Goal: Transaction & Acquisition: Purchase product/service

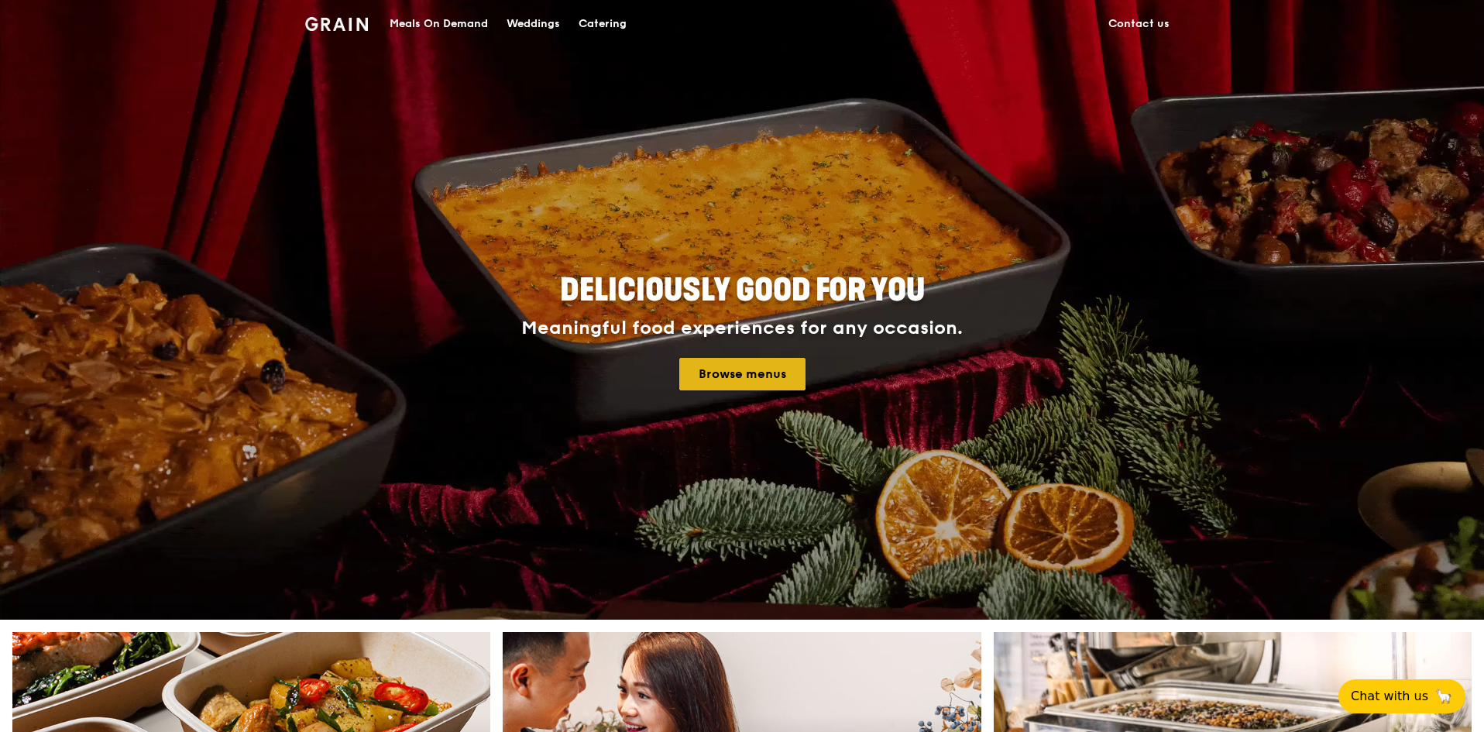
click at [750, 383] on link "Browse menus" at bounding box center [742, 374] width 126 height 33
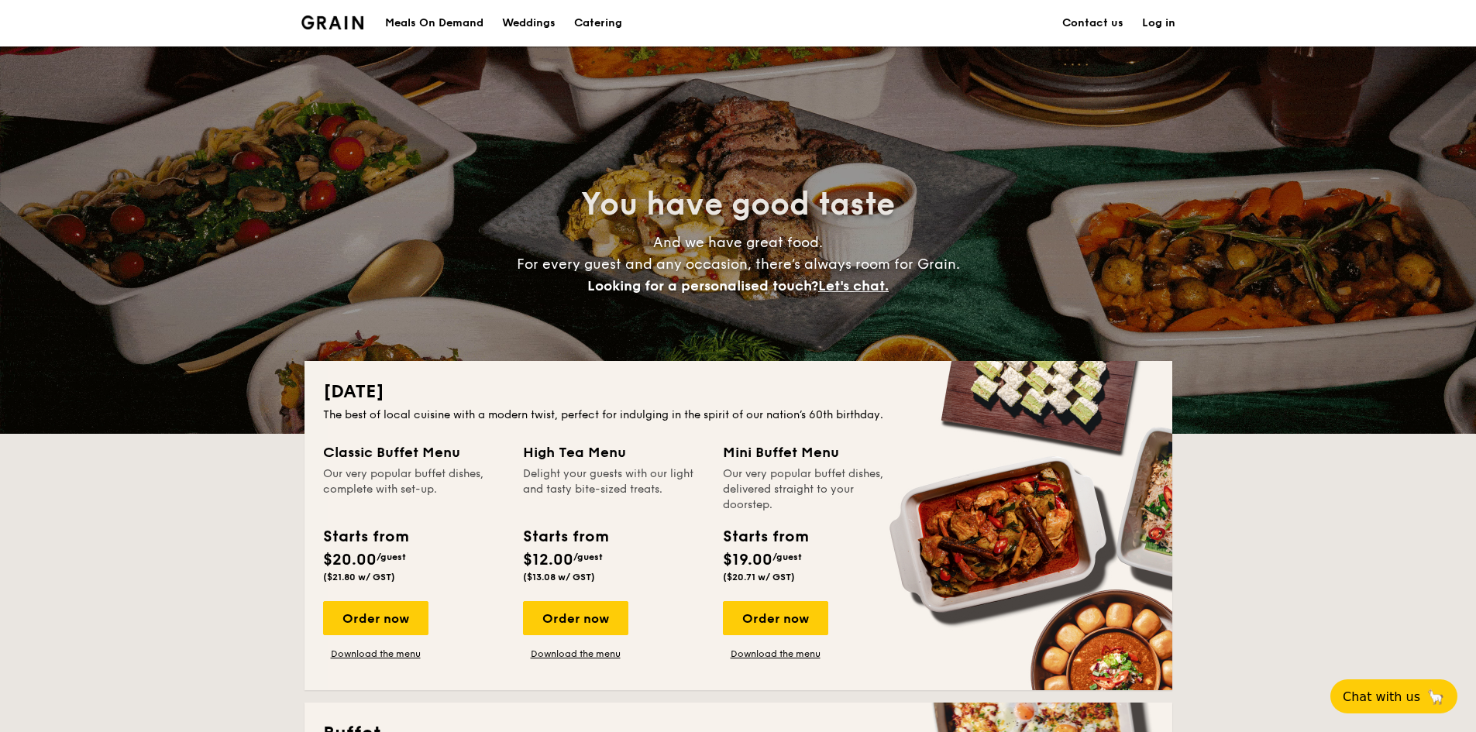
click at [590, 24] on h1 "Catering" at bounding box center [598, 23] width 48 height 46
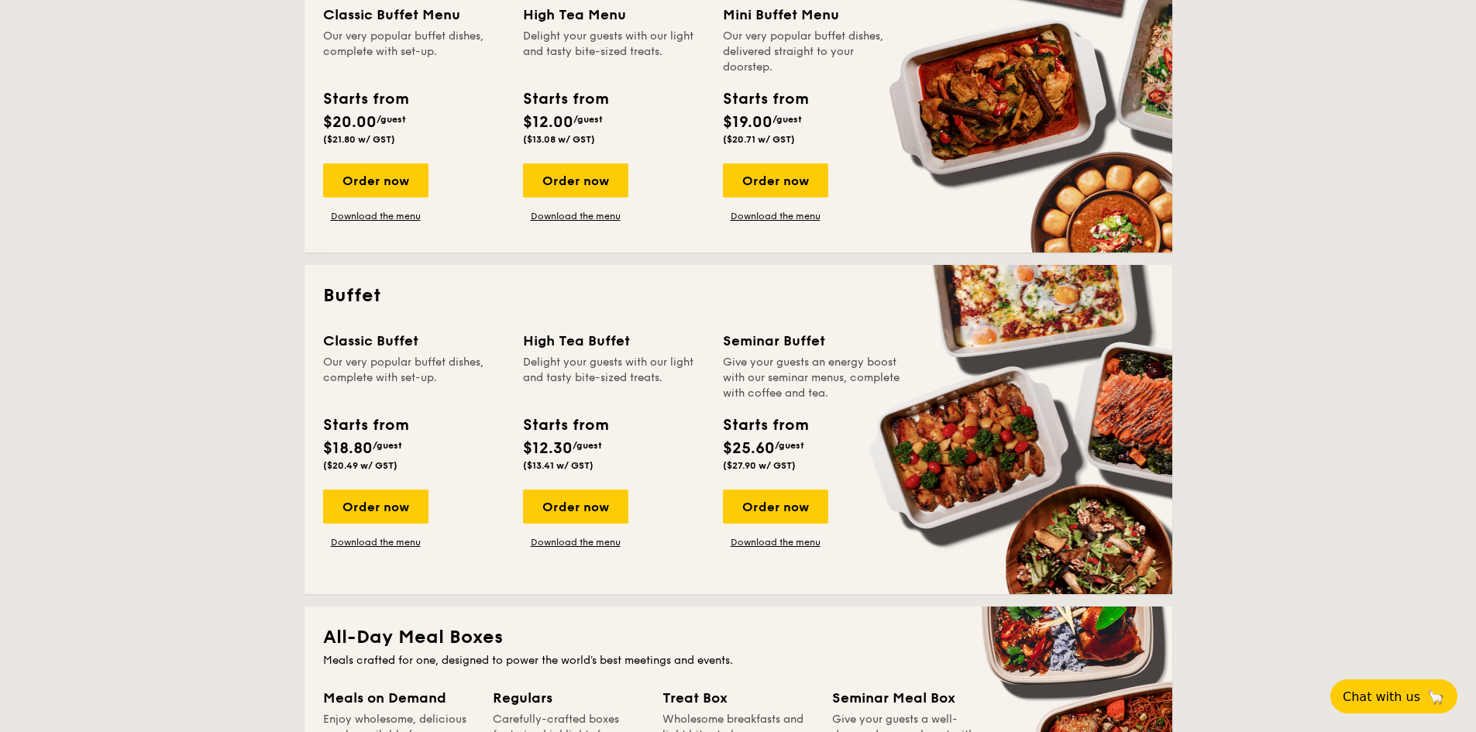
scroll to position [465, 0]
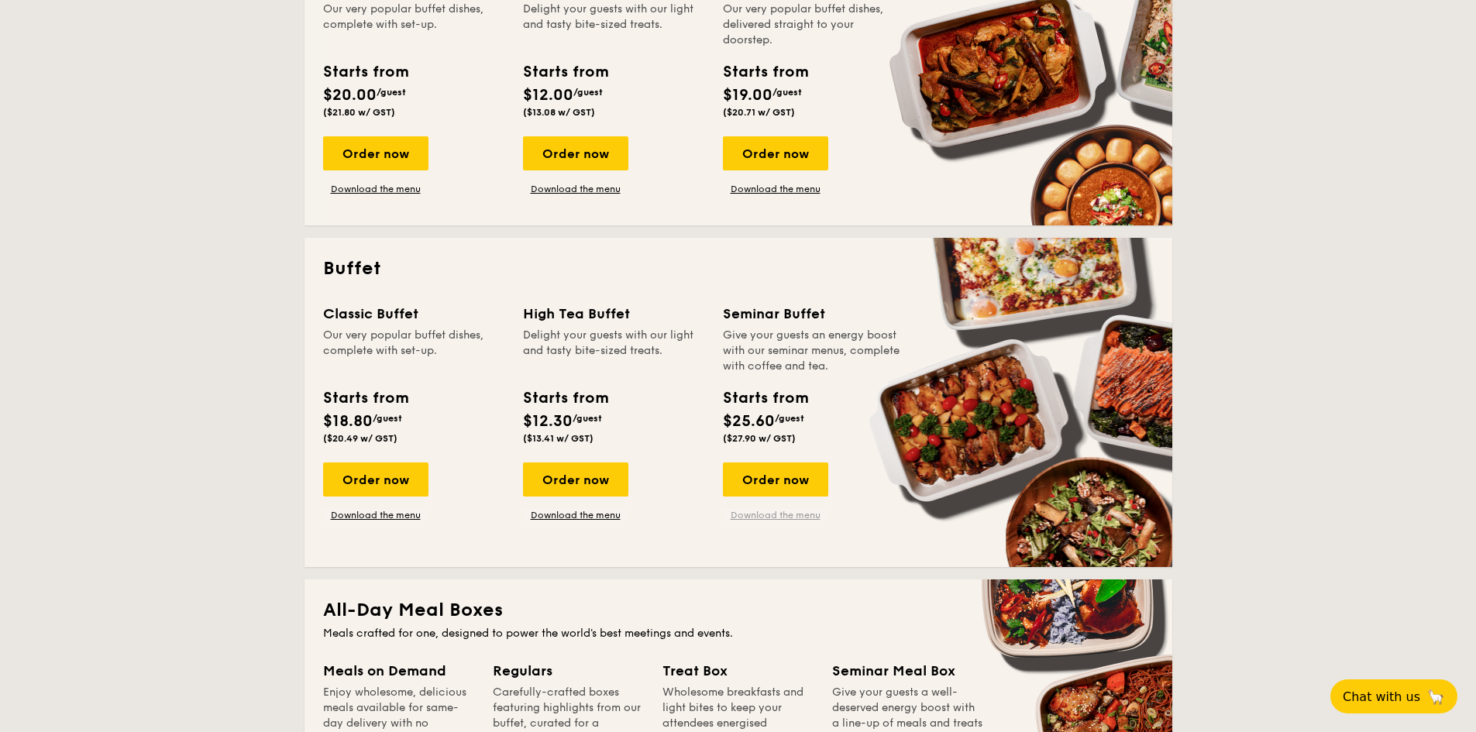
click at [790, 514] on link "Download the menu" at bounding box center [775, 515] width 105 height 12
click at [799, 478] on div "Order now" at bounding box center [775, 479] width 105 height 34
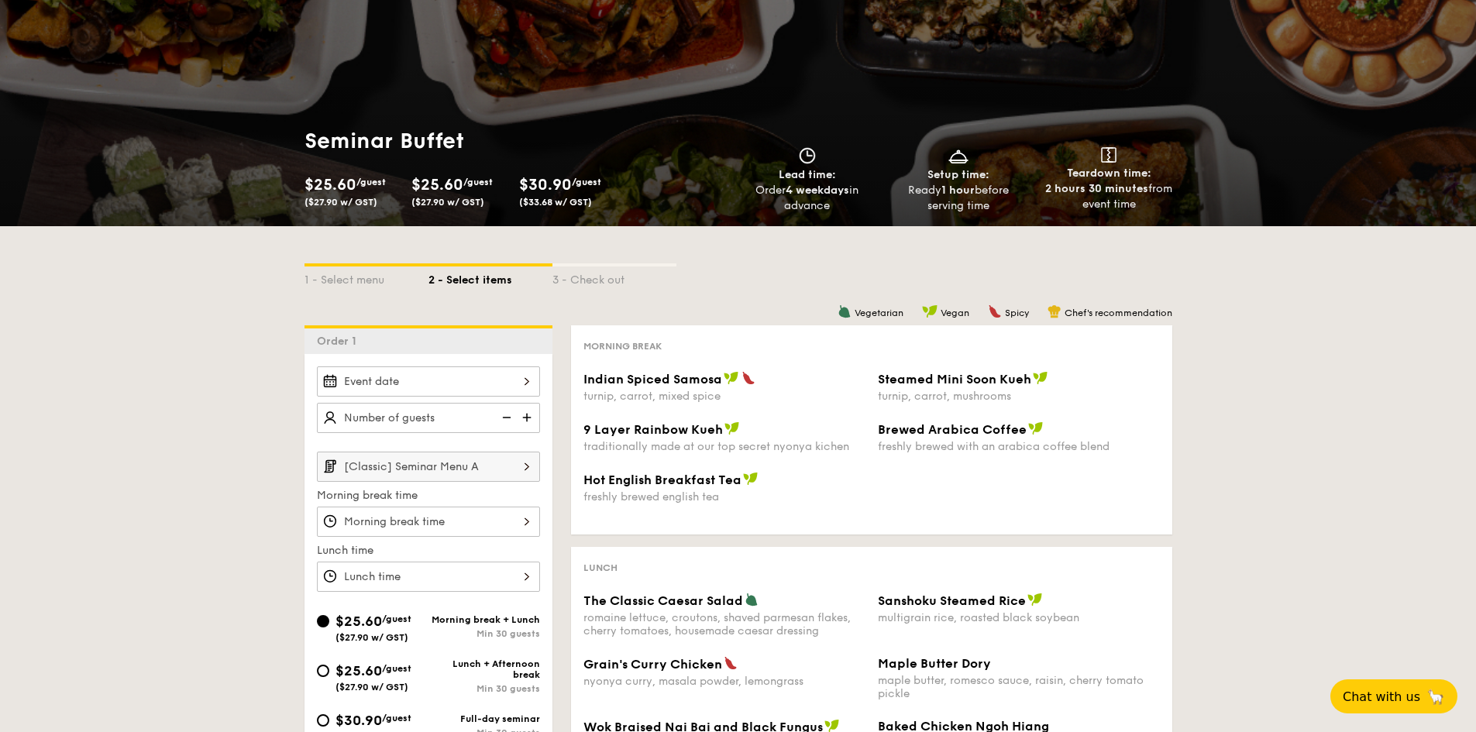
scroll to position [77, 0]
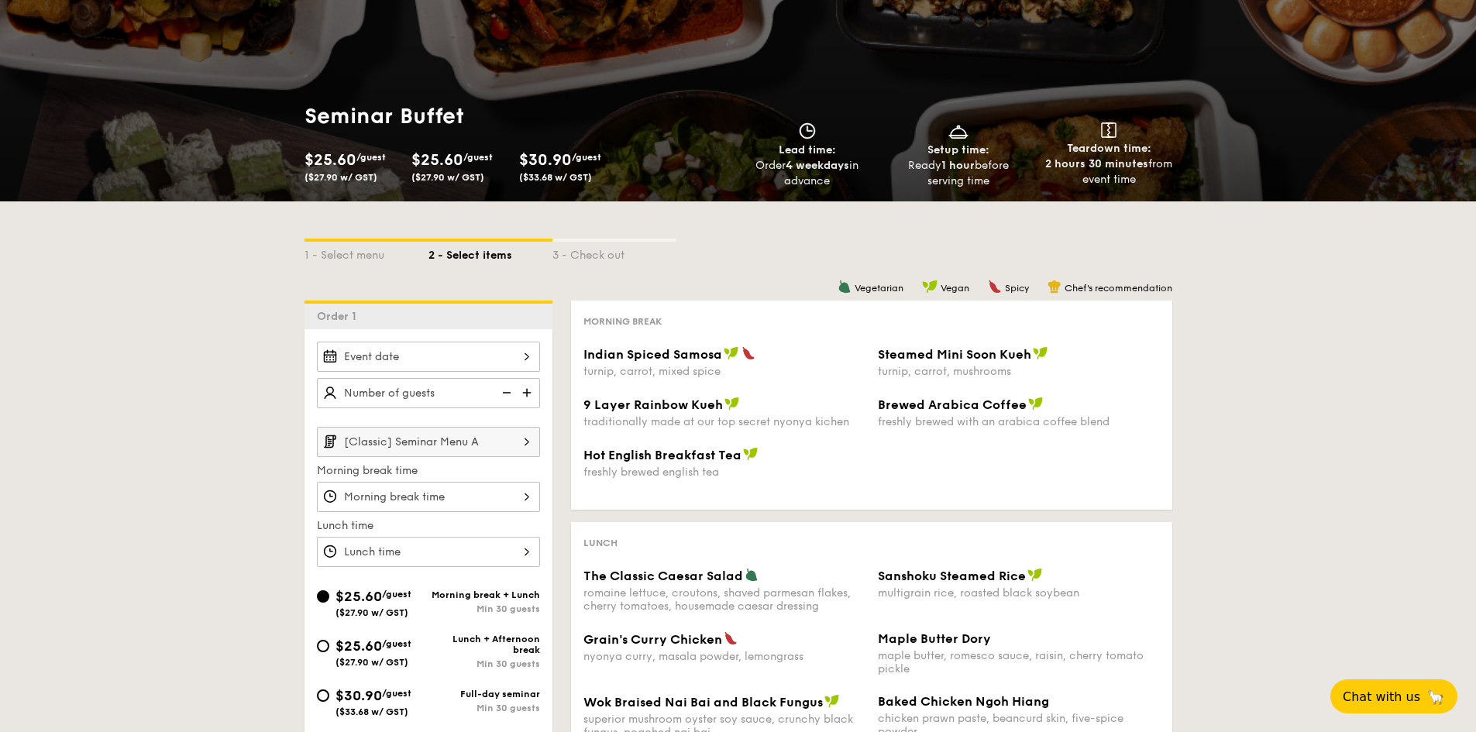
click at [528, 357] on div at bounding box center [428, 357] width 223 height 30
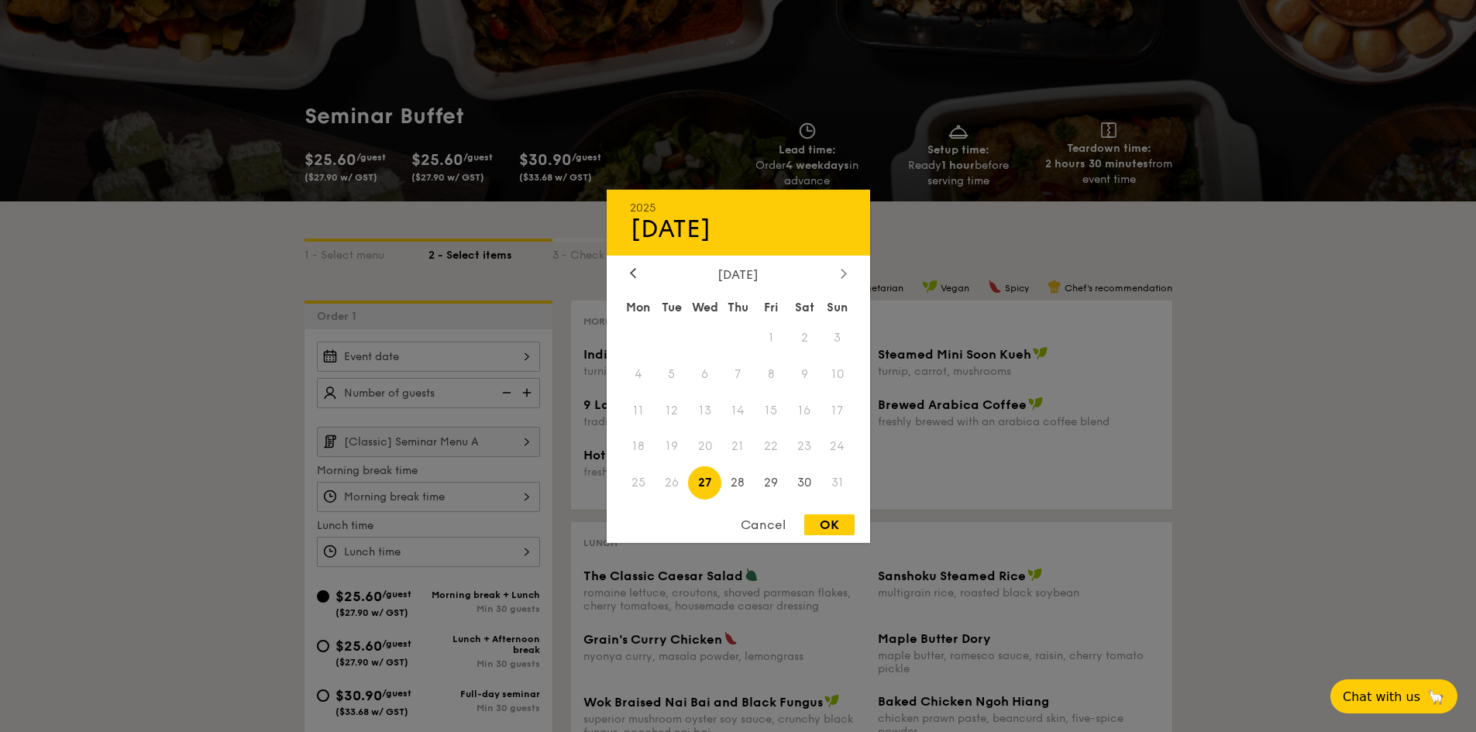
click at [840, 272] on div at bounding box center [844, 273] width 14 height 15
click at [630, 274] on icon at bounding box center [633, 273] width 6 height 10
click at [799, 446] on span "27" at bounding box center [804, 446] width 33 height 33
click at [825, 525] on div "OK" at bounding box center [829, 524] width 50 height 21
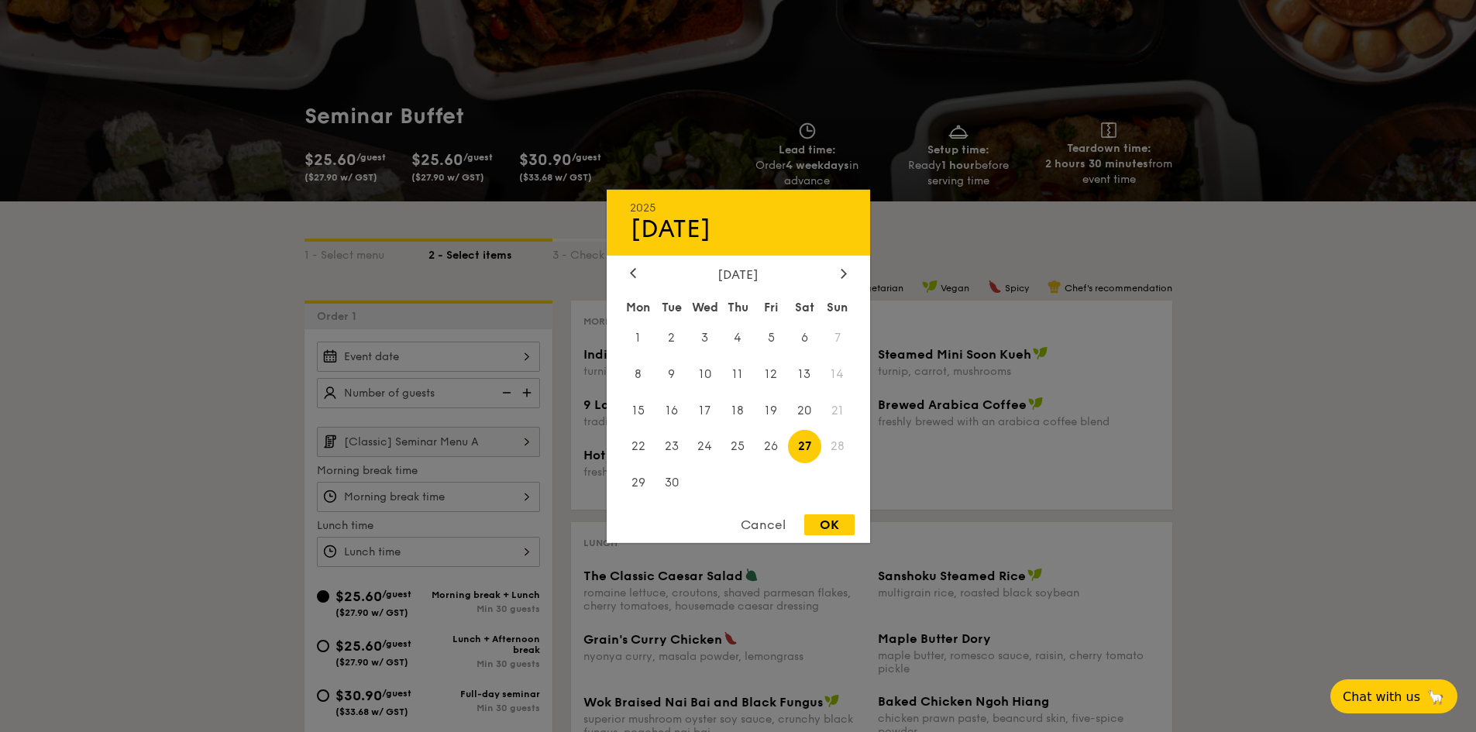
type input "[DATE]"
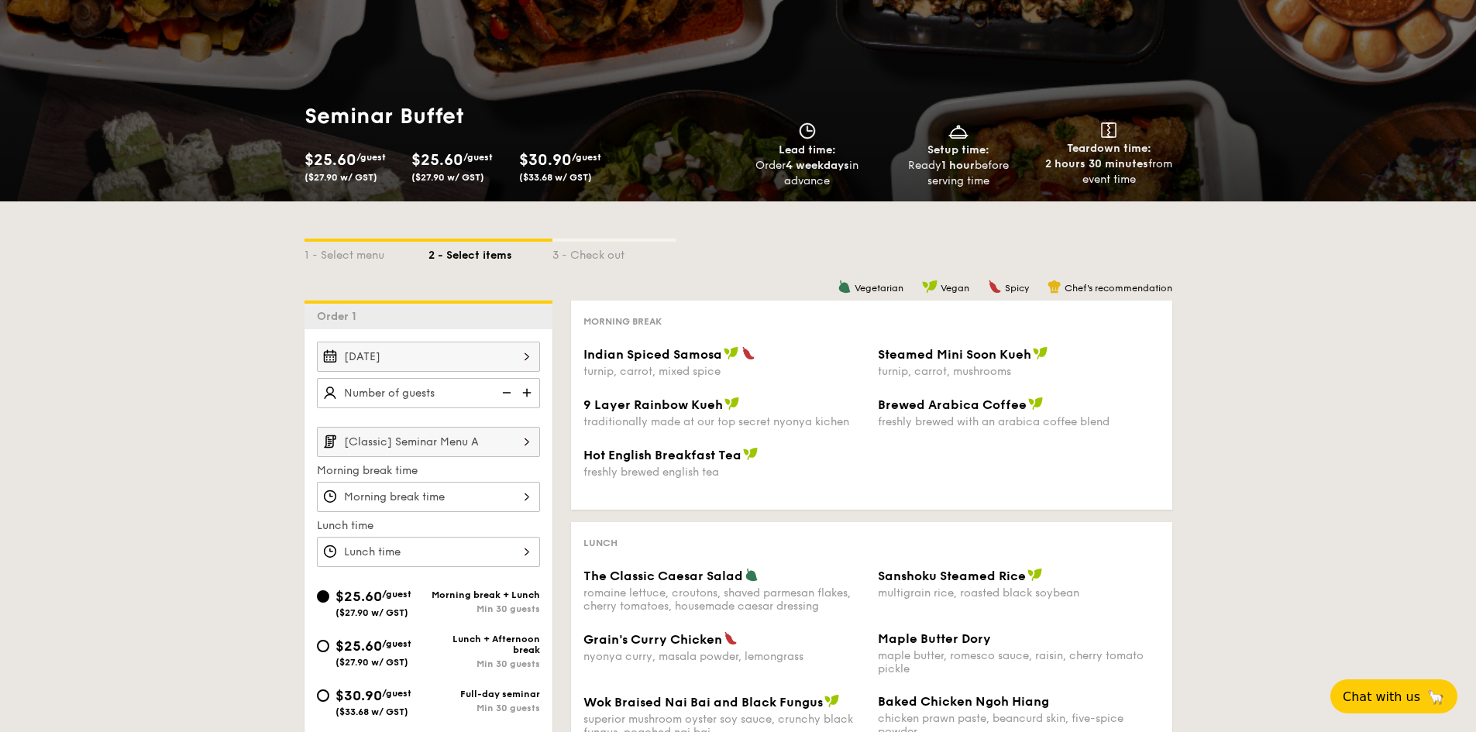
click at [528, 391] on img at bounding box center [528, 392] width 23 height 29
type input "20 guests"
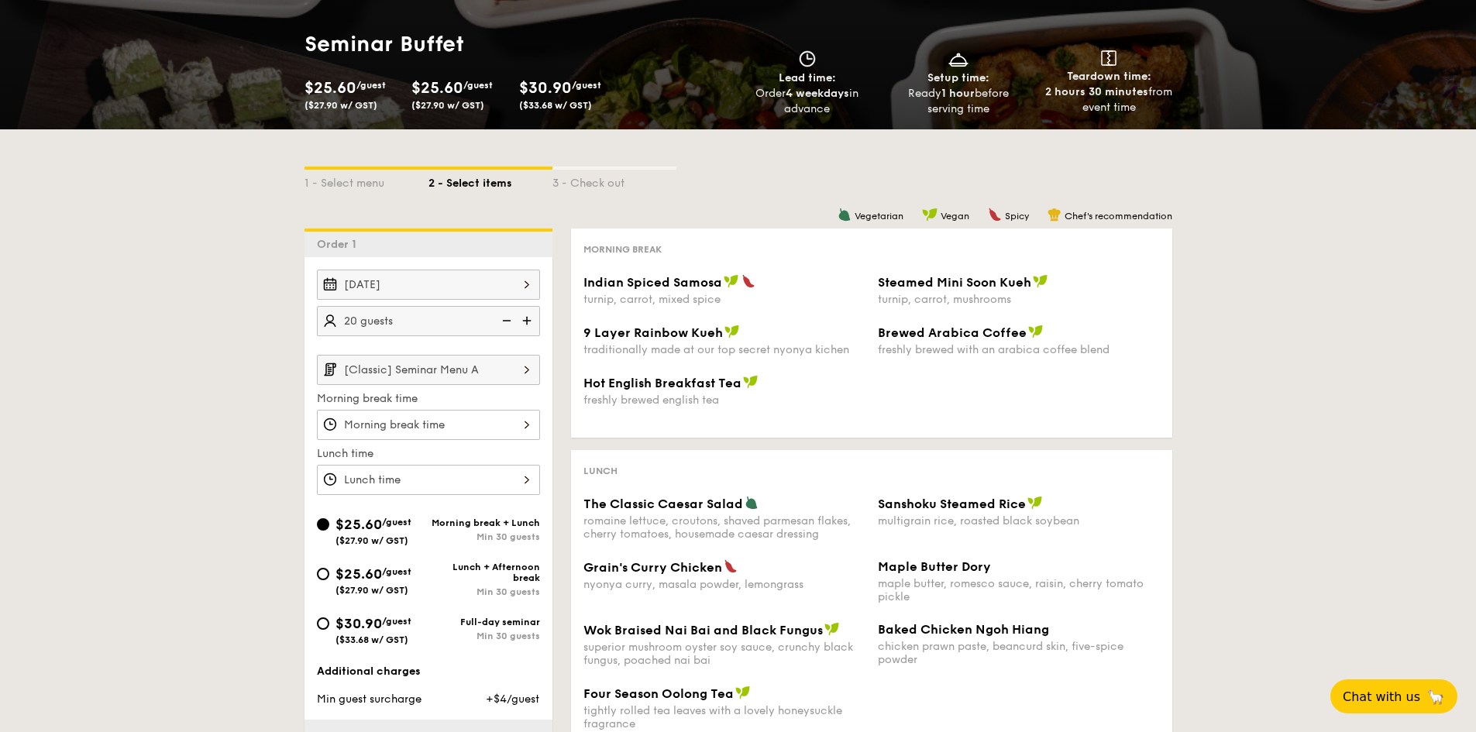
scroll to position [155, 0]
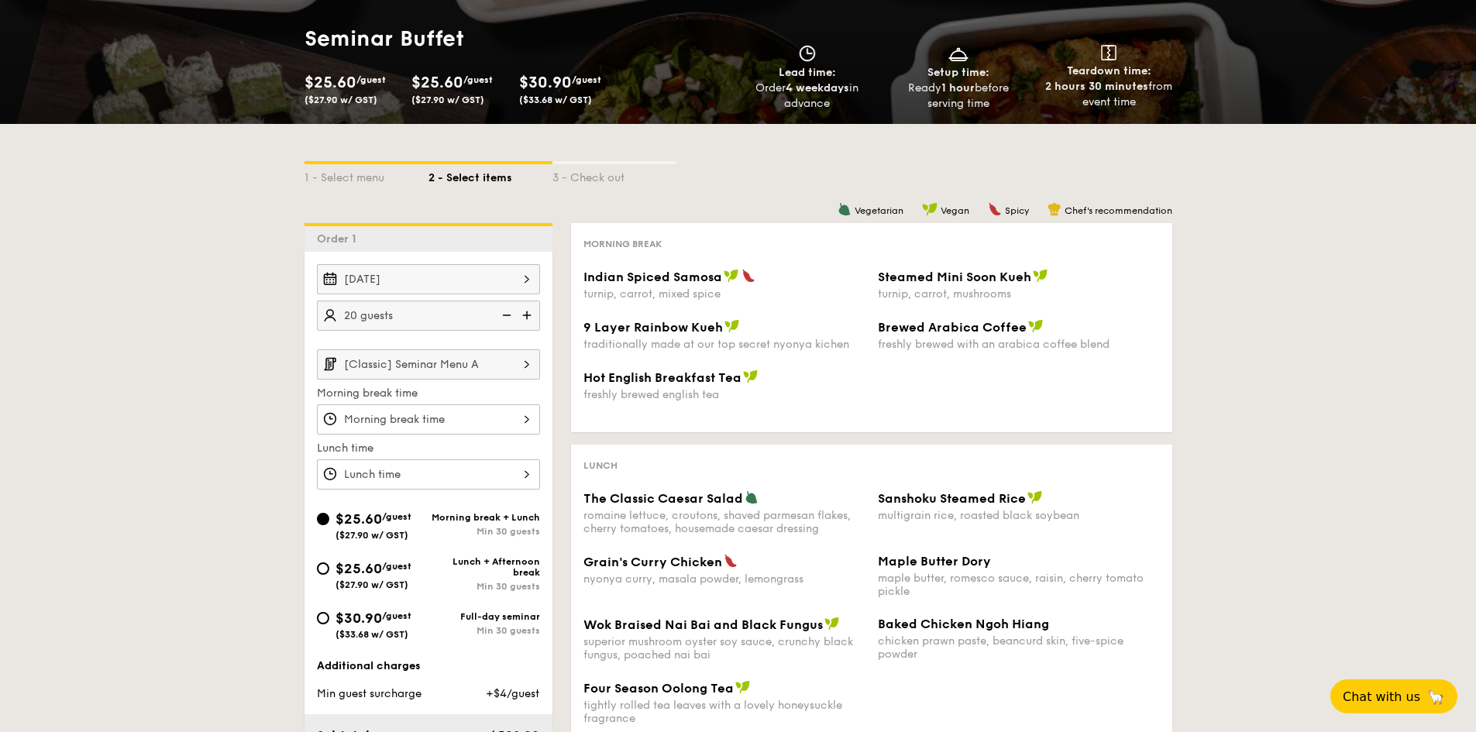
click at [482, 177] on div "2 - Select items" at bounding box center [490, 175] width 124 height 22
click at [533, 367] on img at bounding box center [527, 363] width 26 height 29
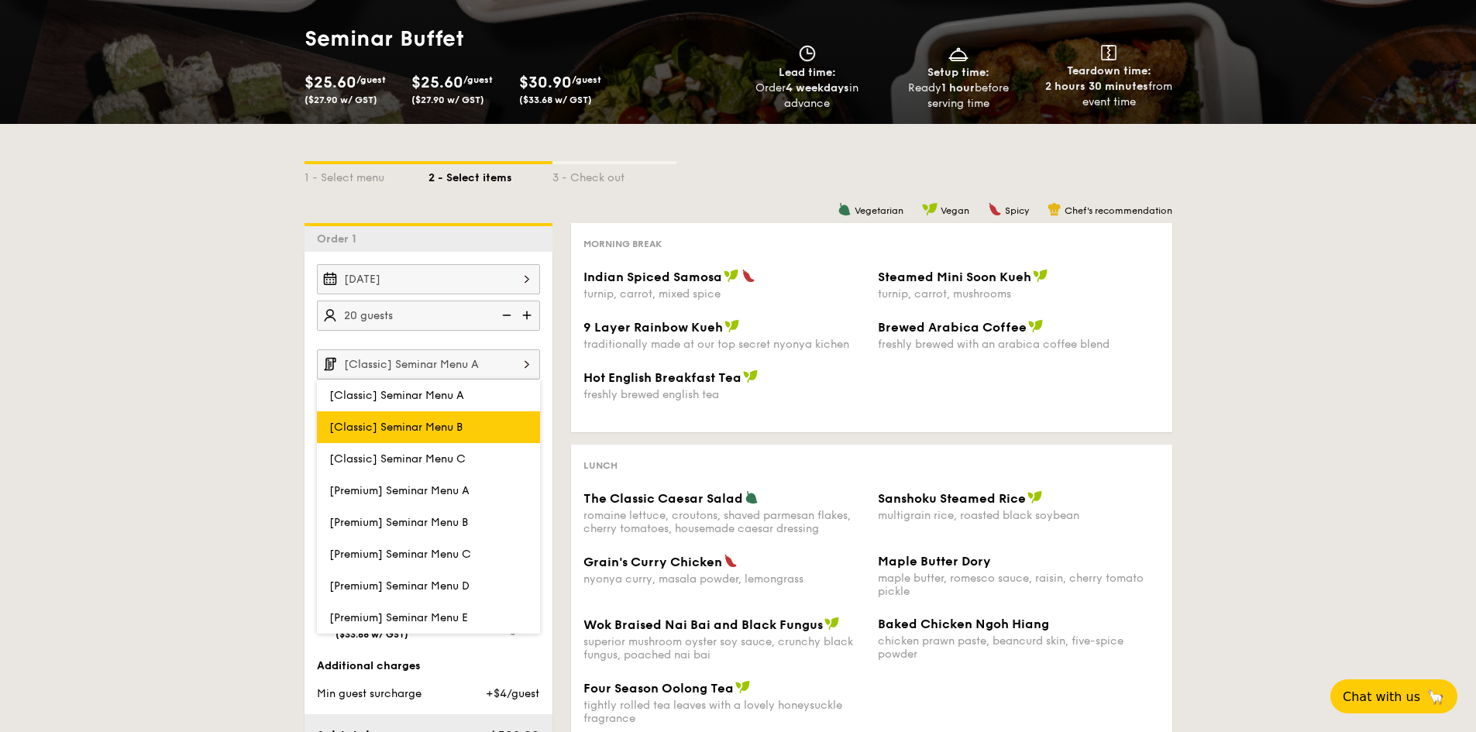
click at [512, 412] on label "[Classic] Seminar Menu B" at bounding box center [428, 427] width 223 height 32
click at [0, 0] on input "[Classic] Seminar Menu B" at bounding box center [0, 0] width 0 height 0
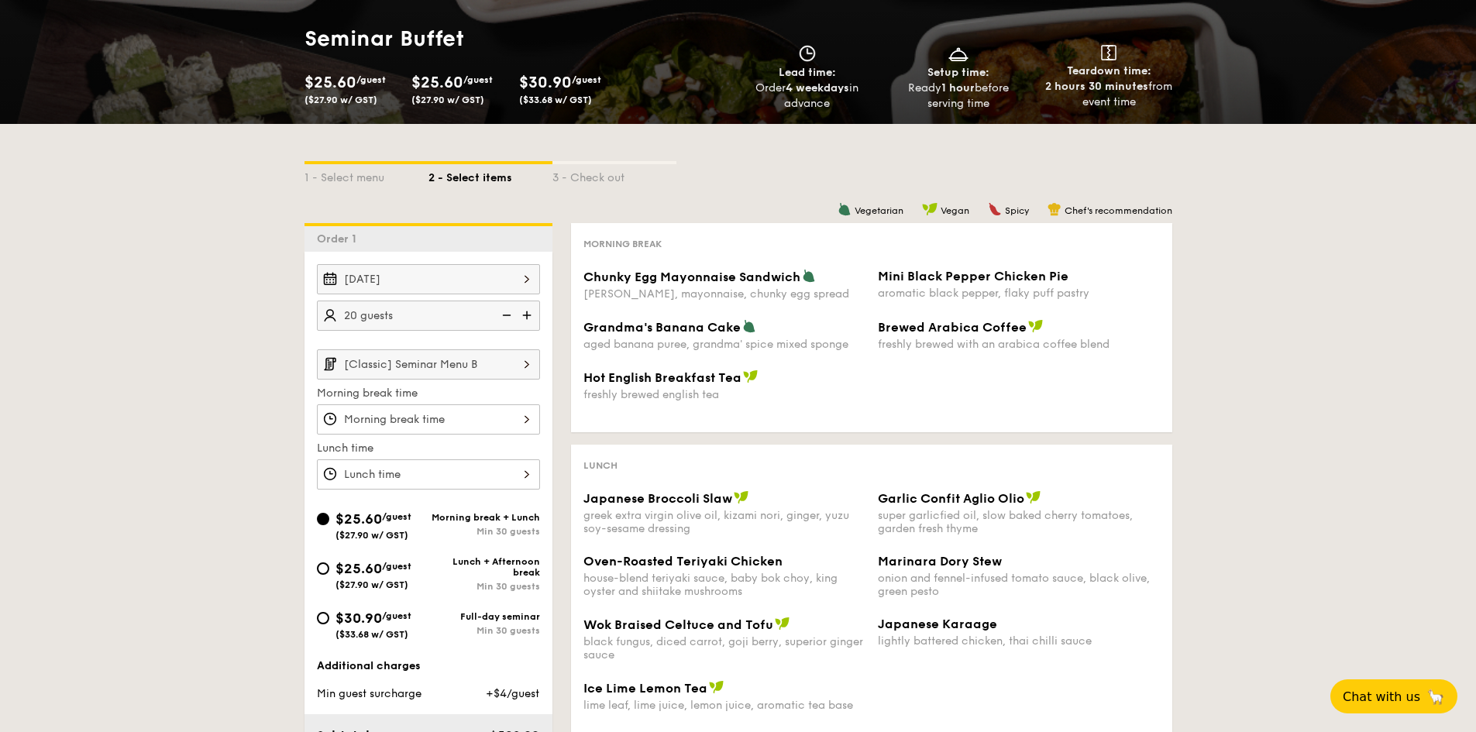
click at [533, 370] on img at bounding box center [527, 363] width 26 height 29
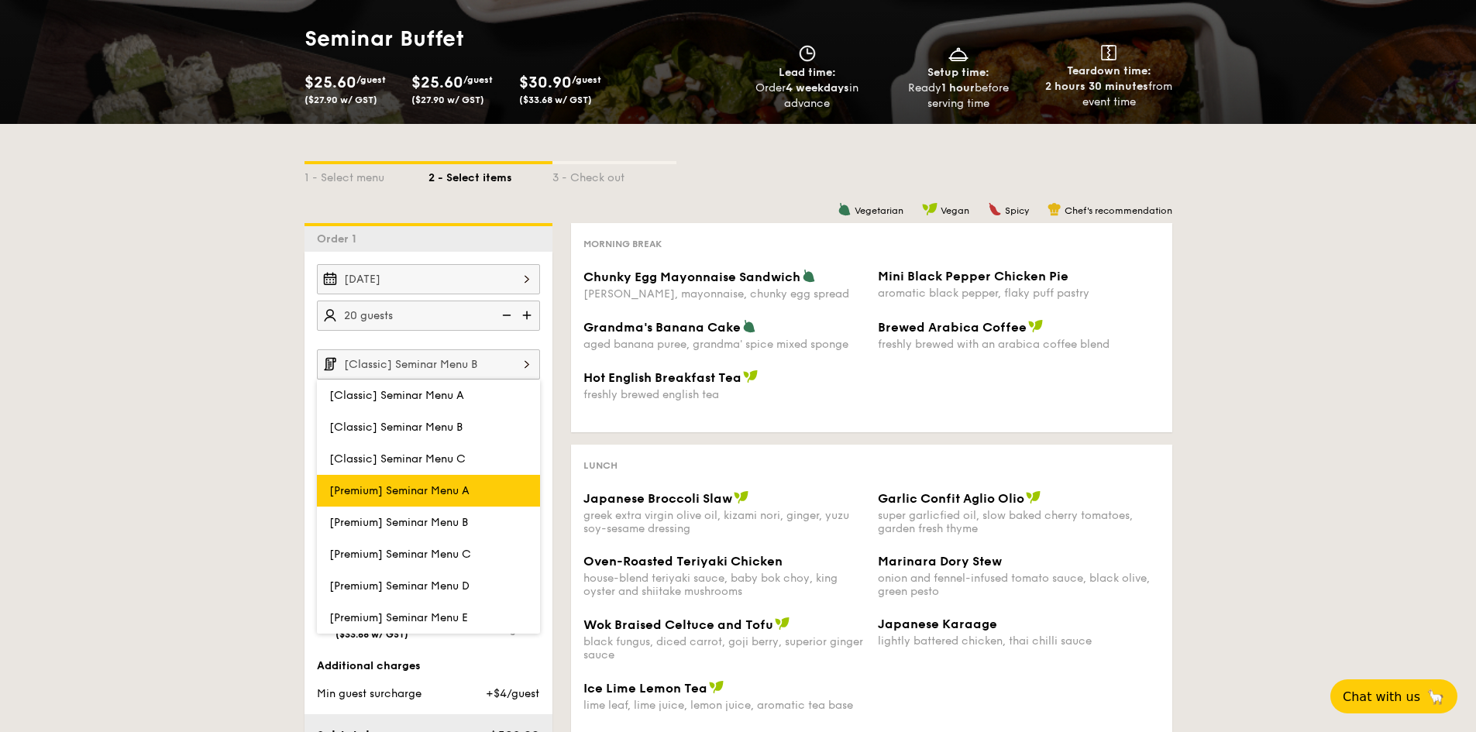
click at [502, 480] on label "[Premium] Seminar Menu A" at bounding box center [428, 491] width 223 height 32
click at [0, 0] on input "[Premium] Seminar Menu A" at bounding box center [0, 0] width 0 height 0
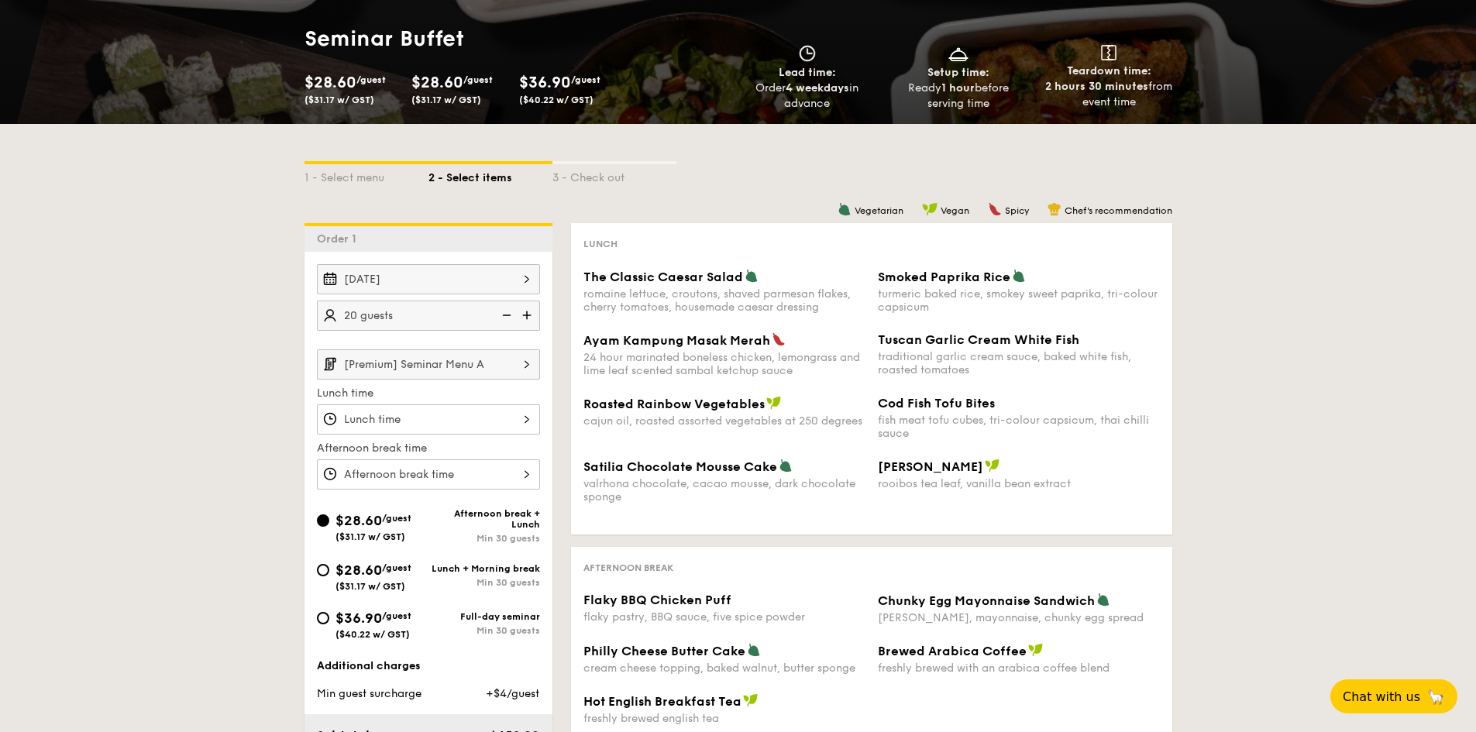
click at [534, 365] on img at bounding box center [527, 363] width 26 height 29
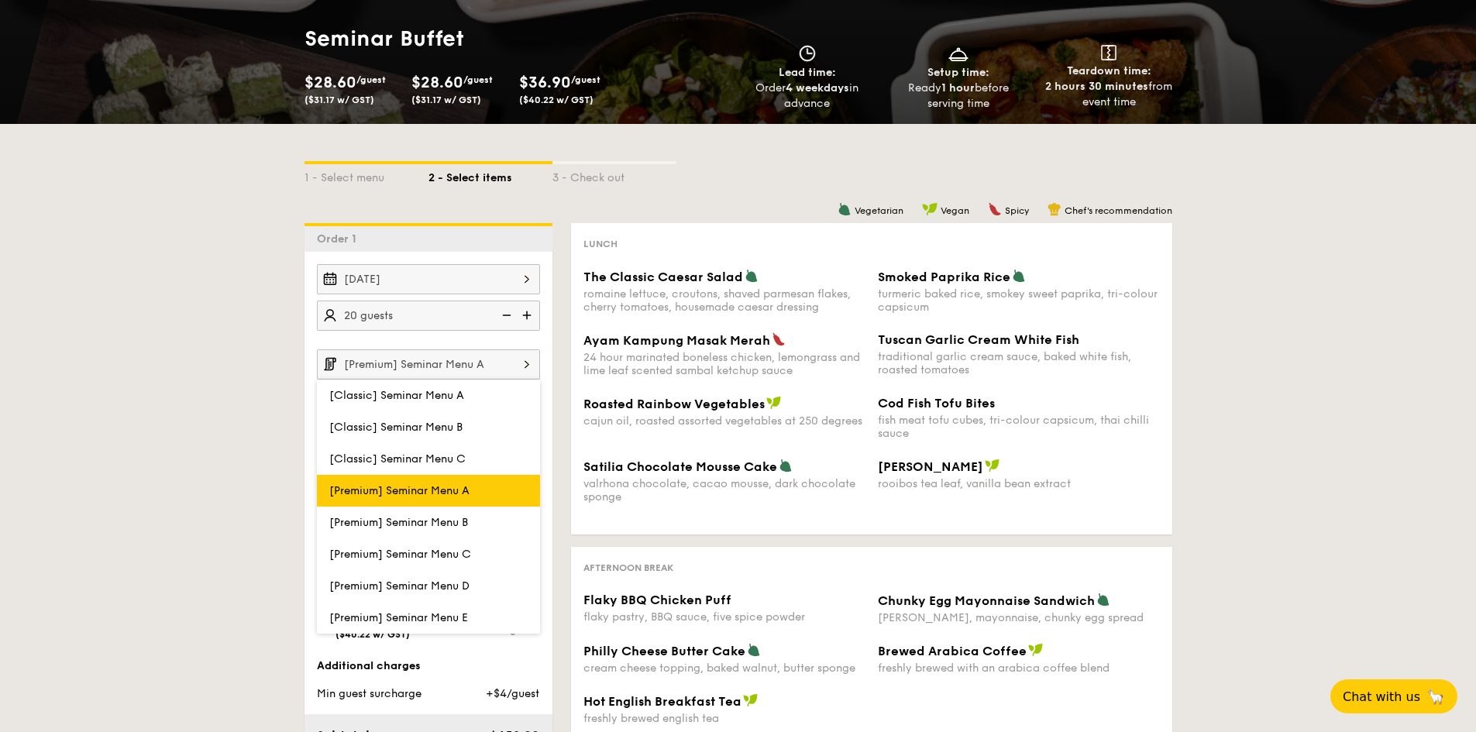
click at [480, 485] on label "[Premium] Seminar Menu A" at bounding box center [428, 491] width 223 height 32
click at [0, 0] on input "[Premium] Seminar Menu A" at bounding box center [0, 0] width 0 height 0
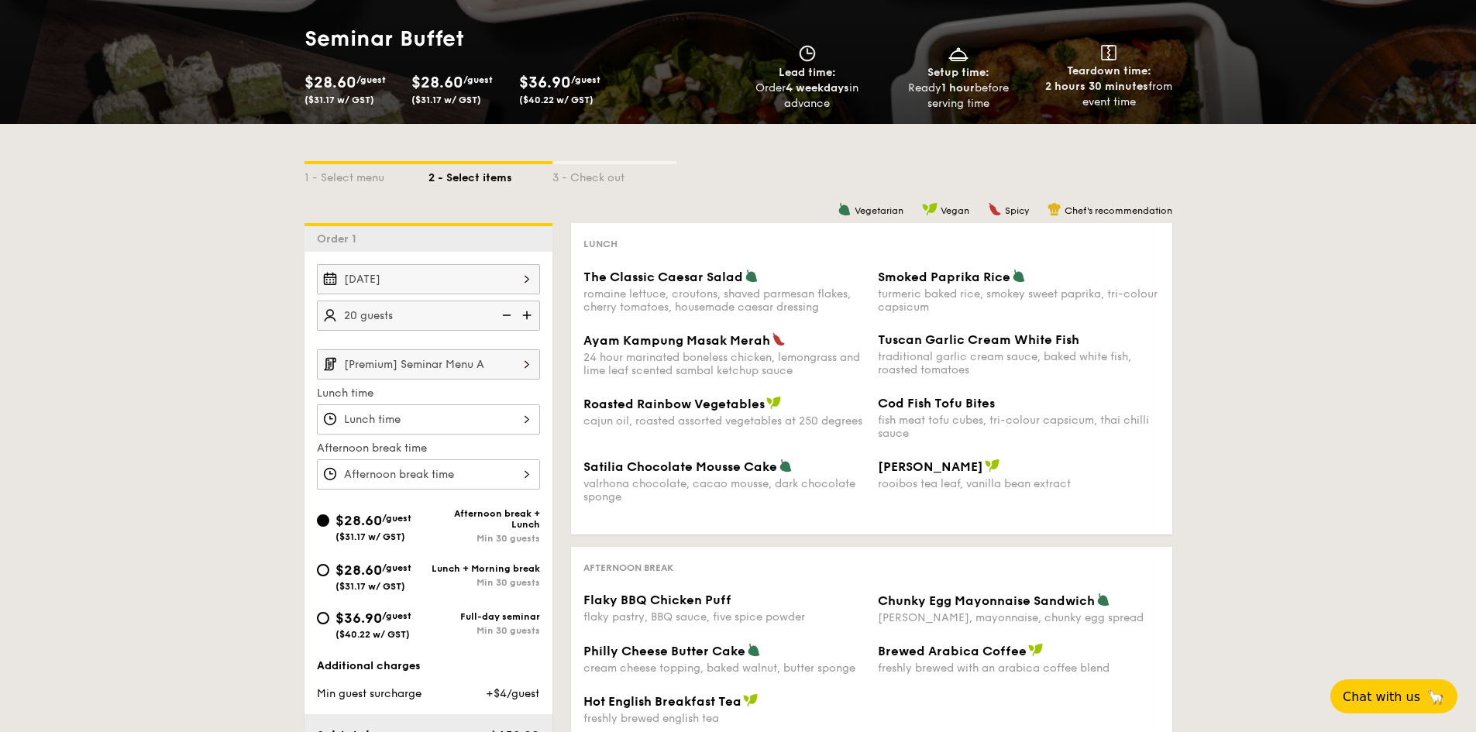
click at [529, 366] on img at bounding box center [527, 363] width 26 height 29
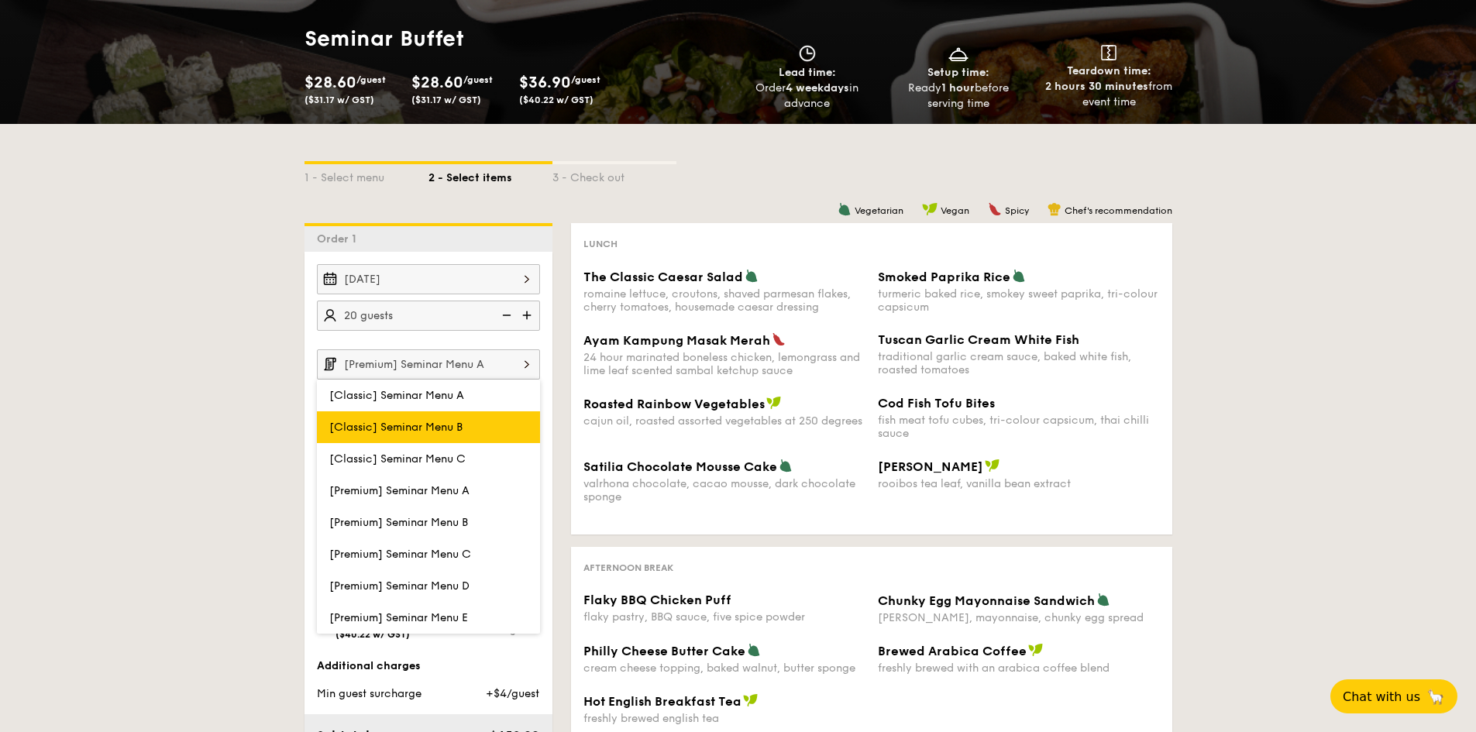
click at [457, 430] on span "[Classic] Seminar Menu B" at bounding box center [395, 427] width 133 height 13
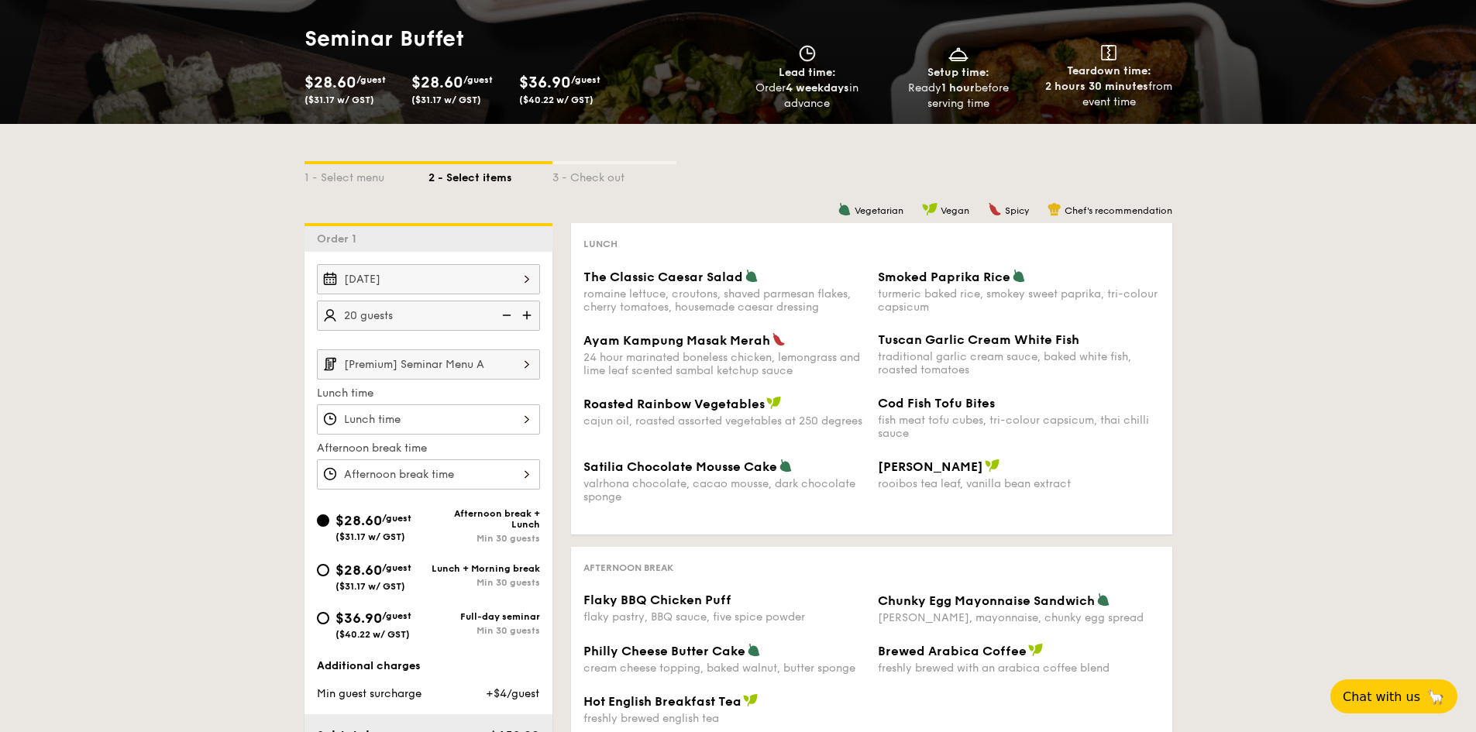
click at [521, 417] on div at bounding box center [428, 419] width 223 height 30
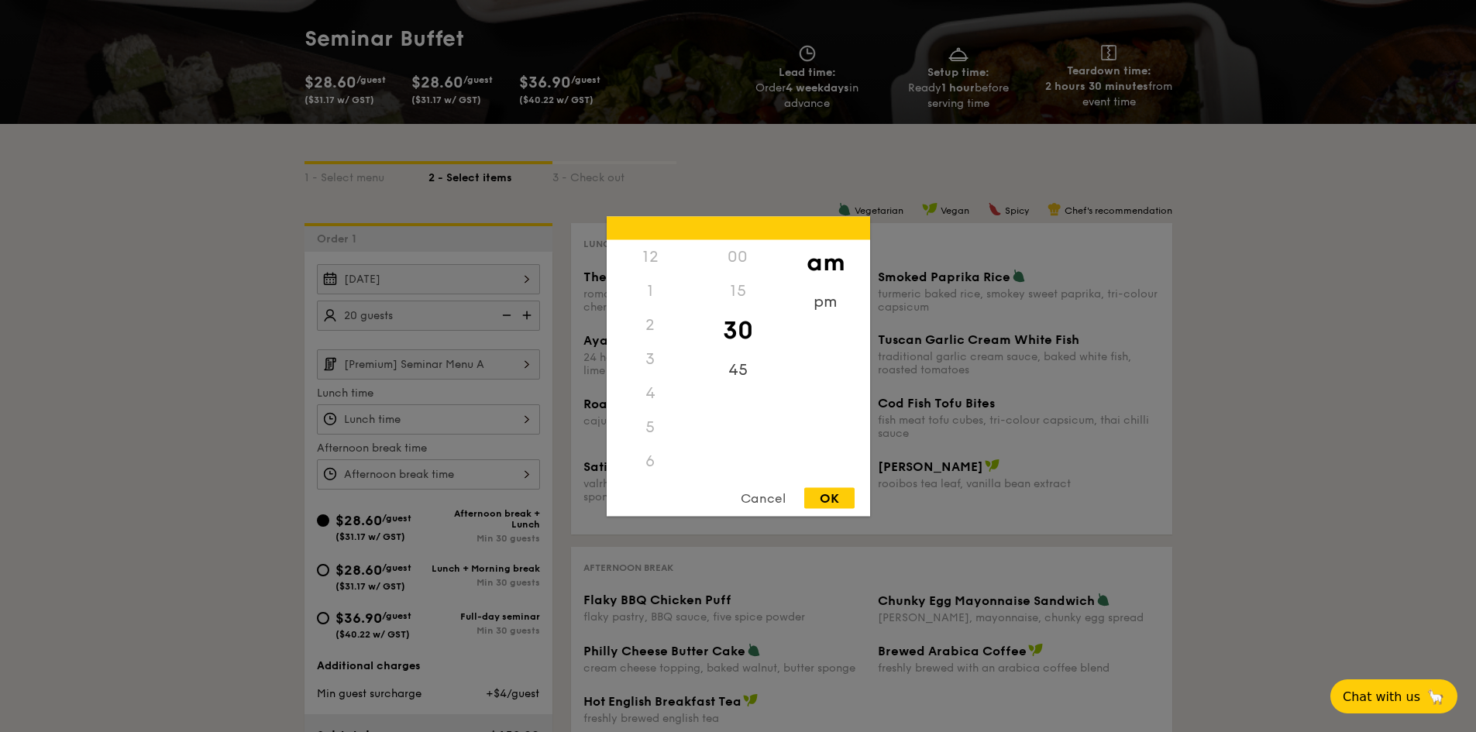
scroll to position [170, 0]
click at [766, 497] on div "Cancel" at bounding box center [763, 497] width 76 height 21
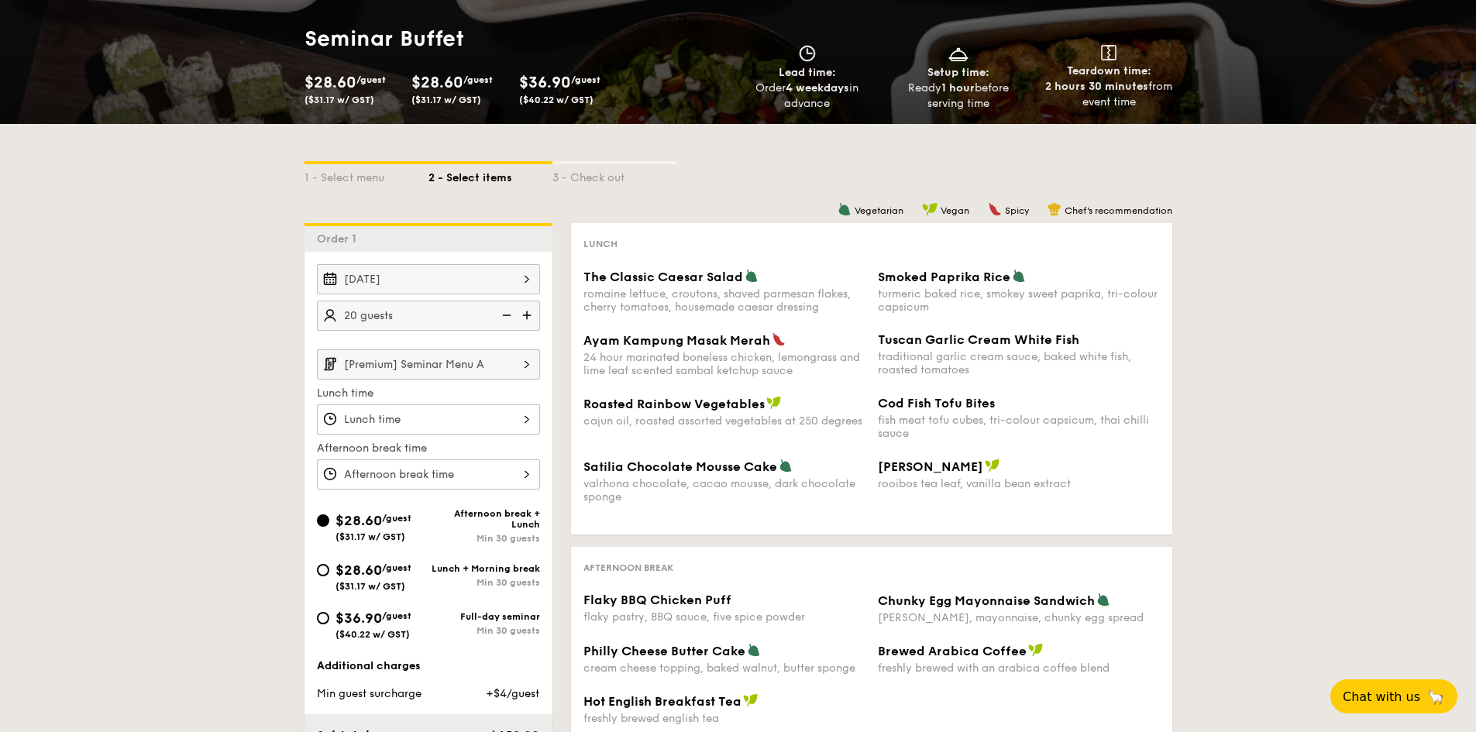
click at [528, 366] on img at bounding box center [527, 363] width 26 height 29
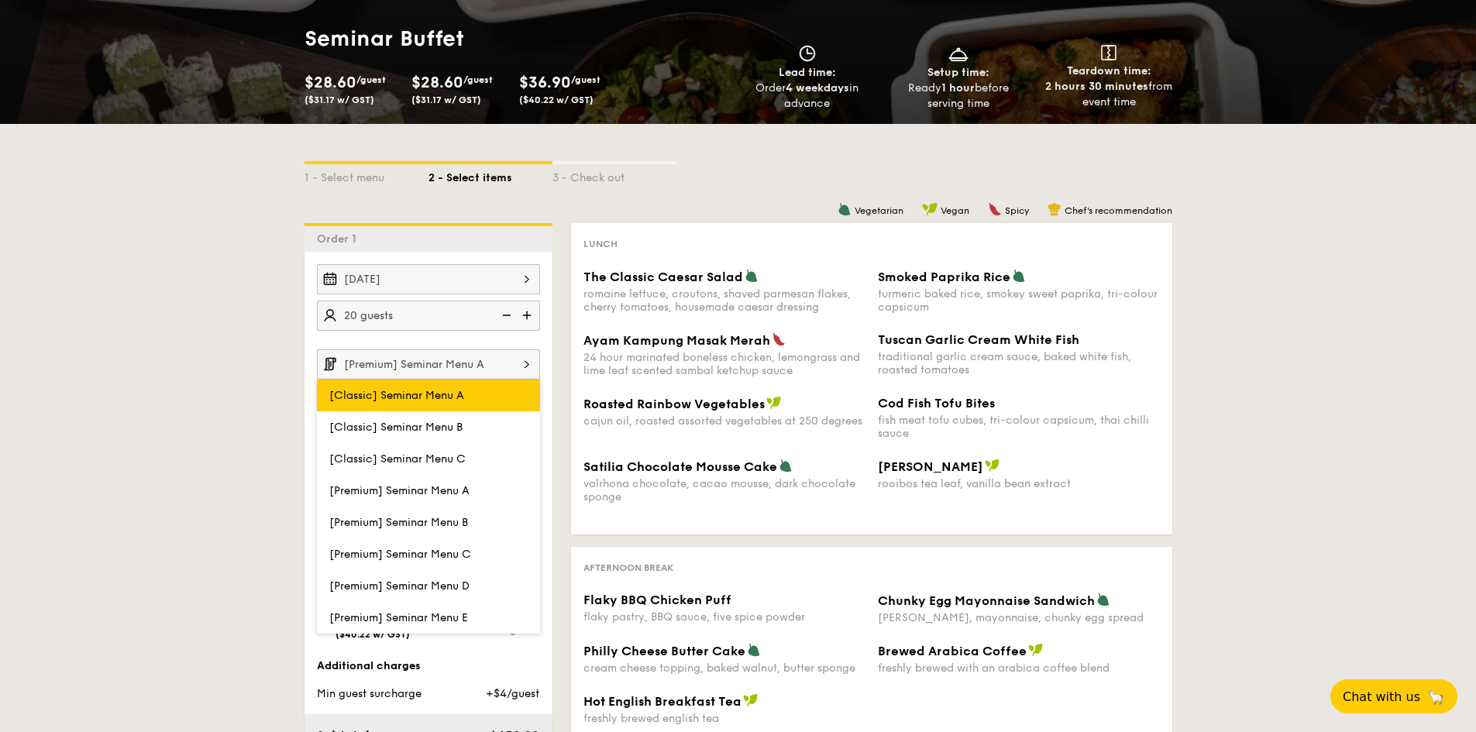
click at [492, 393] on label "[Classic] Seminar Menu A" at bounding box center [428, 396] width 223 height 32
click at [0, 0] on input "[Classic] Seminar Menu A" at bounding box center [0, 0] width 0 height 0
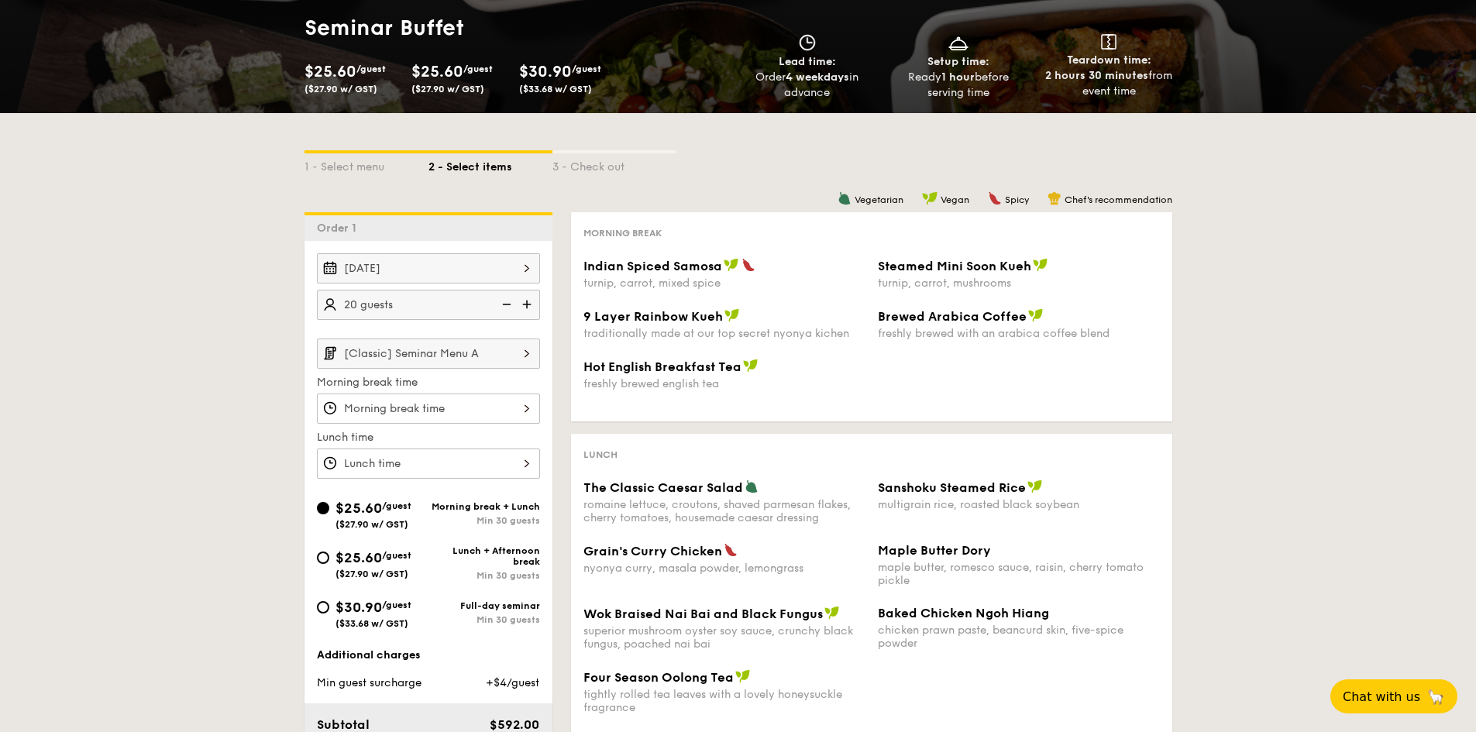
scroll to position [155, 0]
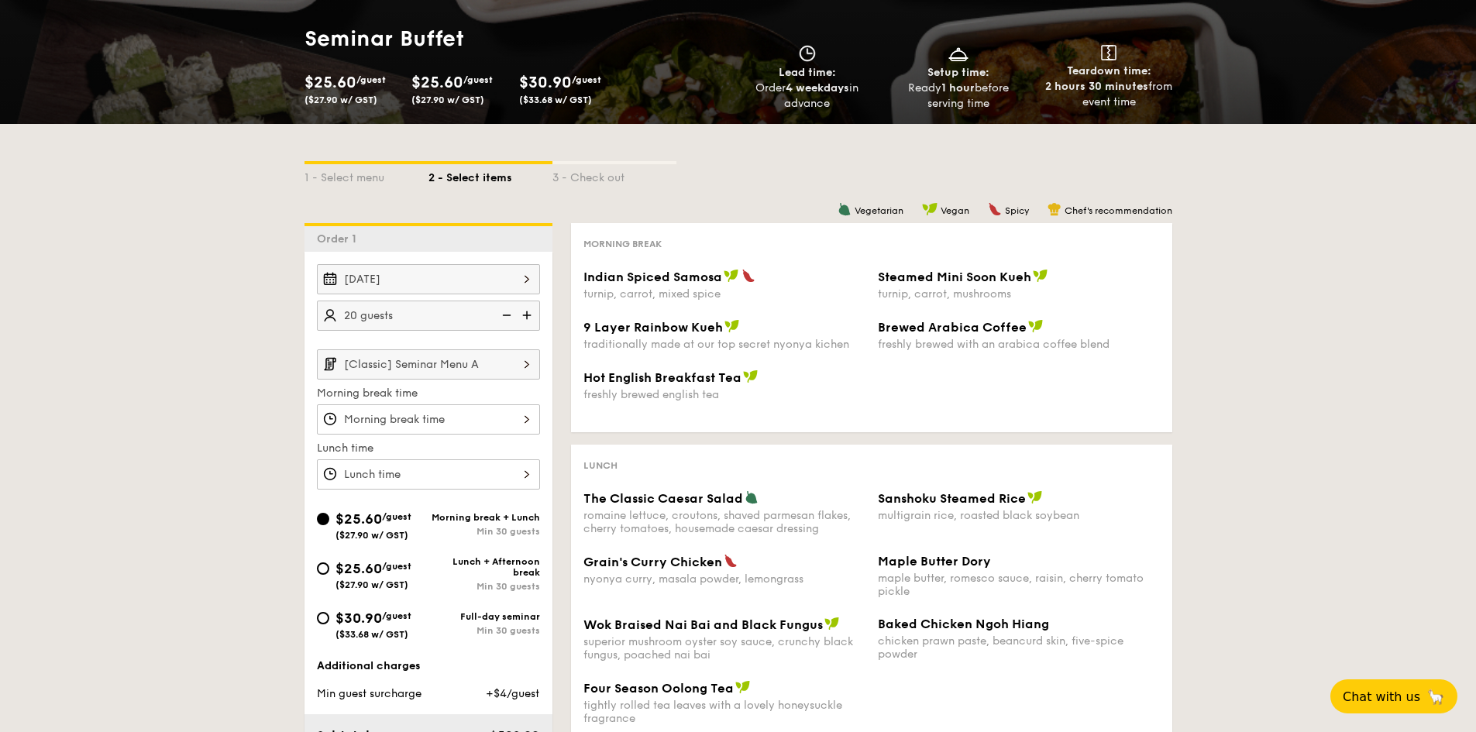
click at [528, 359] on img at bounding box center [527, 363] width 26 height 29
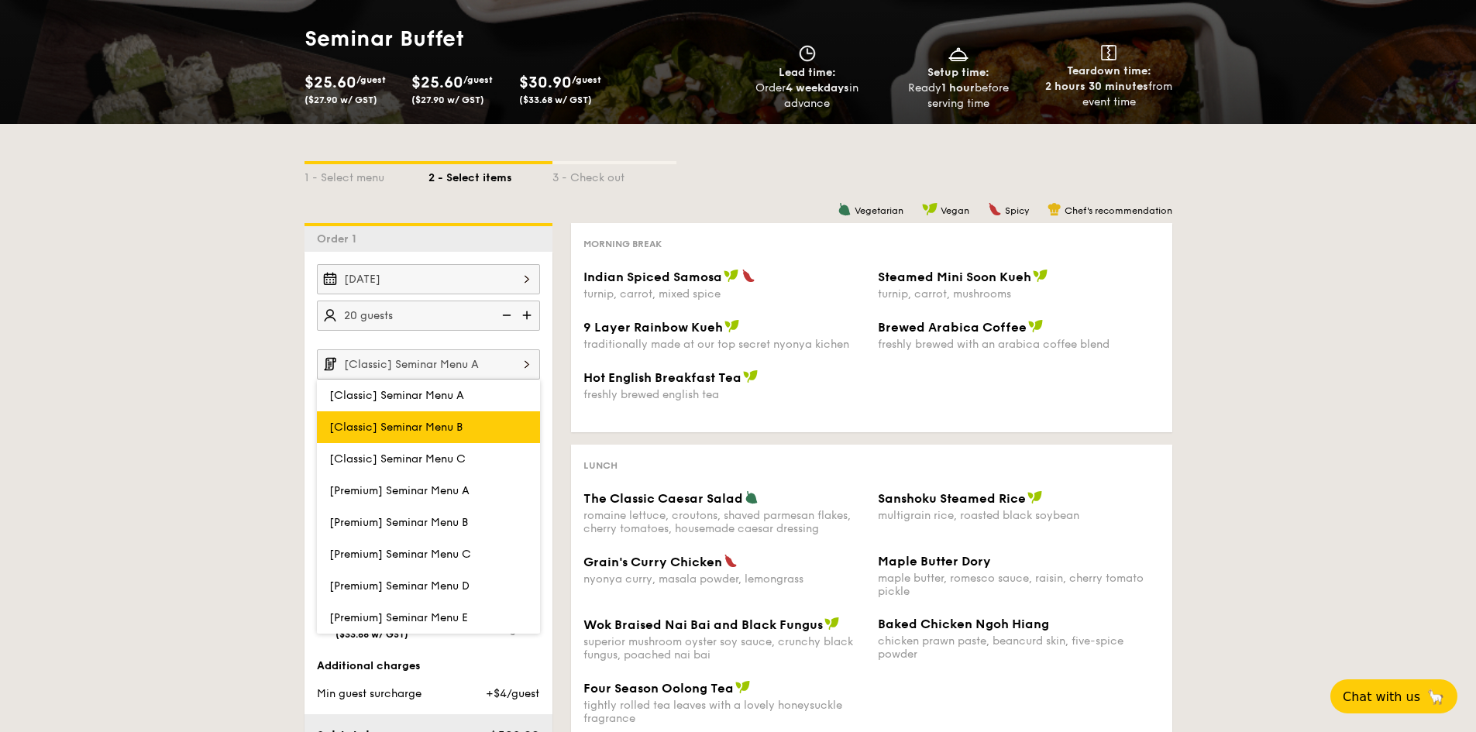
click at [501, 422] on label "[Classic] Seminar Menu B" at bounding box center [428, 427] width 223 height 32
click at [0, 0] on input "[Classic] Seminar Menu B" at bounding box center [0, 0] width 0 height 0
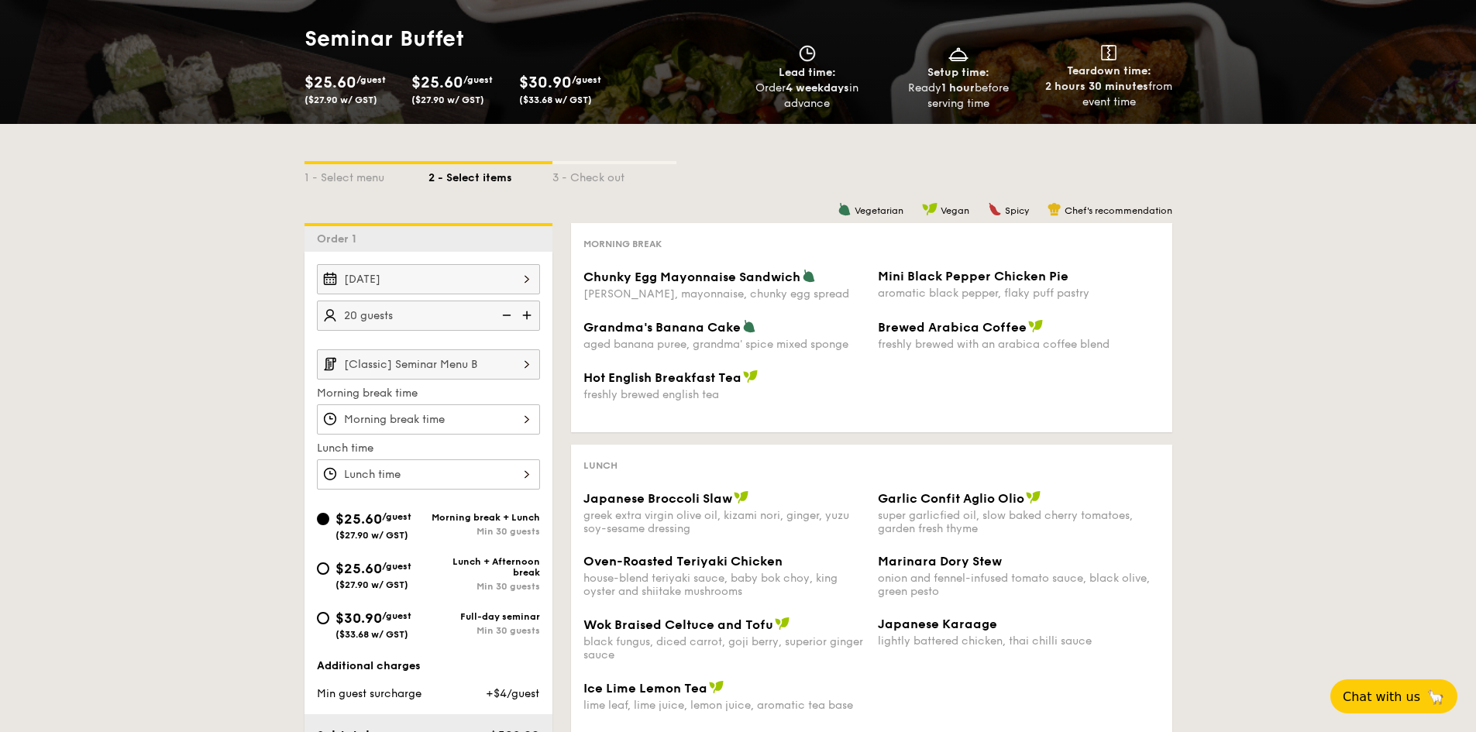
click at [535, 373] on img at bounding box center [527, 363] width 26 height 29
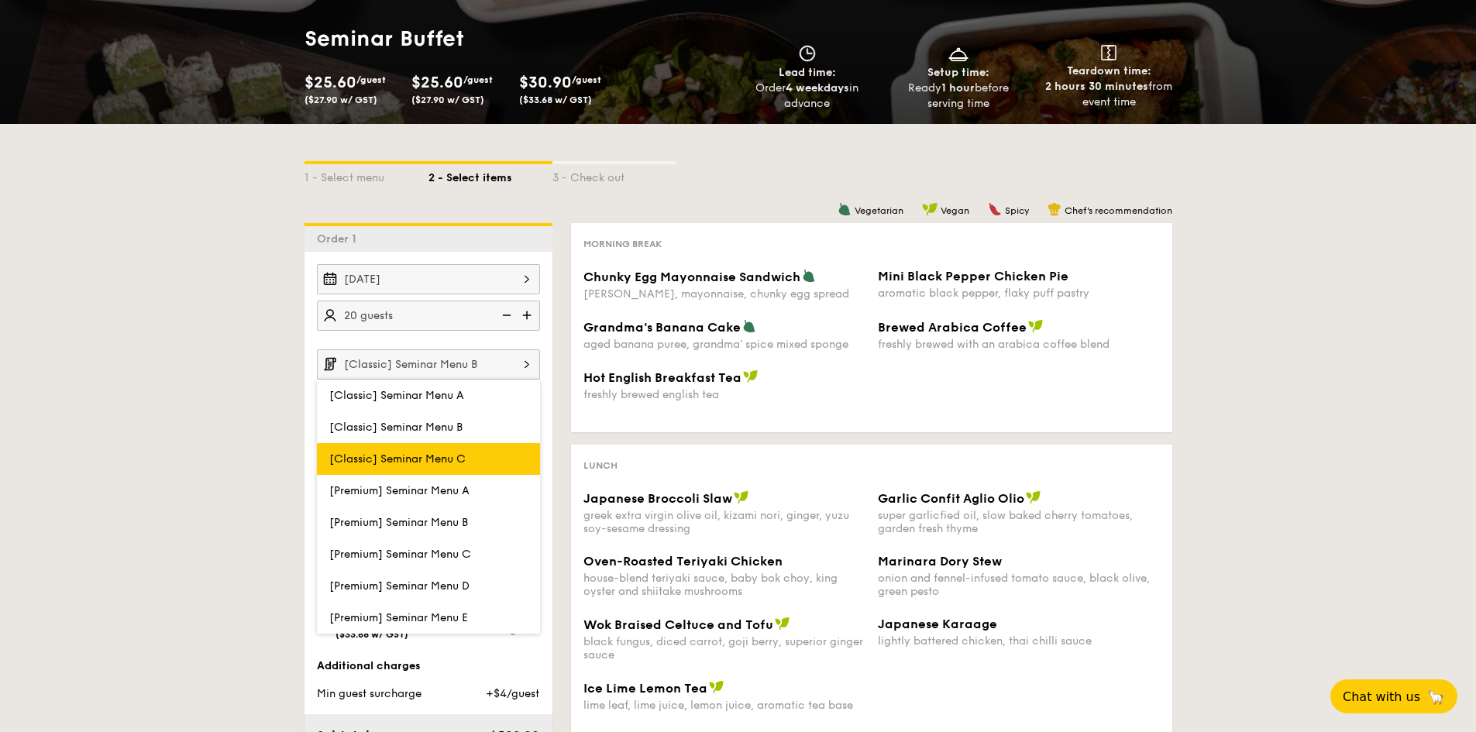
click at [497, 452] on label "[Classic] Seminar Menu C" at bounding box center [428, 459] width 223 height 32
click at [0, 0] on input "[Classic] Seminar Menu C" at bounding box center [0, 0] width 0 height 0
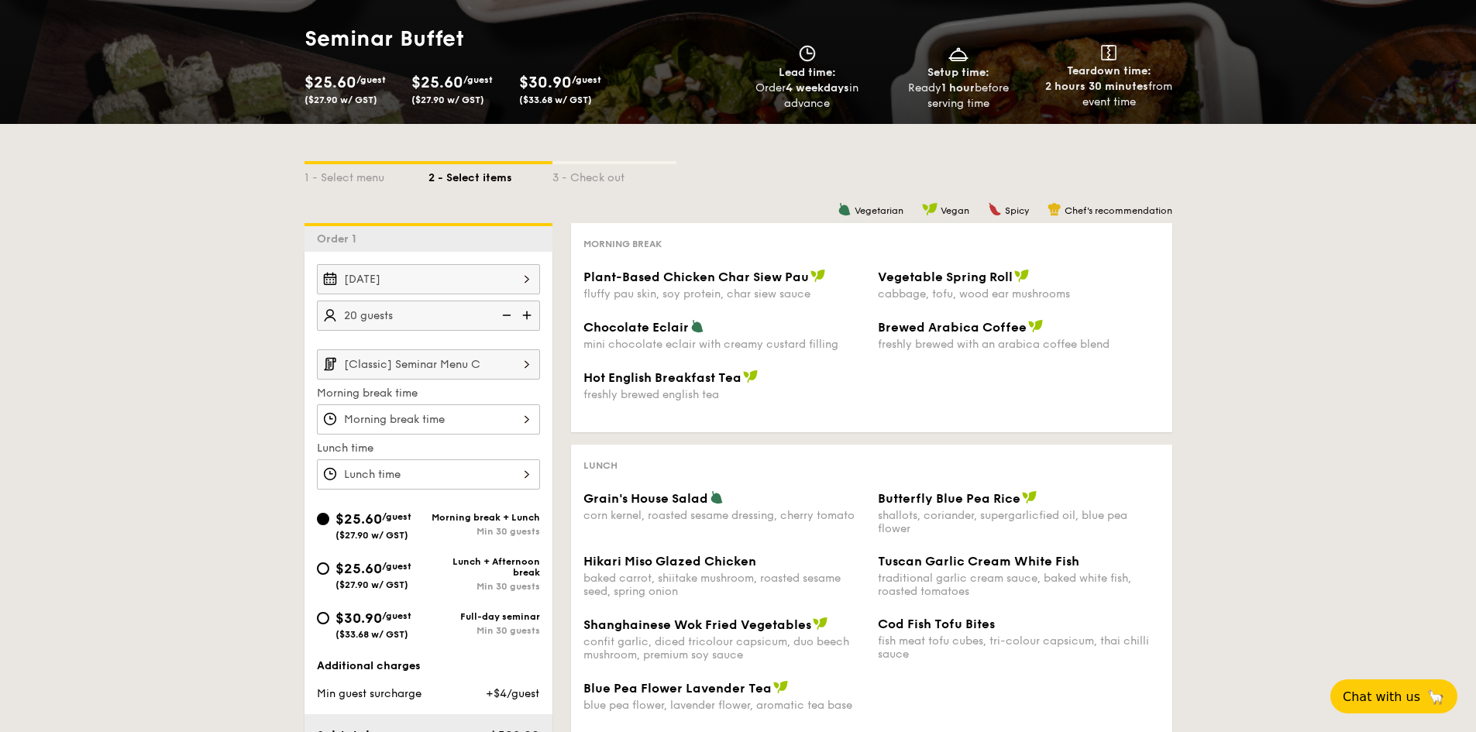
click at [532, 368] on img at bounding box center [527, 363] width 26 height 29
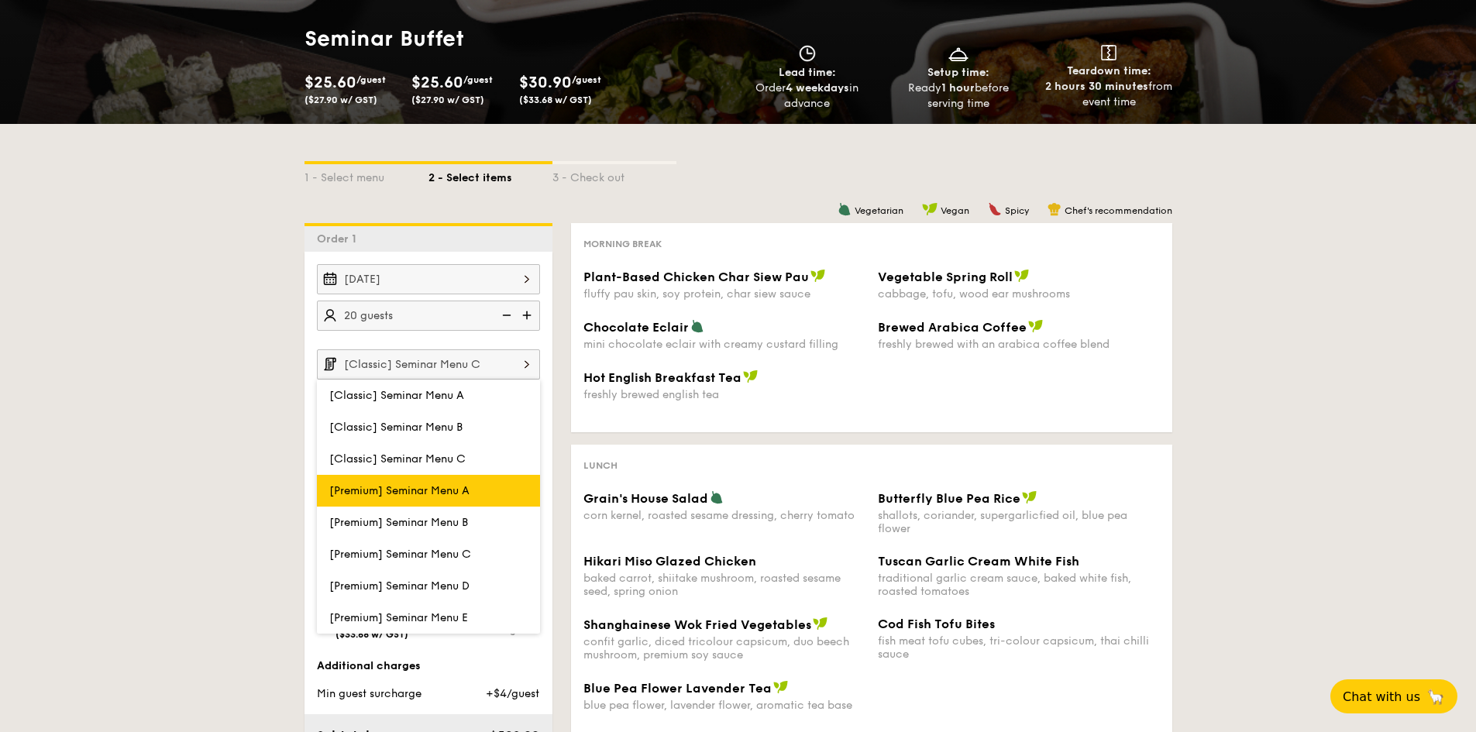
click at [508, 478] on label "[Premium] Seminar Menu A" at bounding box center [428, 491] width 223 height 32
click at [0, 0] on input "[Premium] Seminar Menu A" at bounding box center [0, 0] width 0 height 0
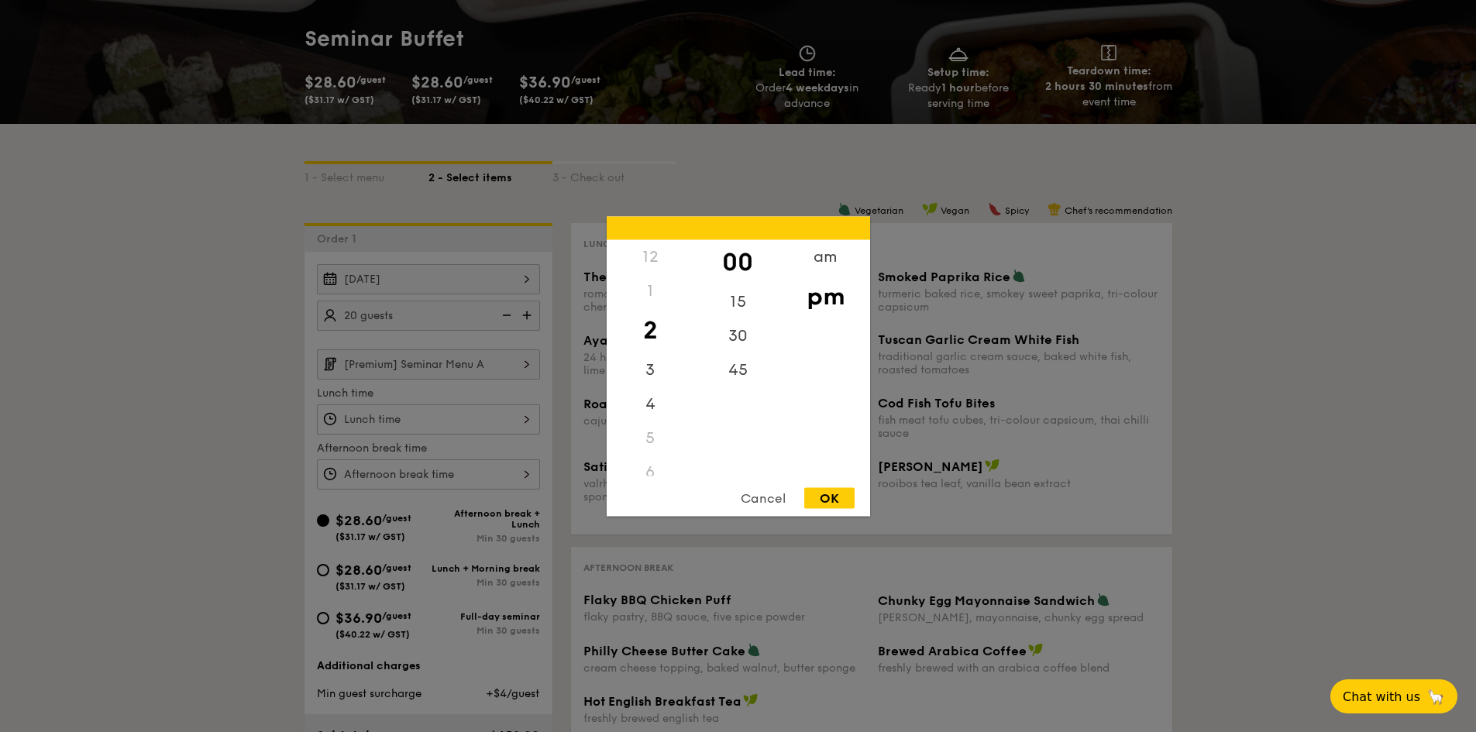
click at [526, 469] on div "12 1 2 3 4 5 6 7 8 9 10 11 00 15 30 45 am pm Cancel OK" at bounding box center [428, 474] width 223 height 30
click at [758, 498] on div "Cancel" at bounding box center [763, 497] width 76 height 21
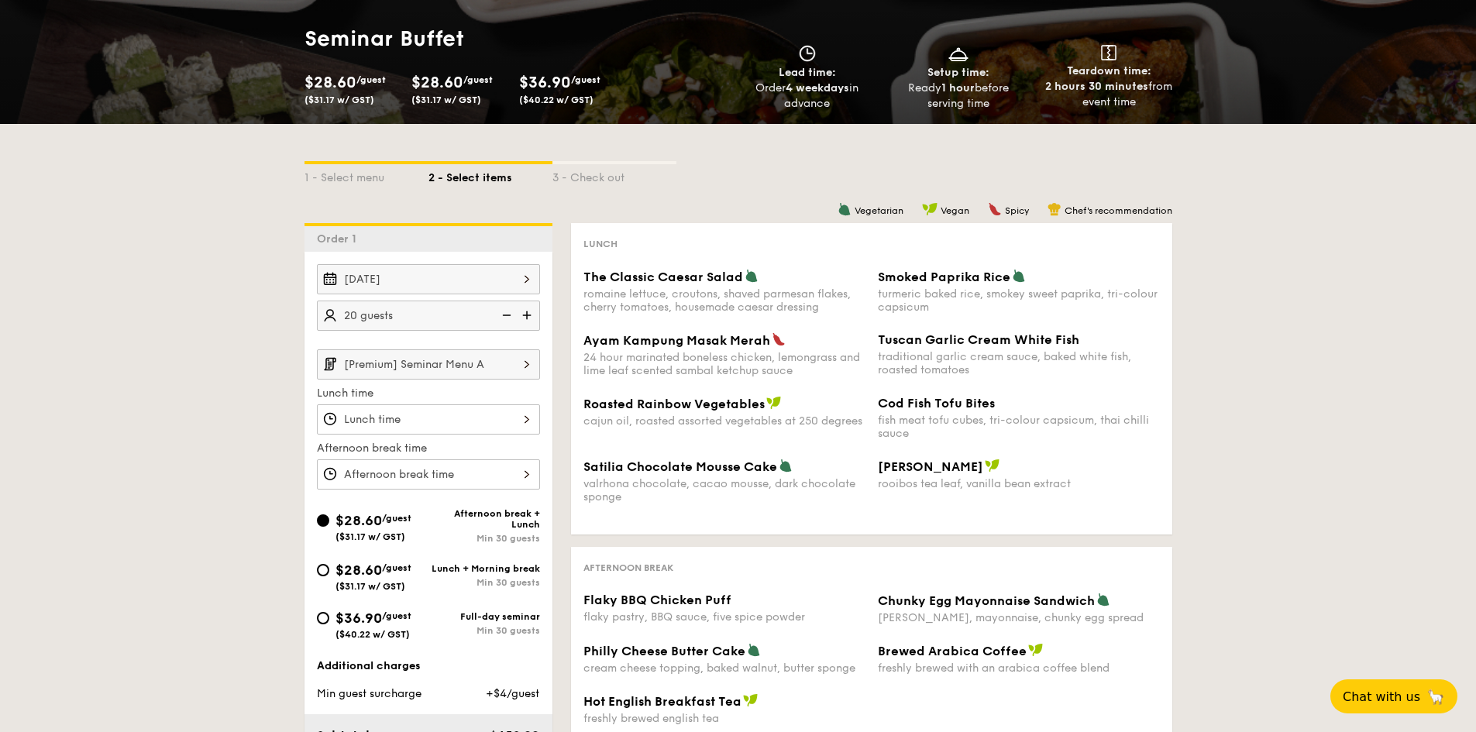
click at [531, 362] on img at bounding box center [527, 363] width 26 height 29
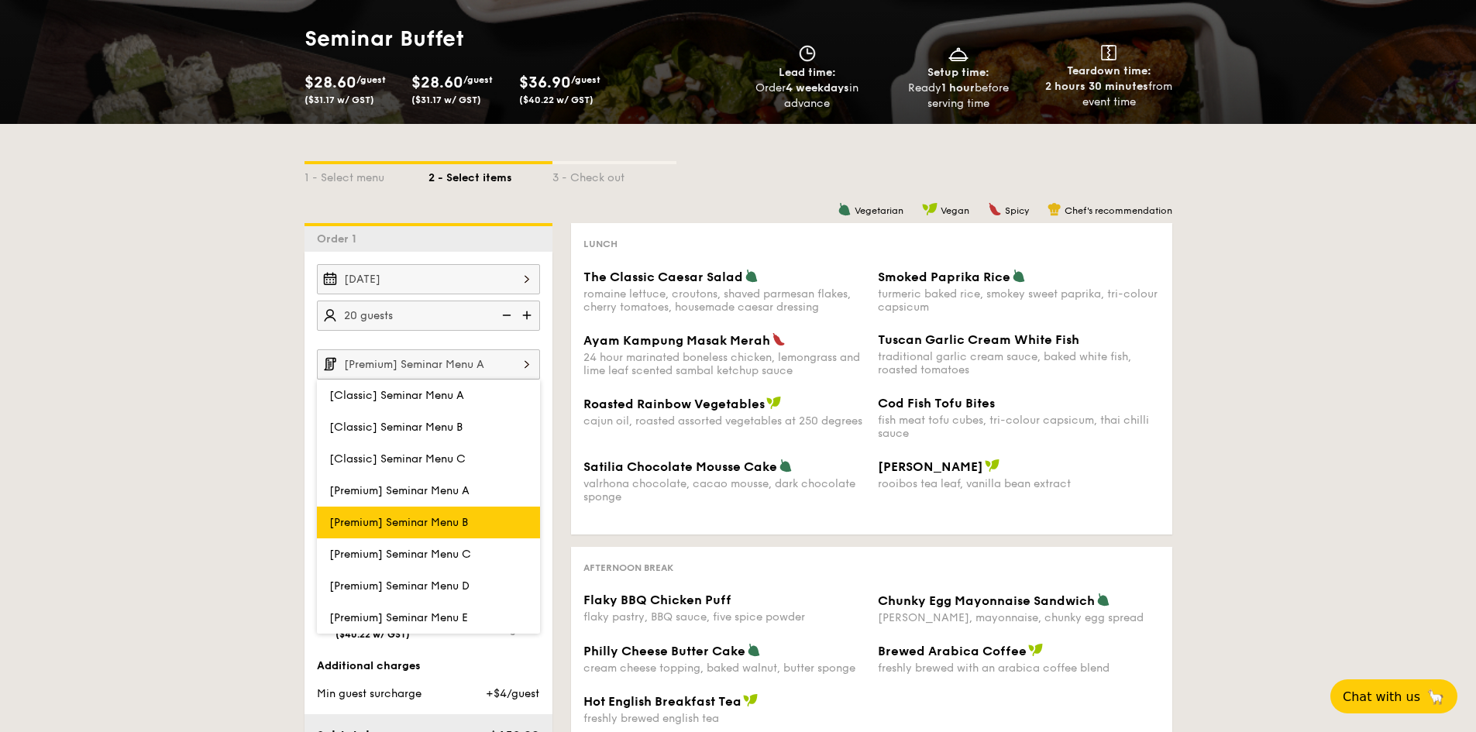
click at [515, 521] on label "[Premium] Seminar Menu B" at bounding box center [428, 523] width 223 height 32
click at [0, 0] on input "[Premium] Seminar Menu B" at bounding box center [0, 0] width 0 height 0
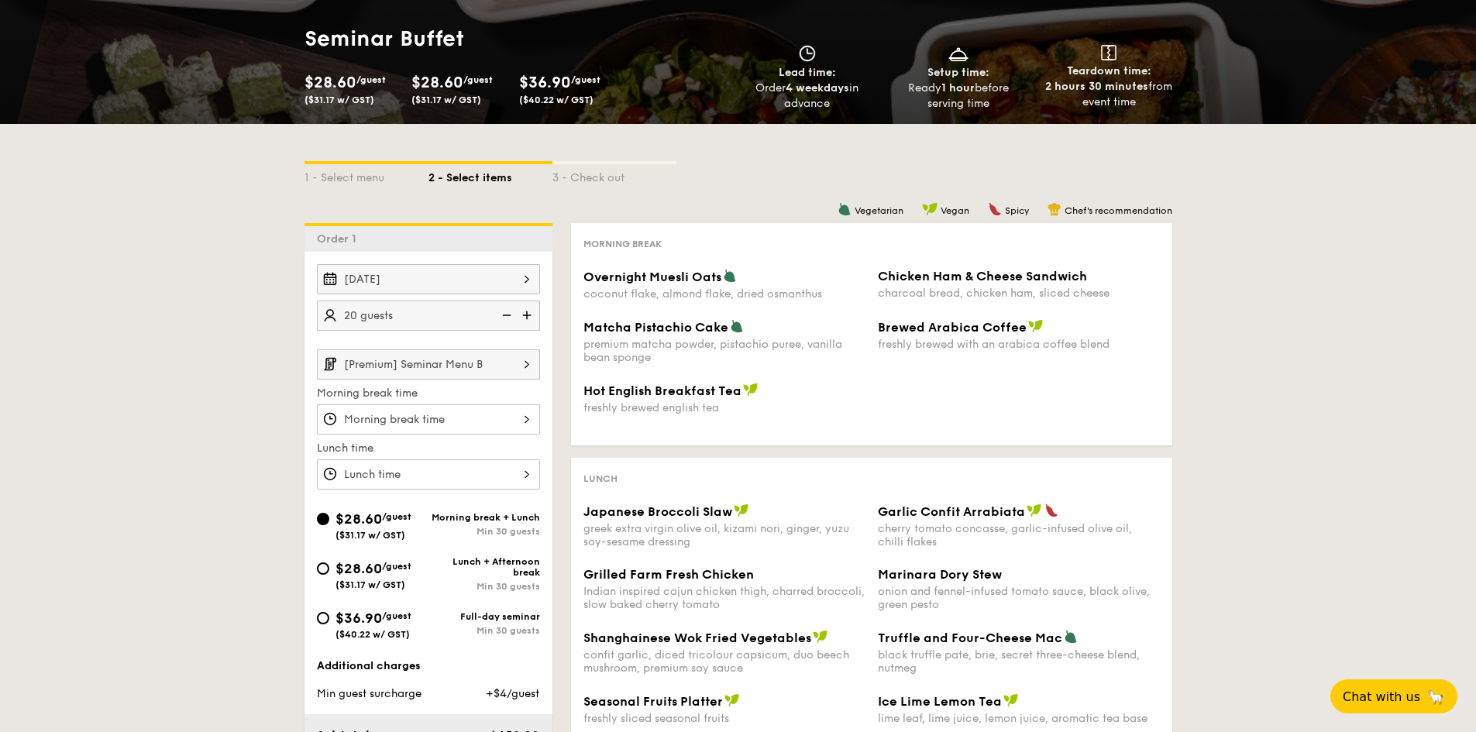
scroll to position [232, 0]
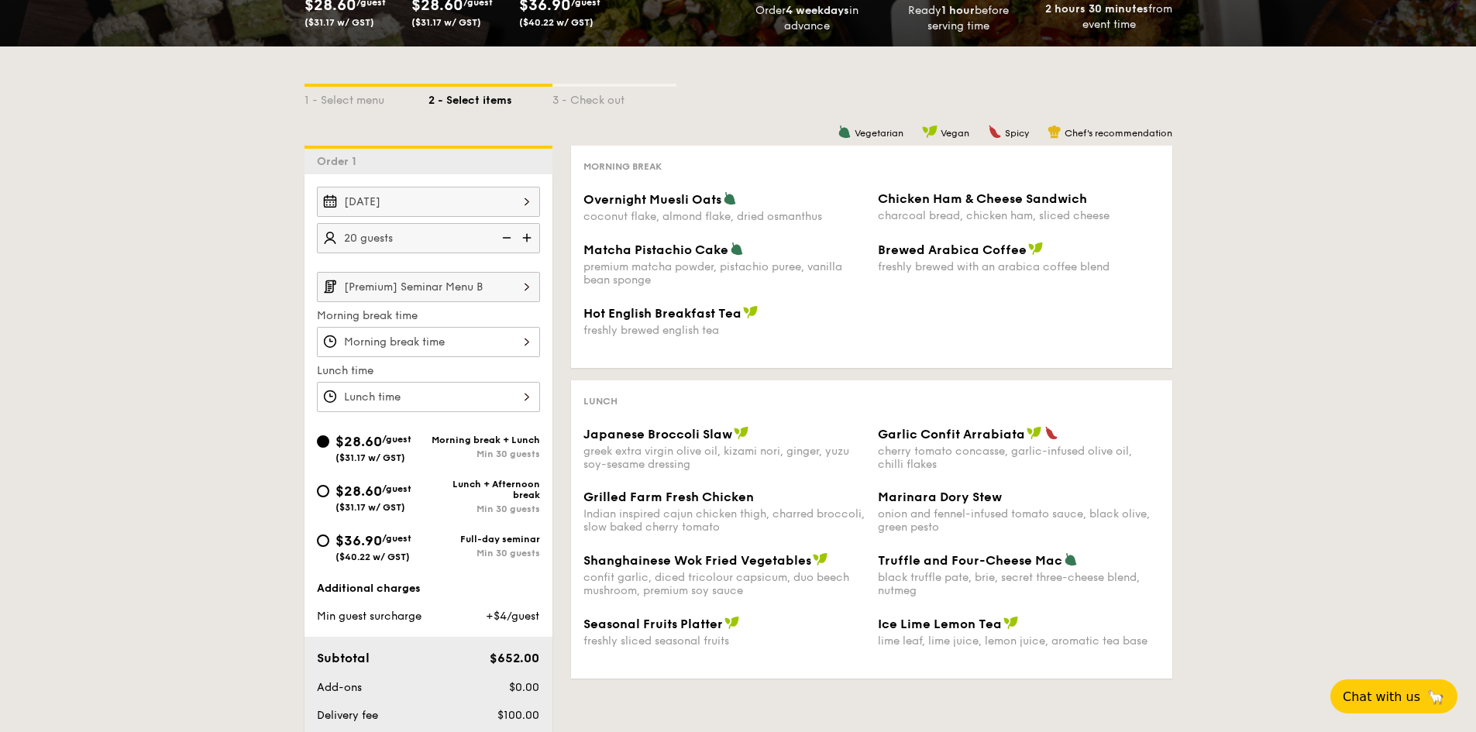
click at [531, 290] on img at bounding box center [527, 286] width 26 height 29
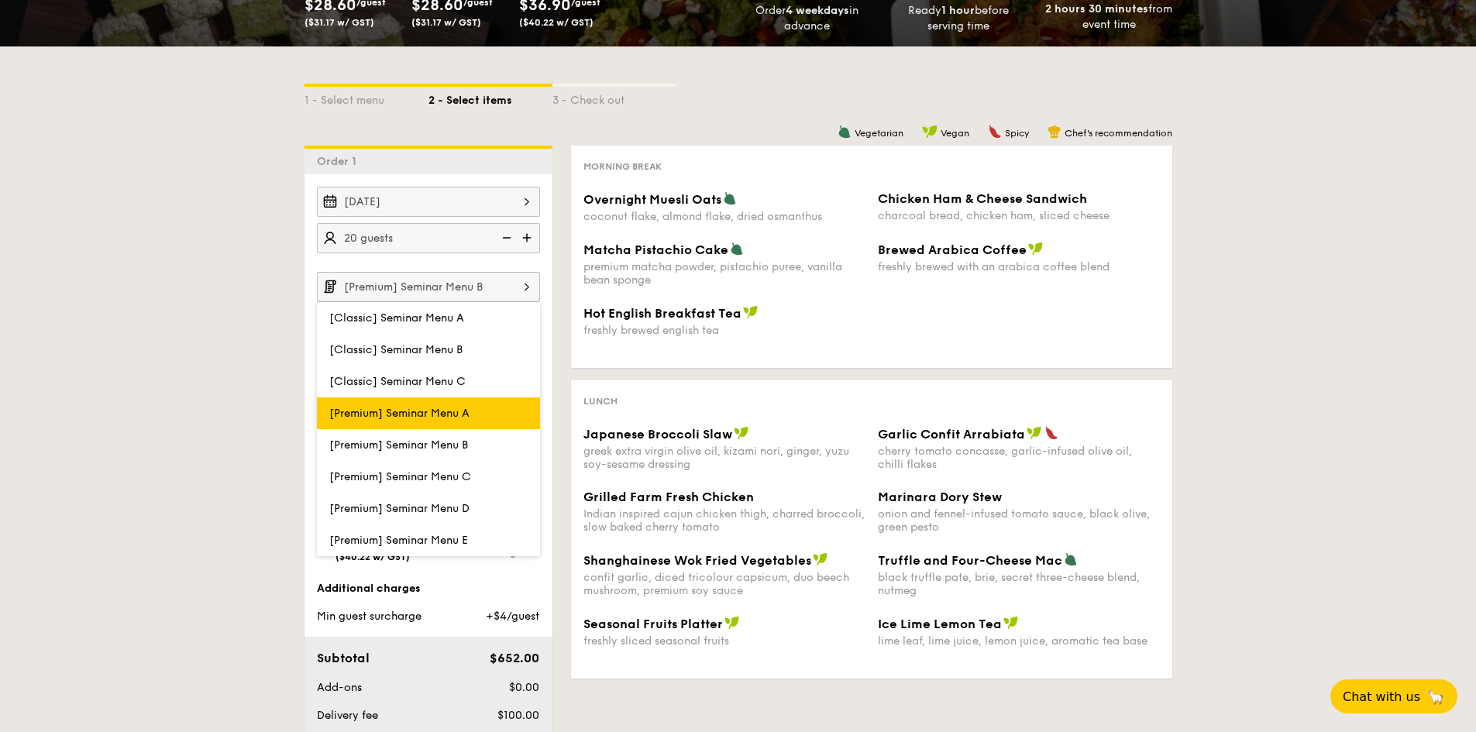
click at [503, 404] on label "[Premium] Seminar Menu A" at bounding box center [428, 413] width 223 height 32
click at [0, 0] on input "[Premium] Seminar Menu A" at bounding box center [0, 0] width 0 height 0
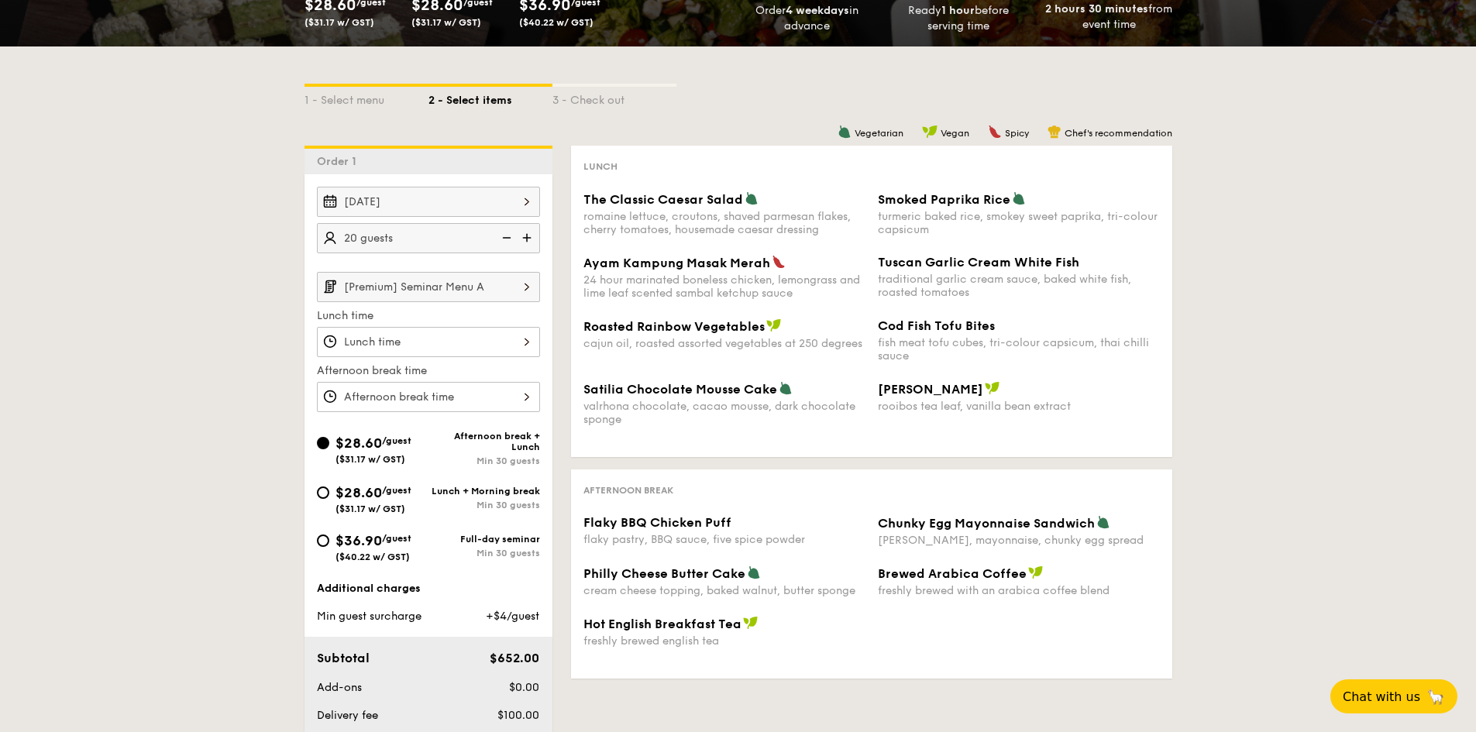
click at [525, 292] on img at bounding box center [527, 286] width 26 height 29
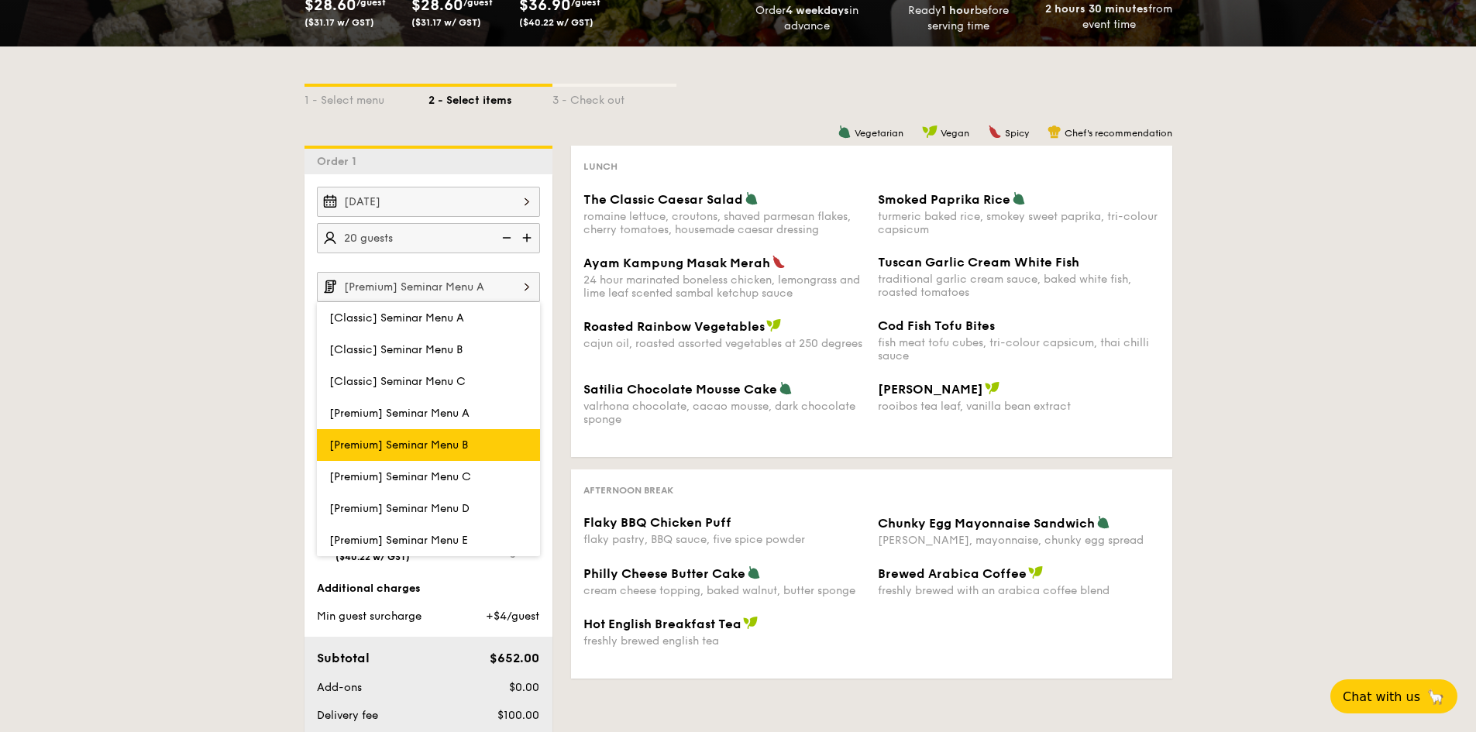
click at [506, 433] on label "[Premium] Seminar Menu B" at bounding box center [428, 445] width 223 height 32
click at [0, 0] on input "[Premium] Seminar Menu B" at bounding box center [0, 0] width 0 height 0
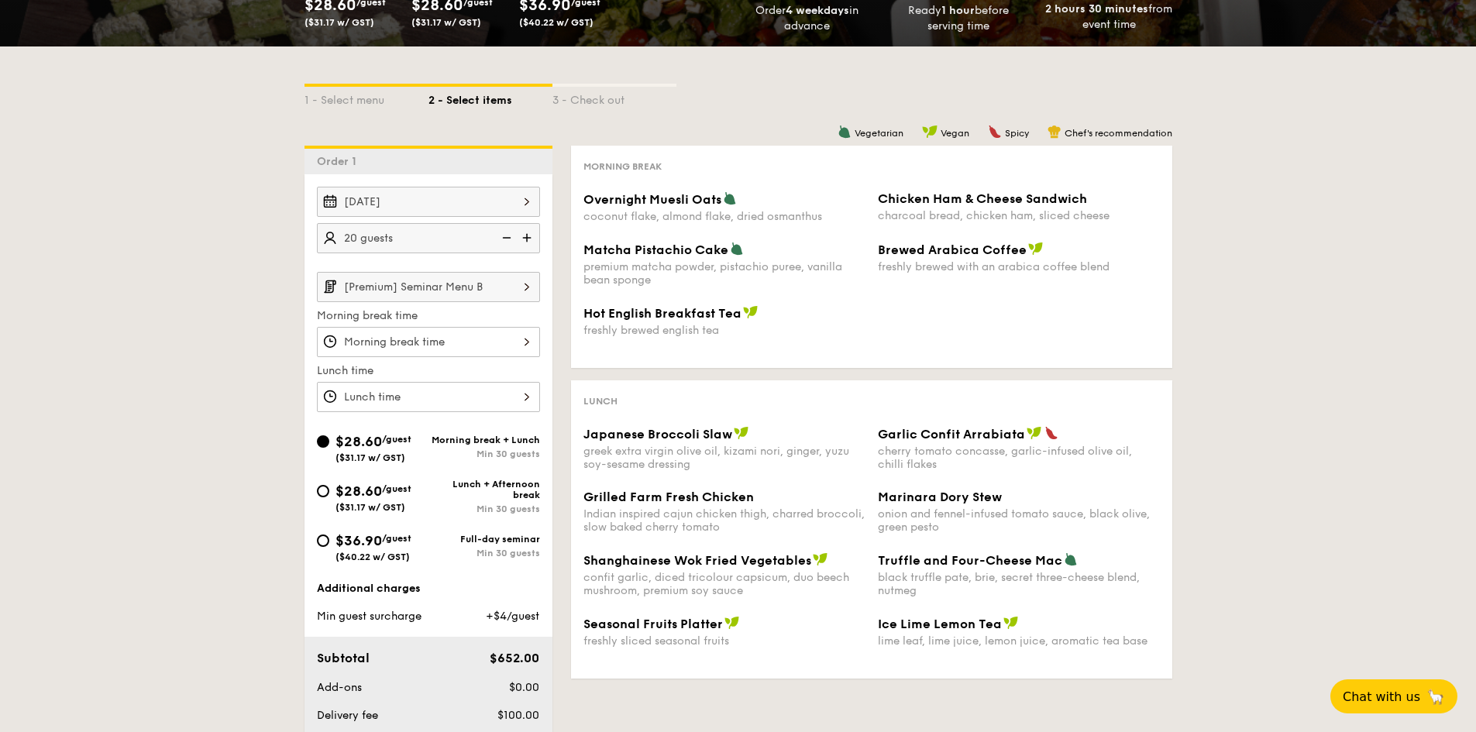
click at [528, 290] on img at bounding box center [527, 286] width 26 height 29
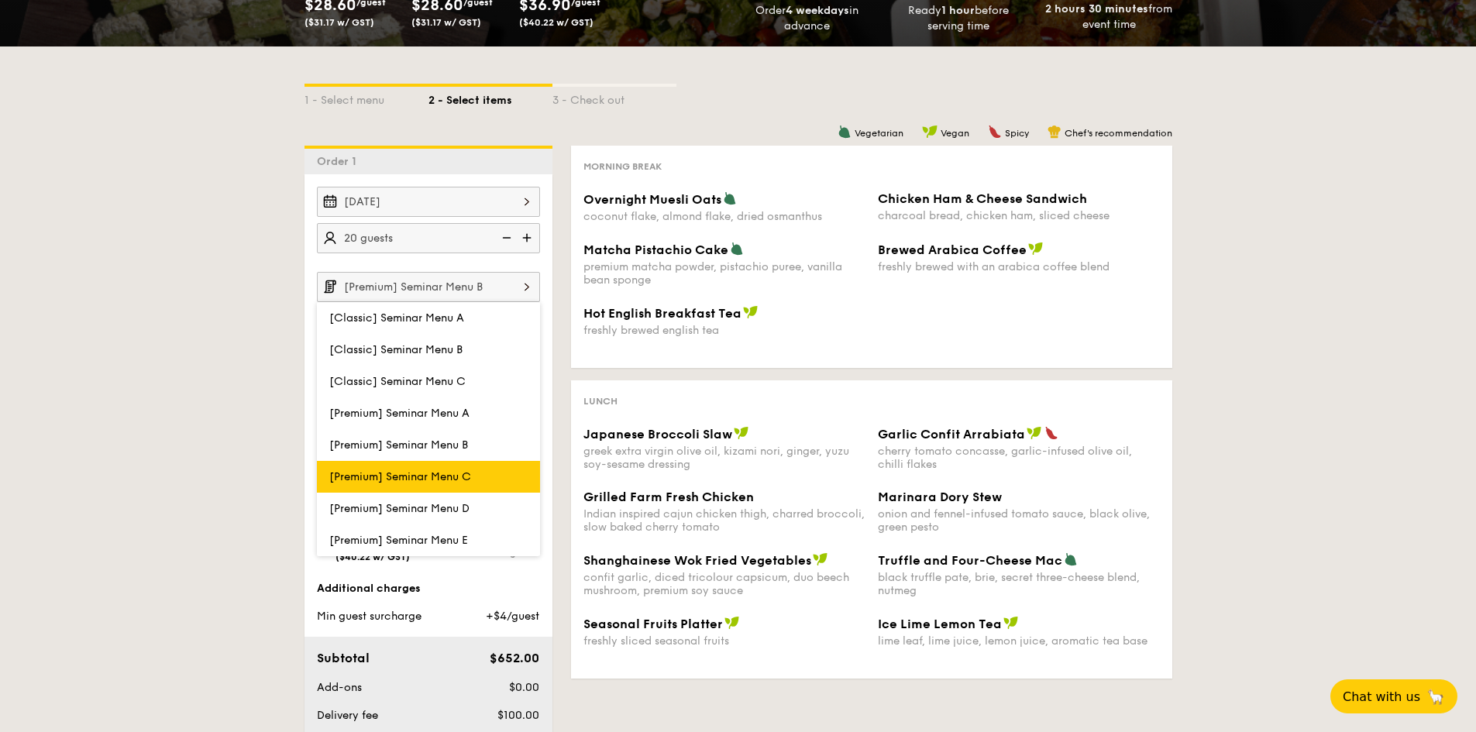
click at [490, 473] on label "[Premium] Seminar Menu C" at bounding box center [428, 477] width 223 height 32
click at [0, 0] on input "[Premium] Seminar Menu C" at bounding box center [0, 0] width 0 height 0
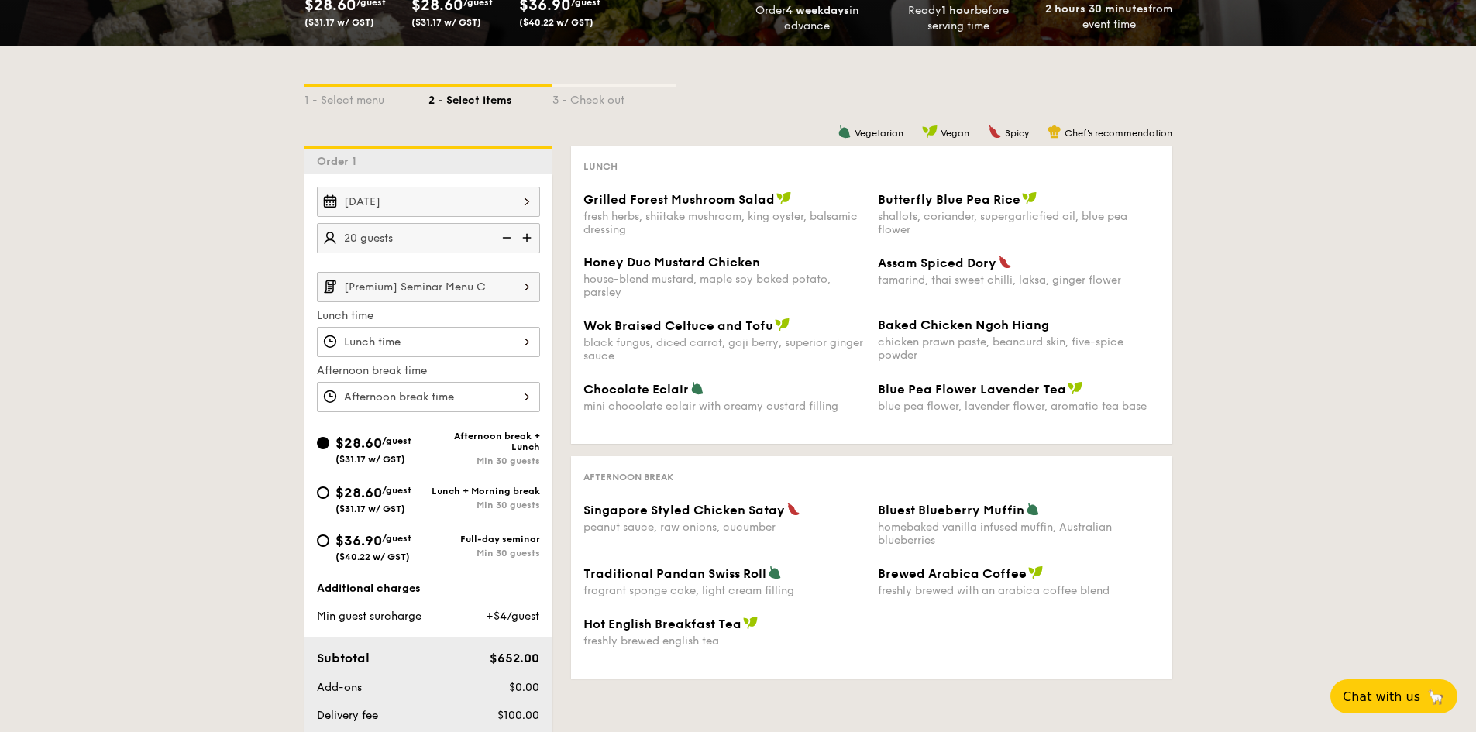
click at [526, 286] on img at bounding box center [527, 286] width 26 height 29
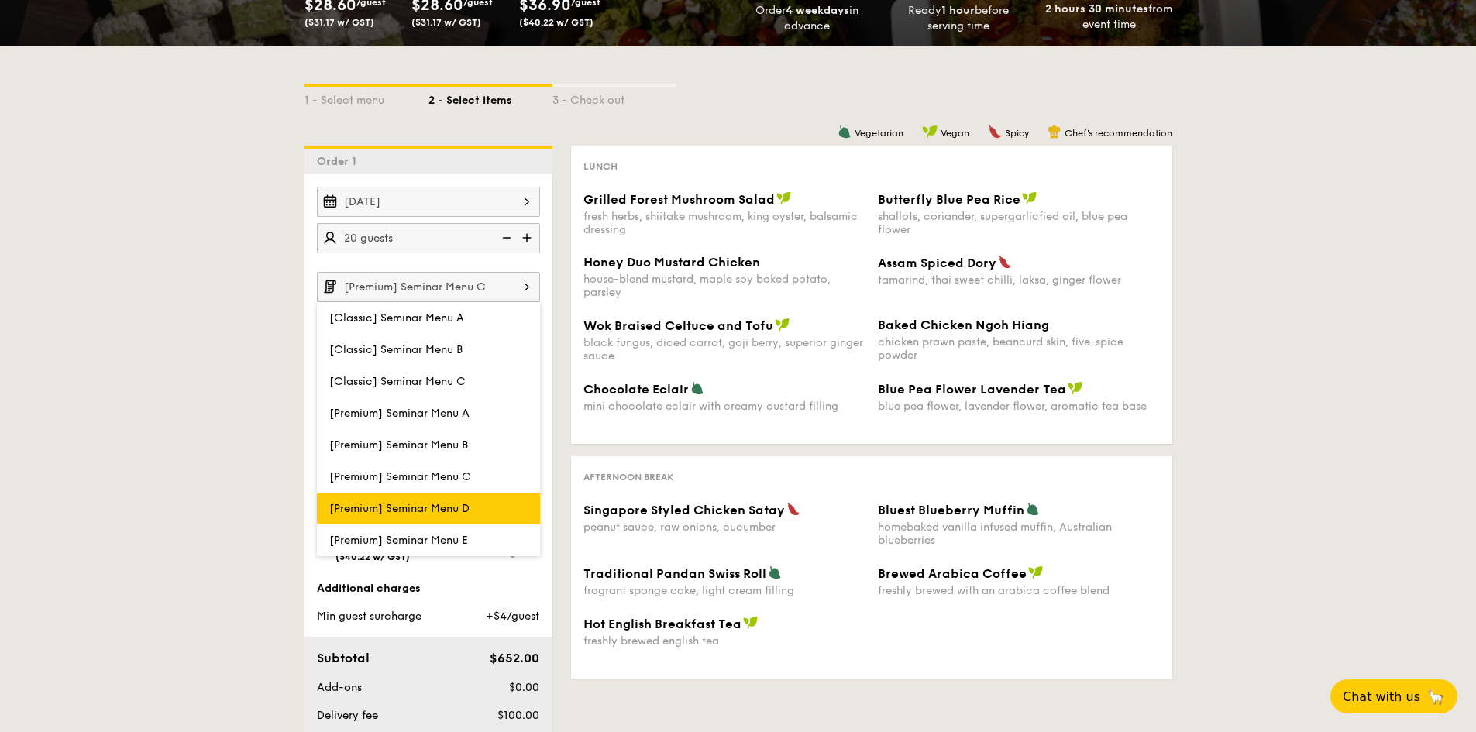
click at [477, 501] on label "[Premium] Seminar Menu D" at bounding box center [428, 509] width 223 height 32
click at [0, 0] on input "[Premium] Seminar Menu D" at bounding box center [0, 0] width 0 height 0
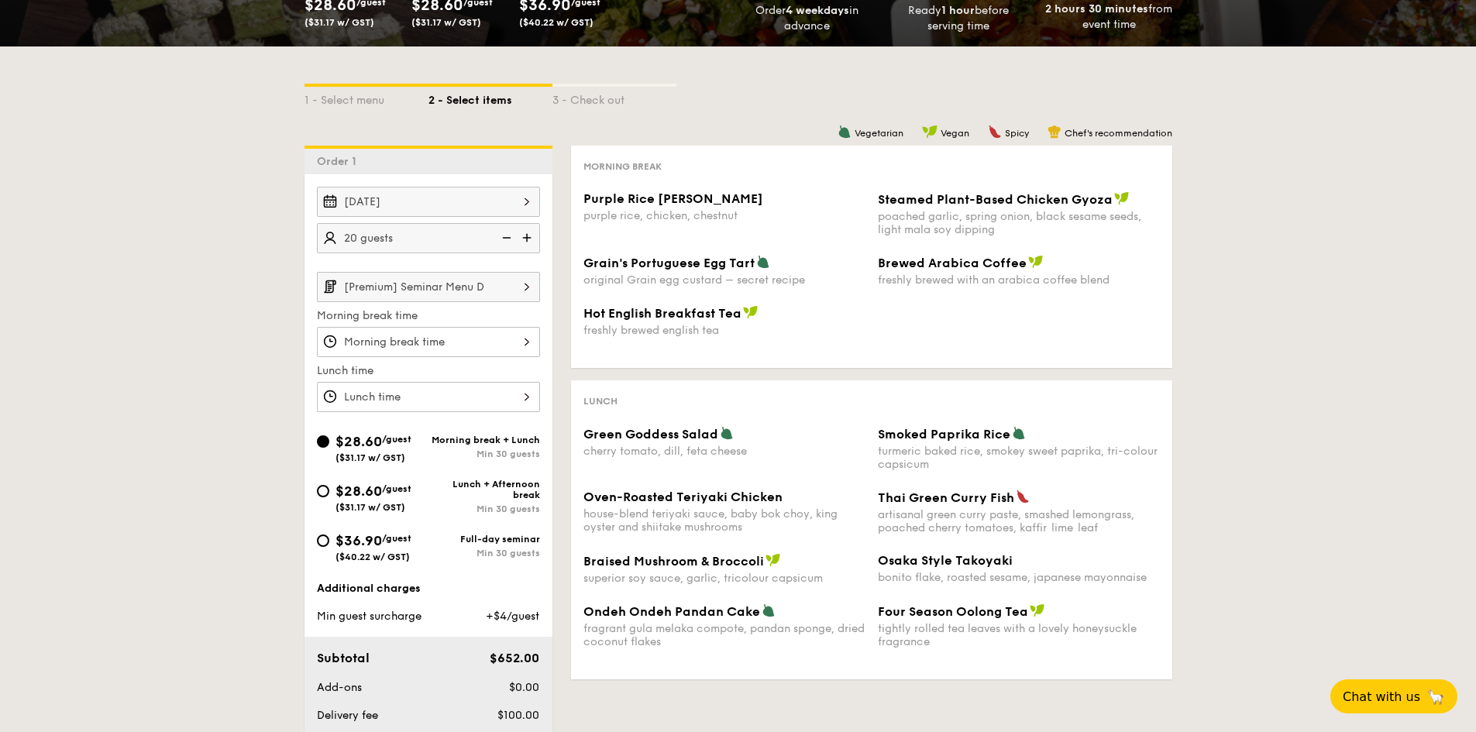
click at [527, 284] on img at bounding box center [527, 286] width 26 height 29
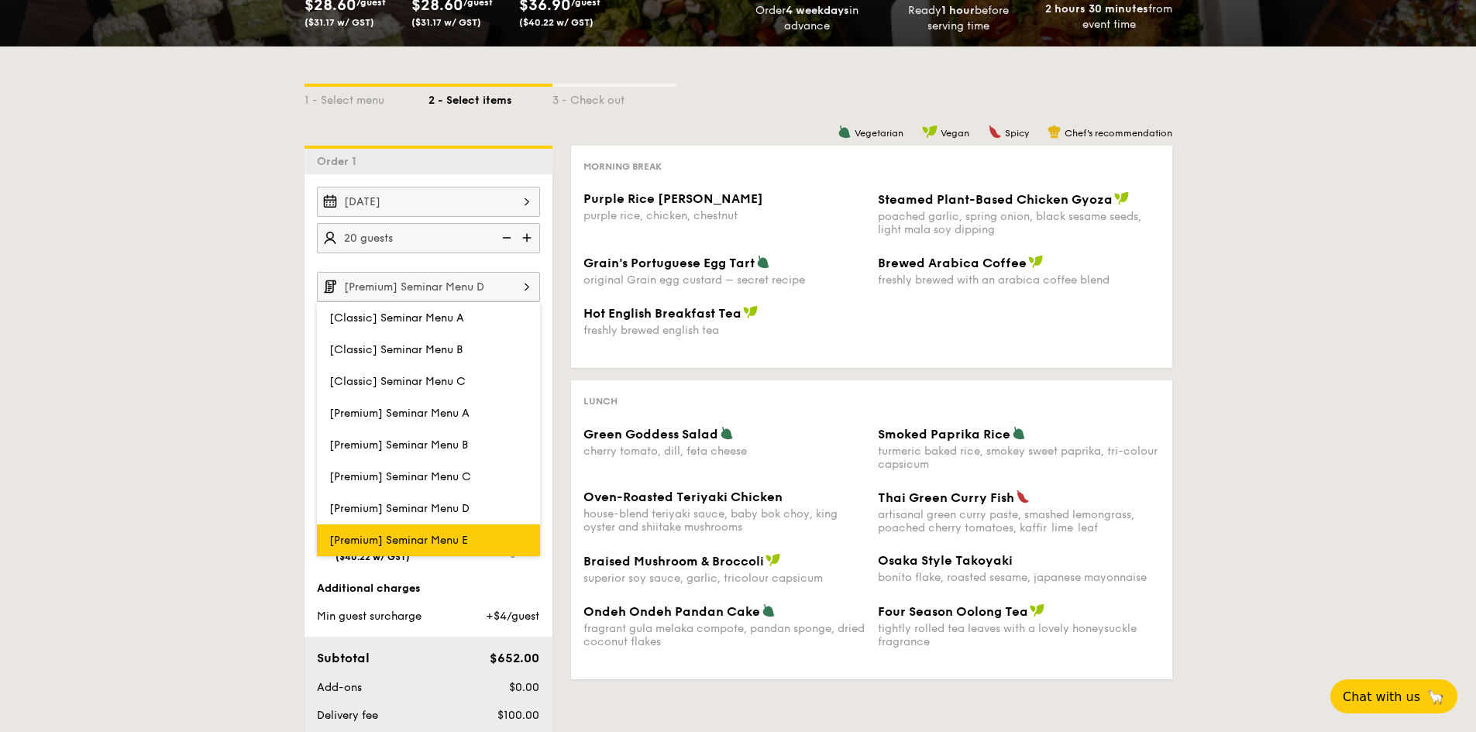
click at [480, 524] on label "[Premium] Seminar Menu E" at bounding box center [428, 540] width 223 height 32
click at [0, 0] on input "[Premium] Seminar Menu E" at bounding box center [0, 0] width 0 height 0
type input "[Premium] Seminar Menu E"
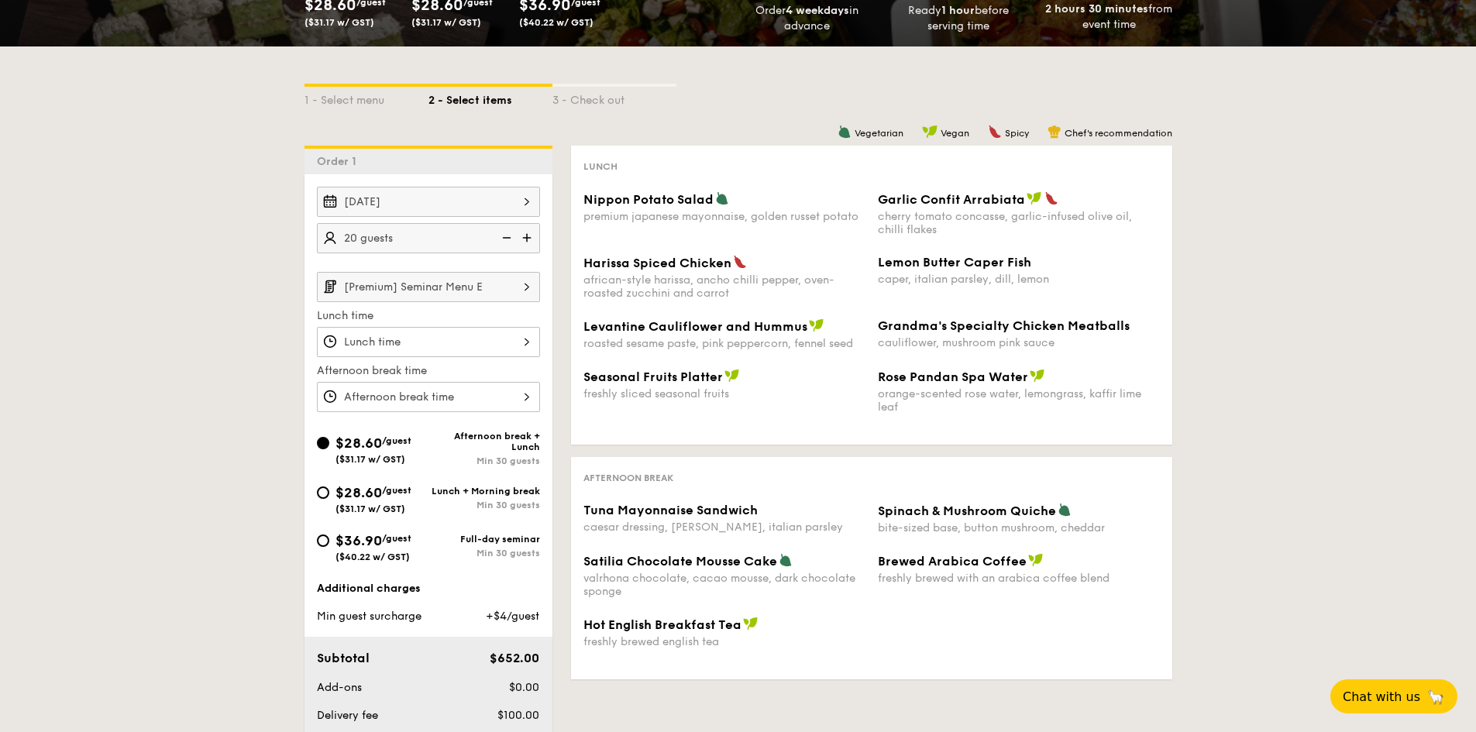
click at [528, 284] on img at bounding box center [527, 286] width 26 height 29
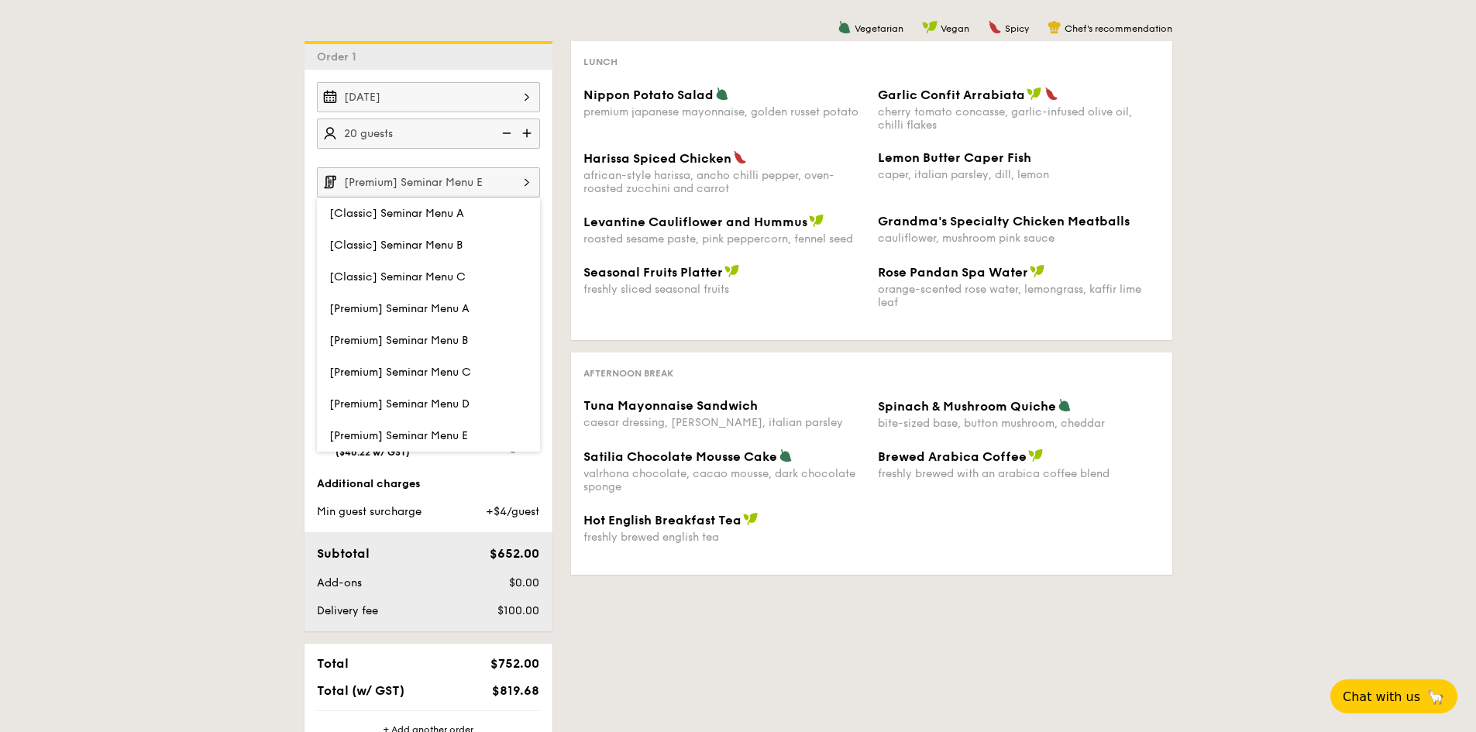
scroll to position [310, 0]
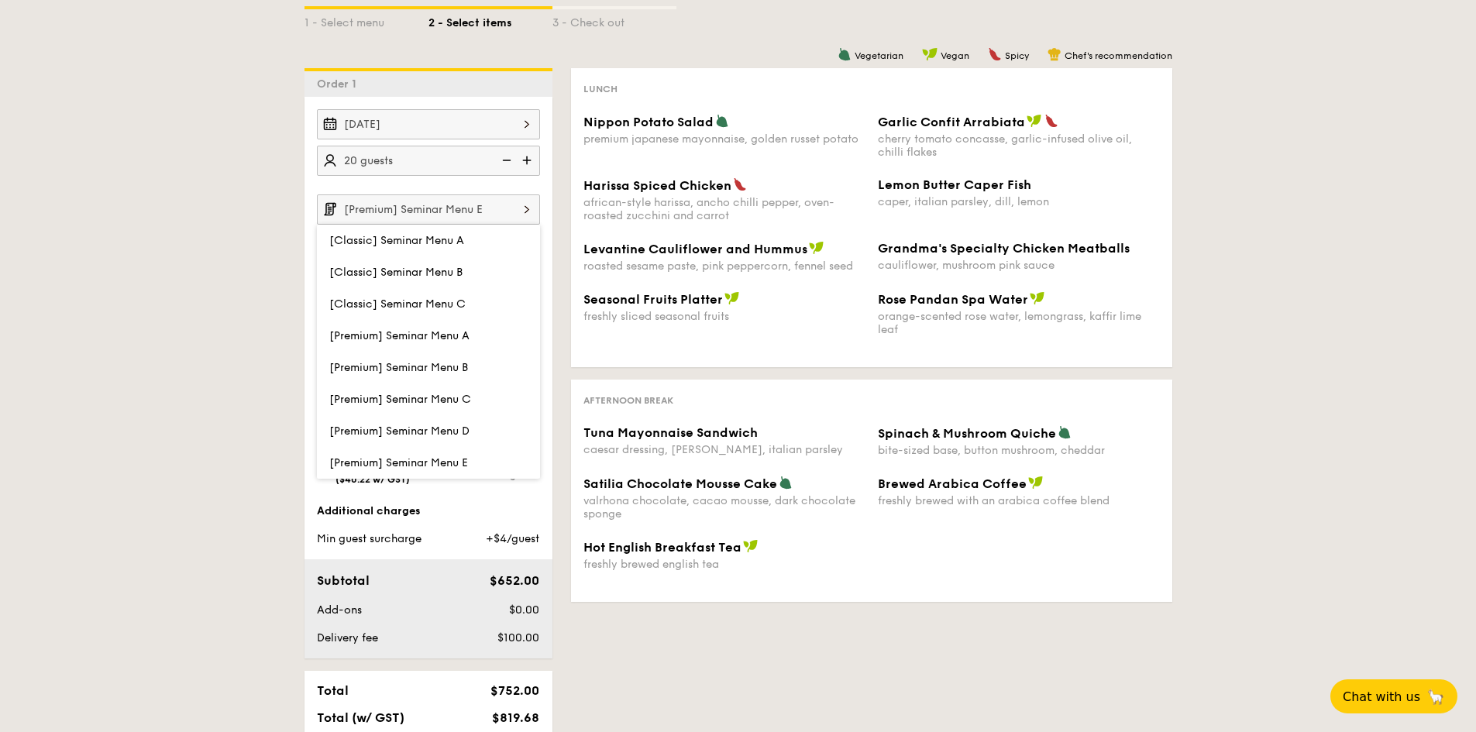
click at [236, 501] on div "1 - Select menu 2 - Select items 3 - Check out Order 1 [DATE] 20 guests [Premiu…" at bounding box center [738, 395] width 1476 height 853
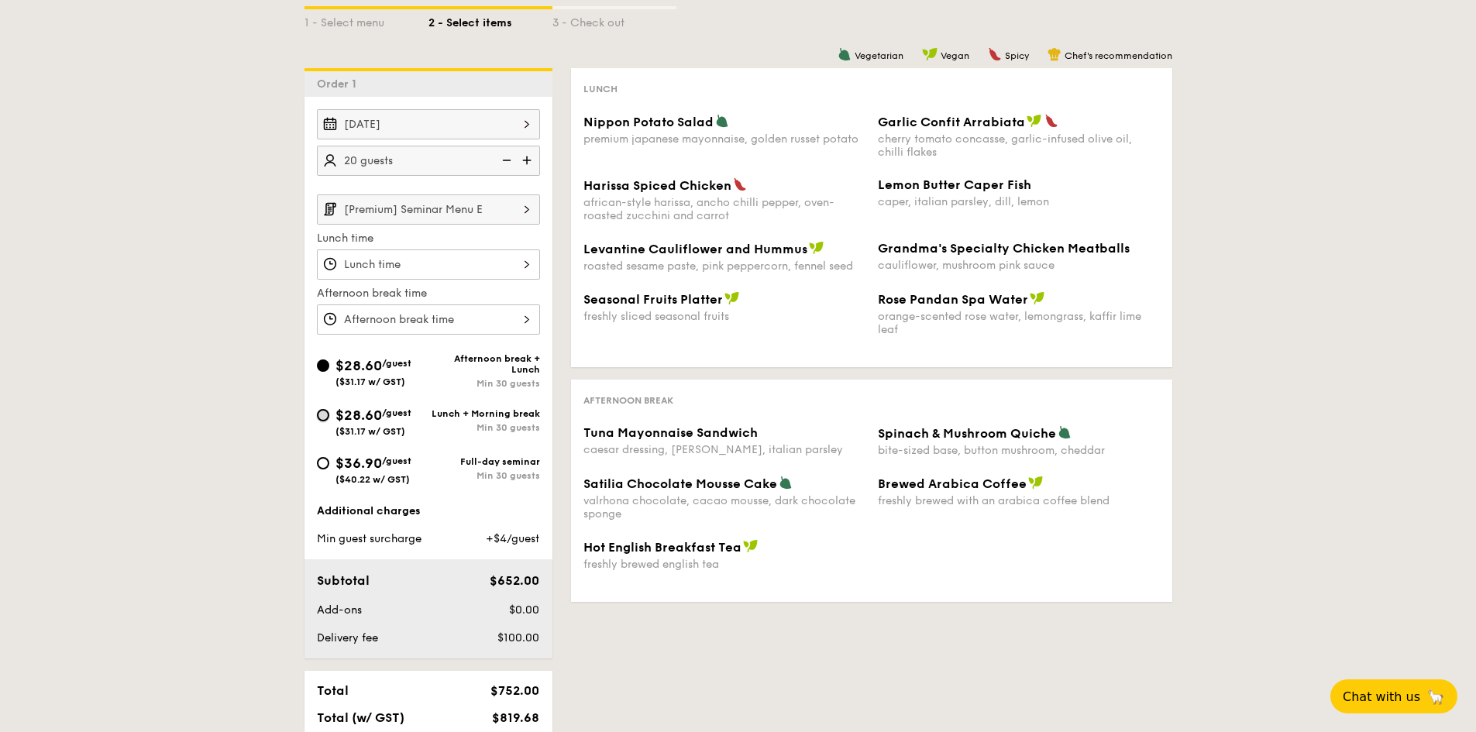
click at [322, 416] on input "$28.60 /guest ($31.17 w/ GST) Lunch + Morning break Min 30 guests" at bounding box center [323, 415] width 12 height 12
radio input "true"
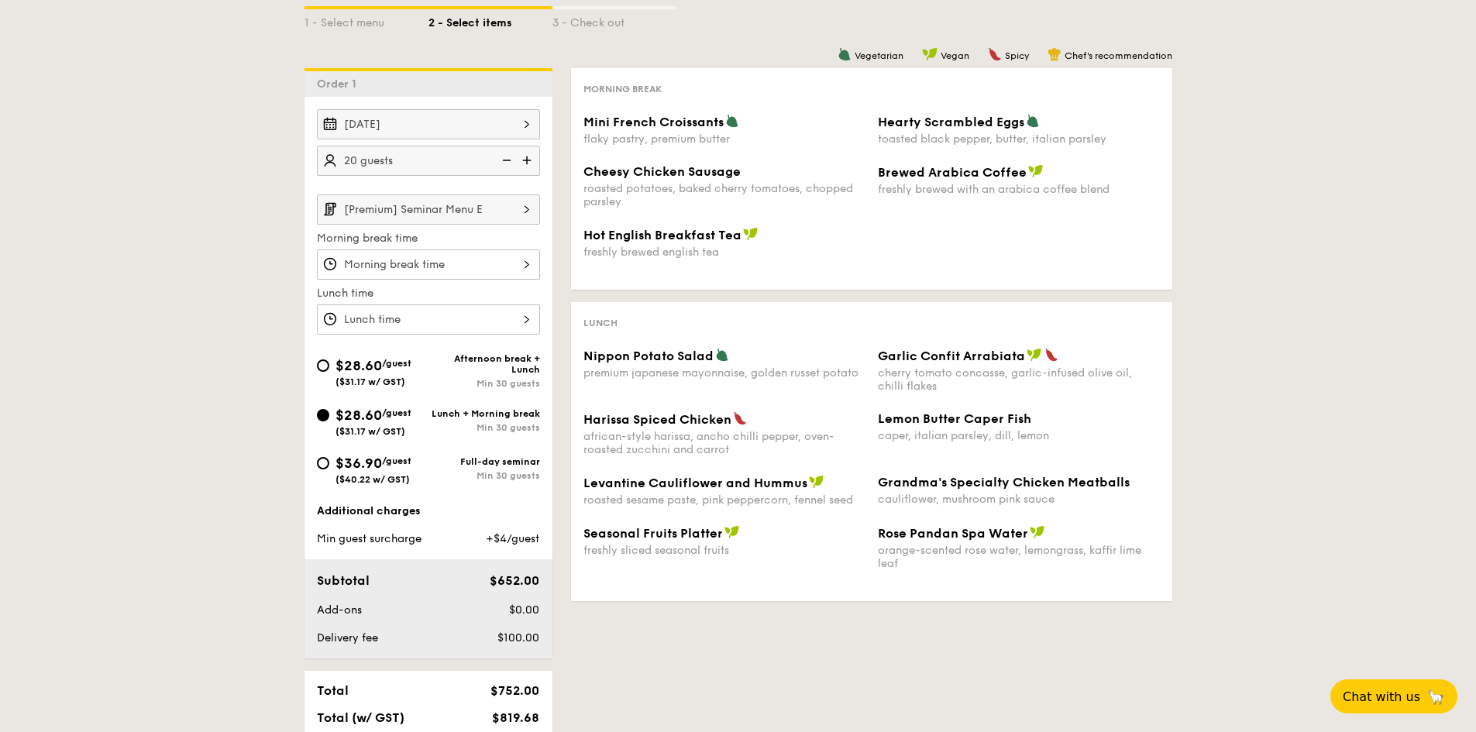
click at [522, 268] on div at bounding box center [428, 264] width 223 height 30
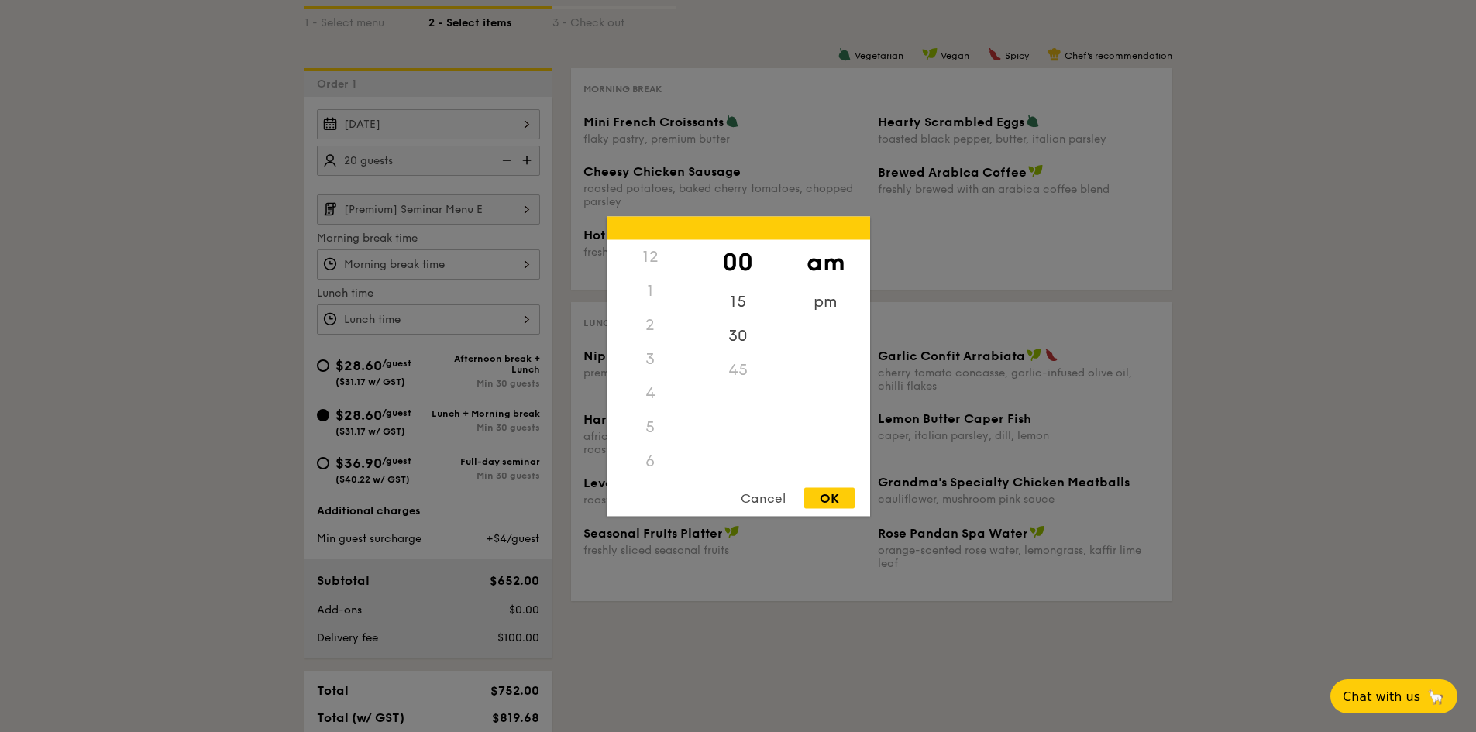
scroll to position [170, 0]
click at [758, 496] on div "Cancel" at bounding box center [763, 497] width 76 height 21
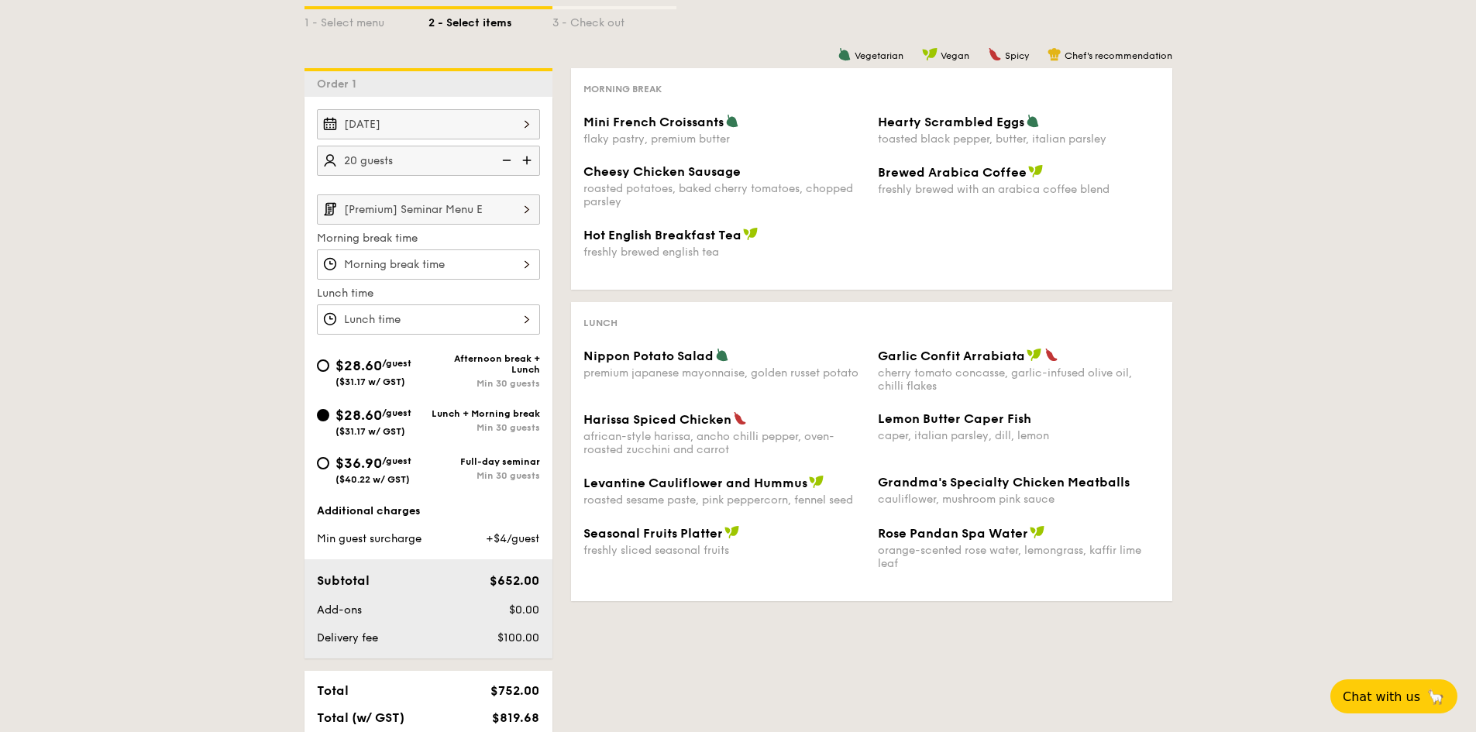
click at [525, 205] on img at bounding box center [527, 208] width 26 height 29
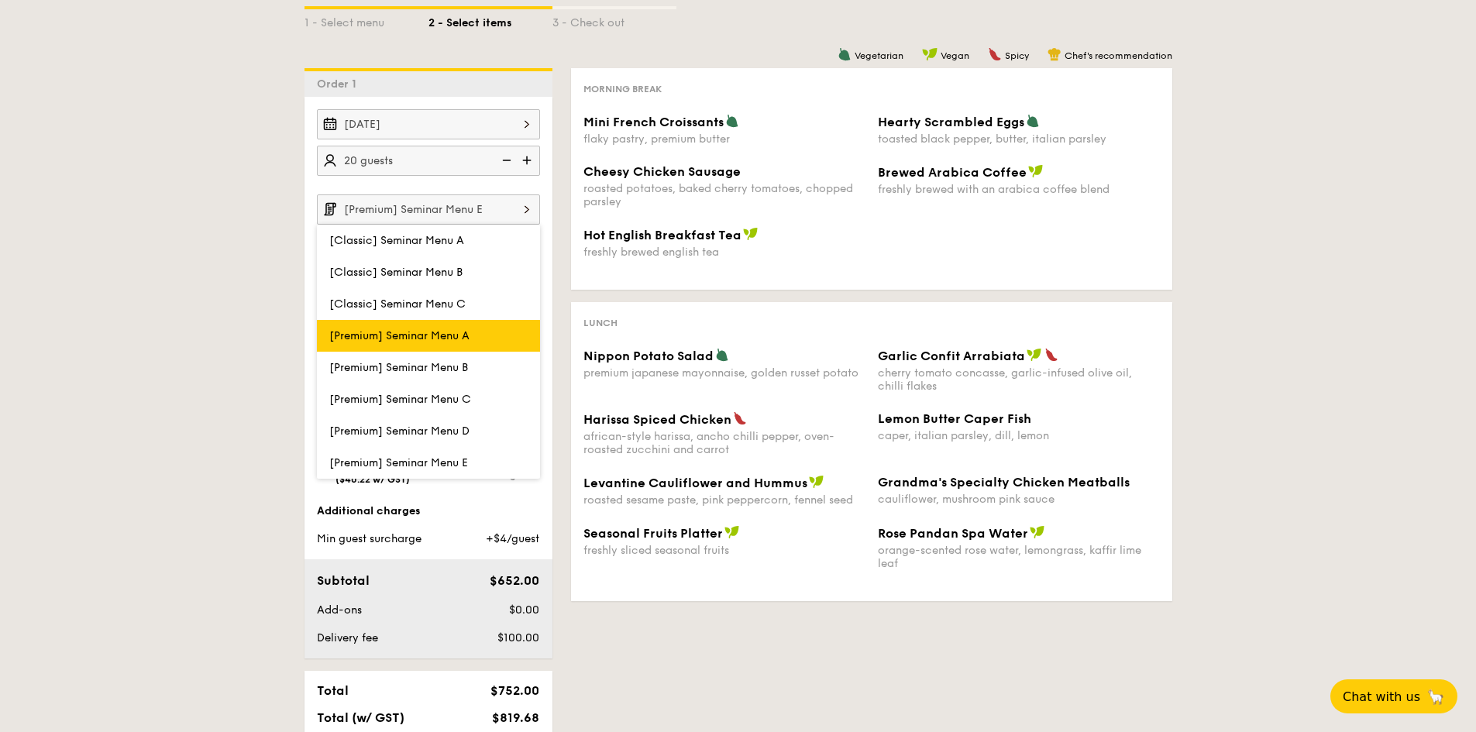
click at [483, 334] on label "[Premium] Seminar Menu A" at bounding box center [428, 336] width 223 height 32
click at [0, 0] on input "[Premium] Seminar Menu A" at bounding box center [0, 0] width 0 height 0
type input "[Premium] Seminar Menu A"
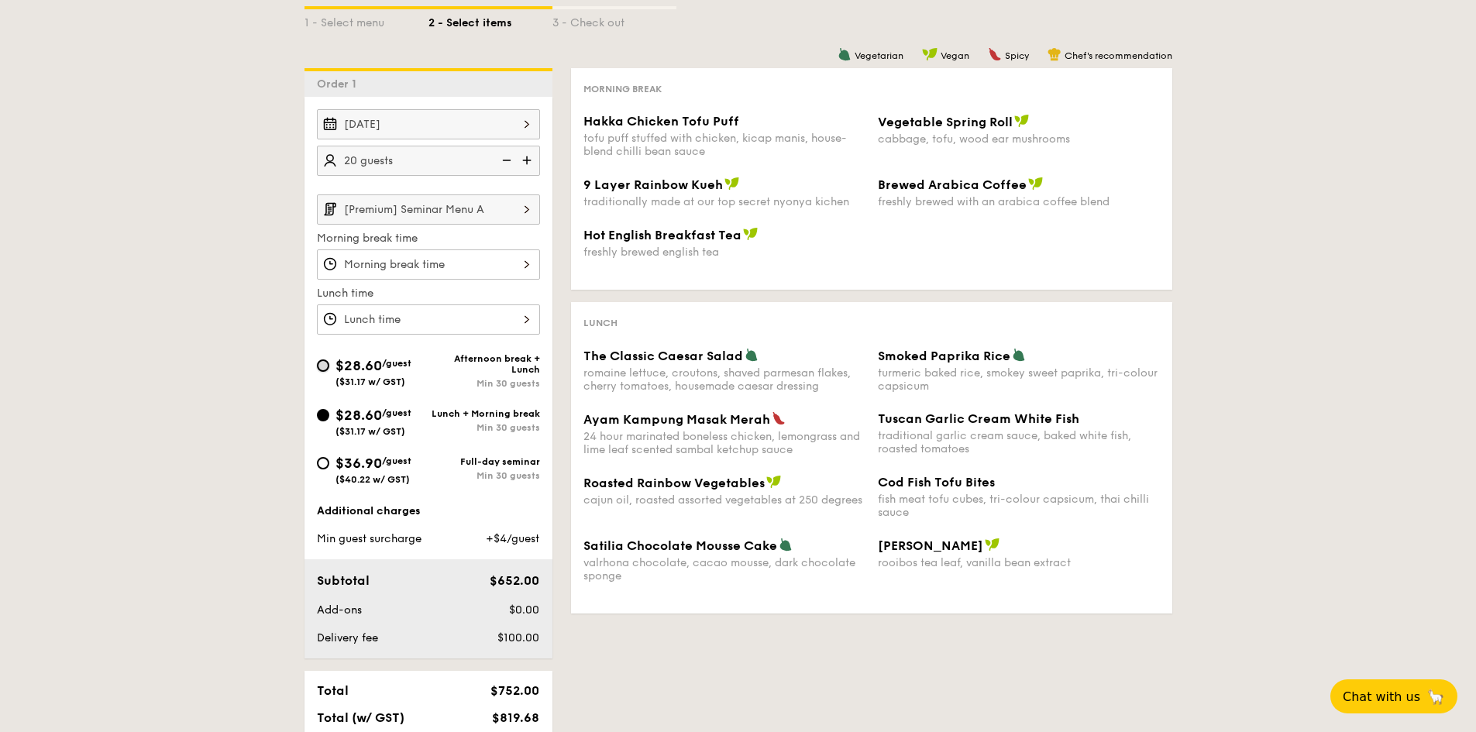
click at [326, 369] on input "$28.60 /guest ($31.17 w/ GST) Afternoon break + Lunch Min 30 guests" at bounding box center [323, 365] width 12 height 12
radio input "true"
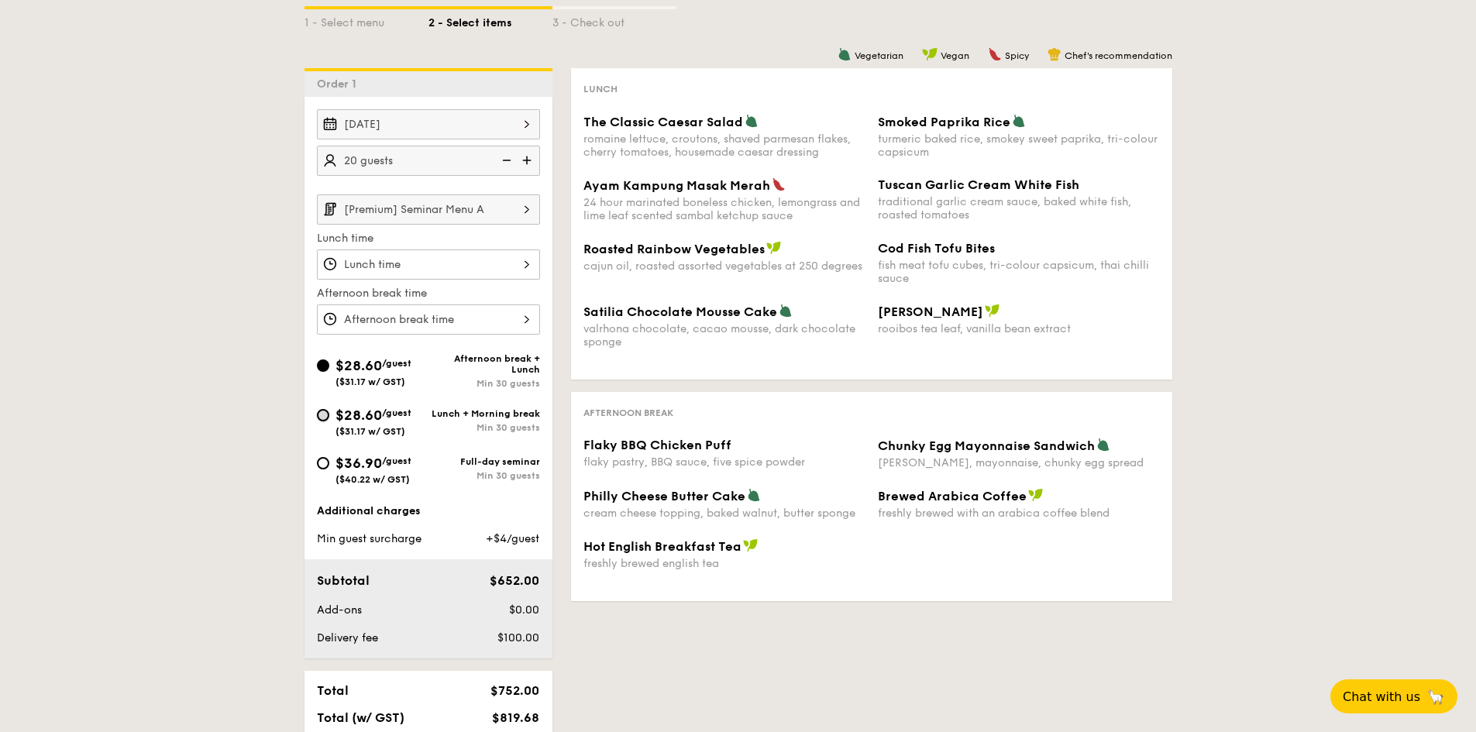
click at [322, 414] on input "$28.60 /guest ($31.17 w/ GST) Lunch + Morning break Min 30 guests" at bounding box center [323, 415] width 12 height 12
radio input "true"
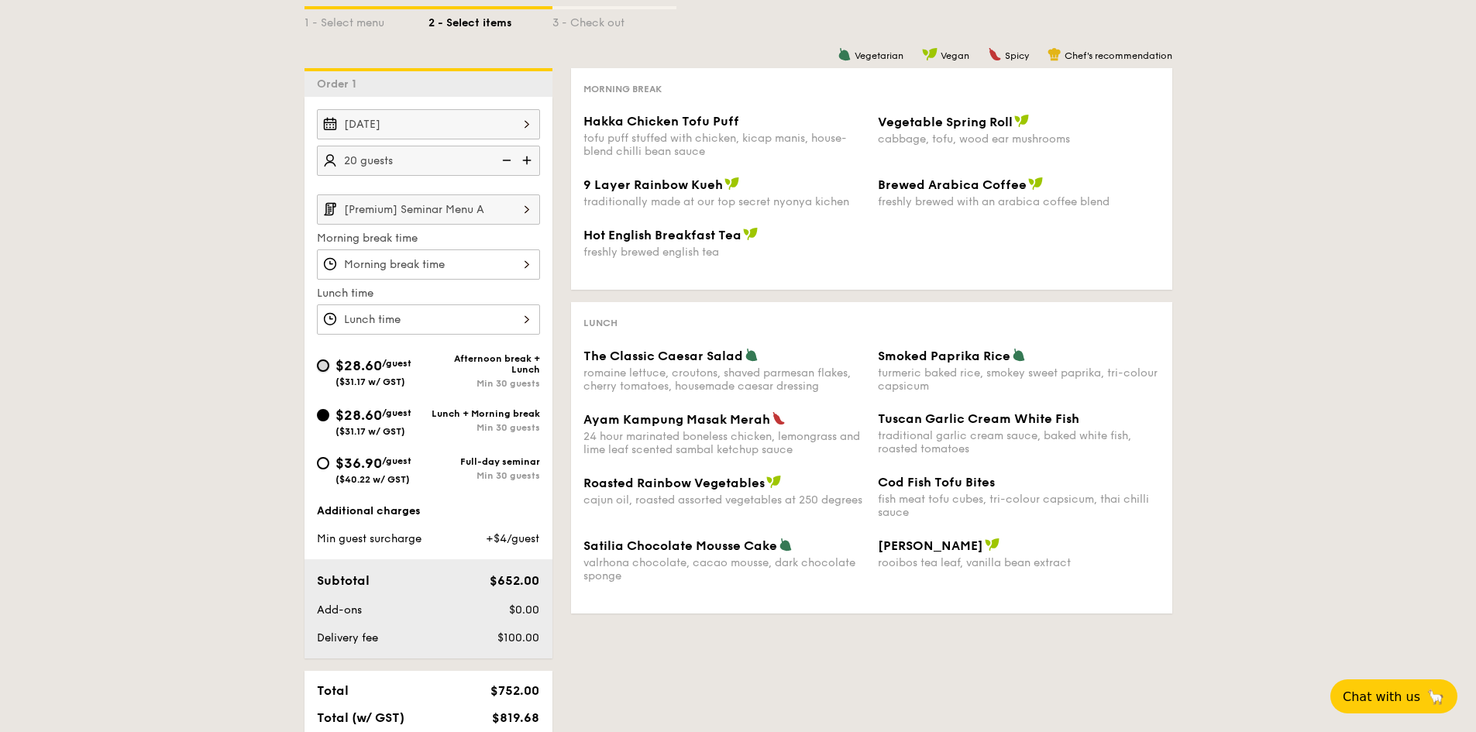
click at [323, 363] on input "$28.60 /guest ($31.17 w/ GST) Afternoon break + Lunch Min 30 guests" at bounding box center [323, 365] width 12 height 12
radio input "true"
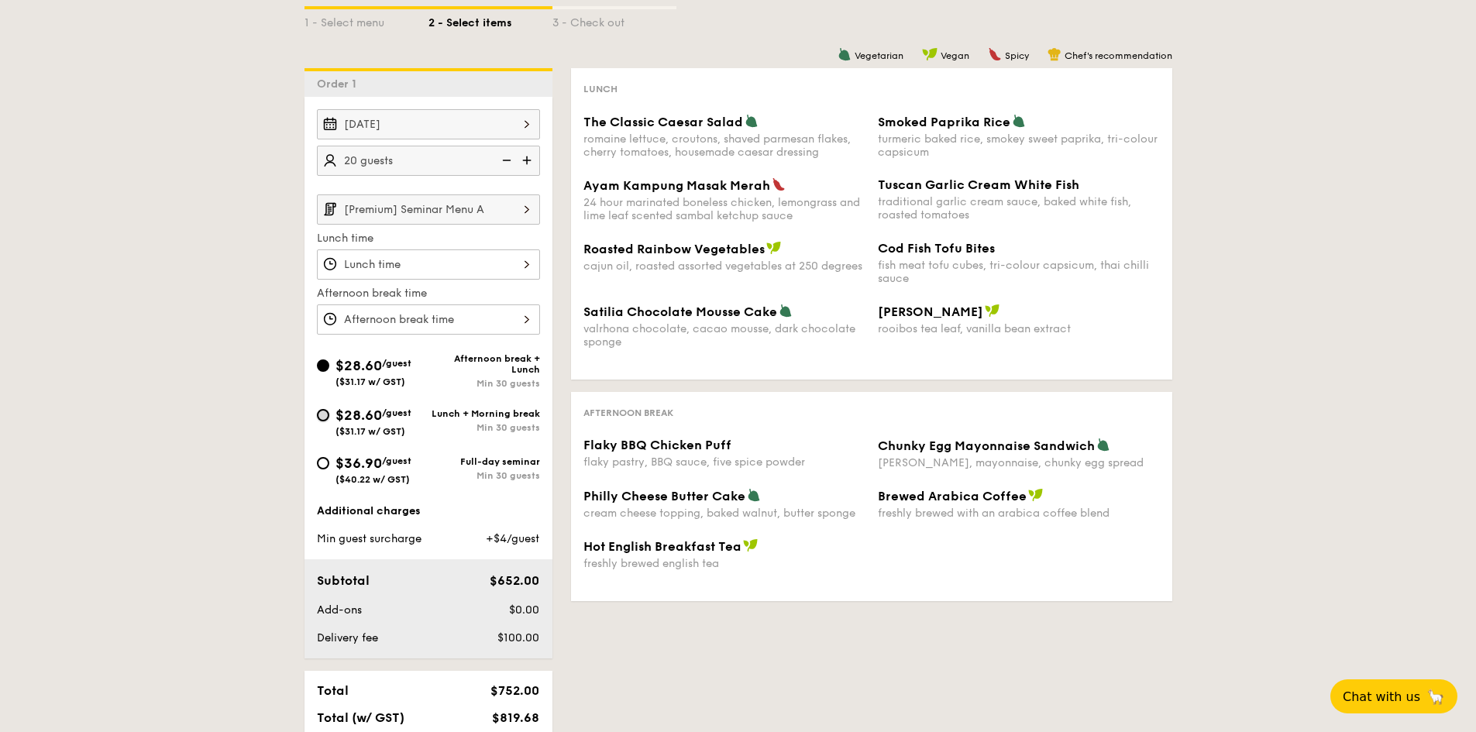
click at [324, 418] on input "$28.60 /guest ($31.17 w/ GST) Lunch + Morning break Min 30 guests" at bounding box center [323, 415] width 12 height 12
radio input "true"
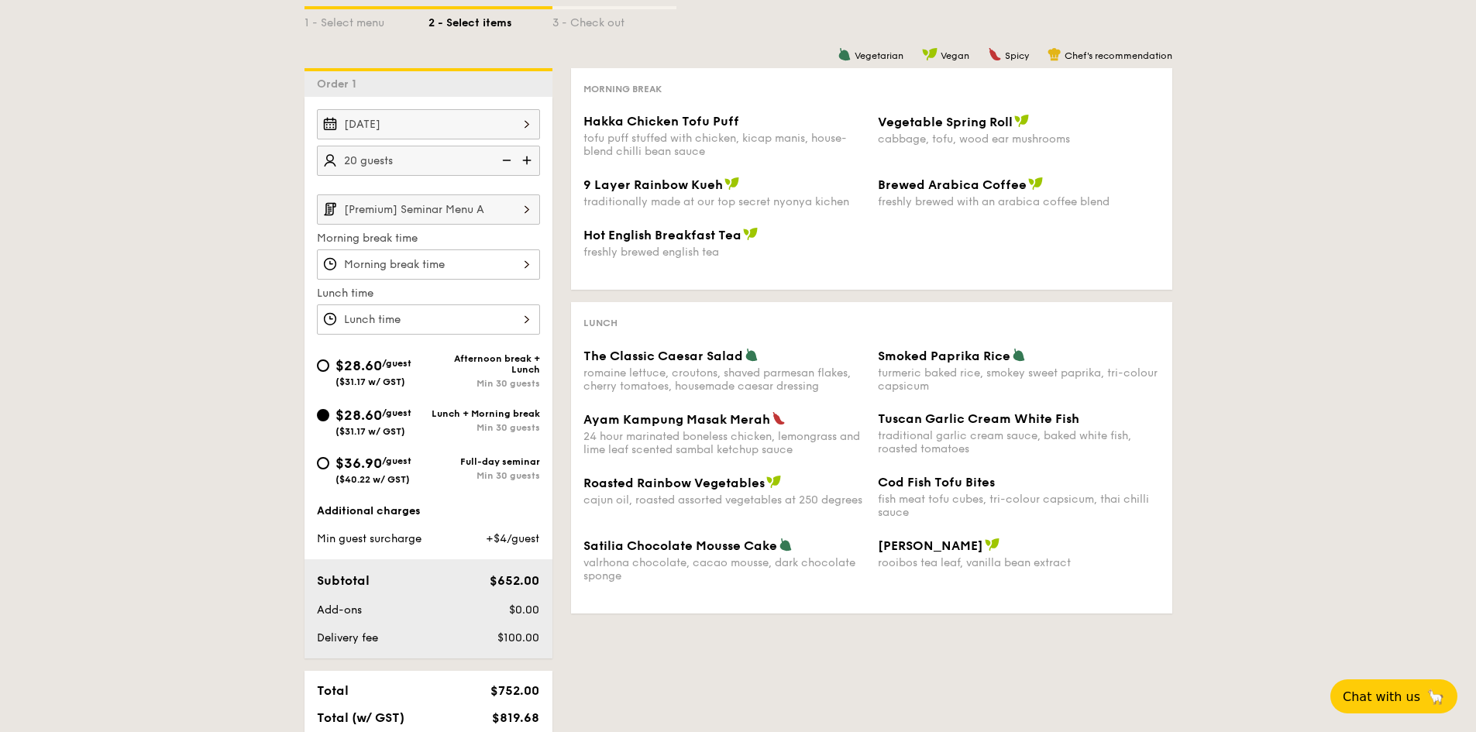
click at [531, 216] on img at bounding box center [527, 208] width 26 height 29
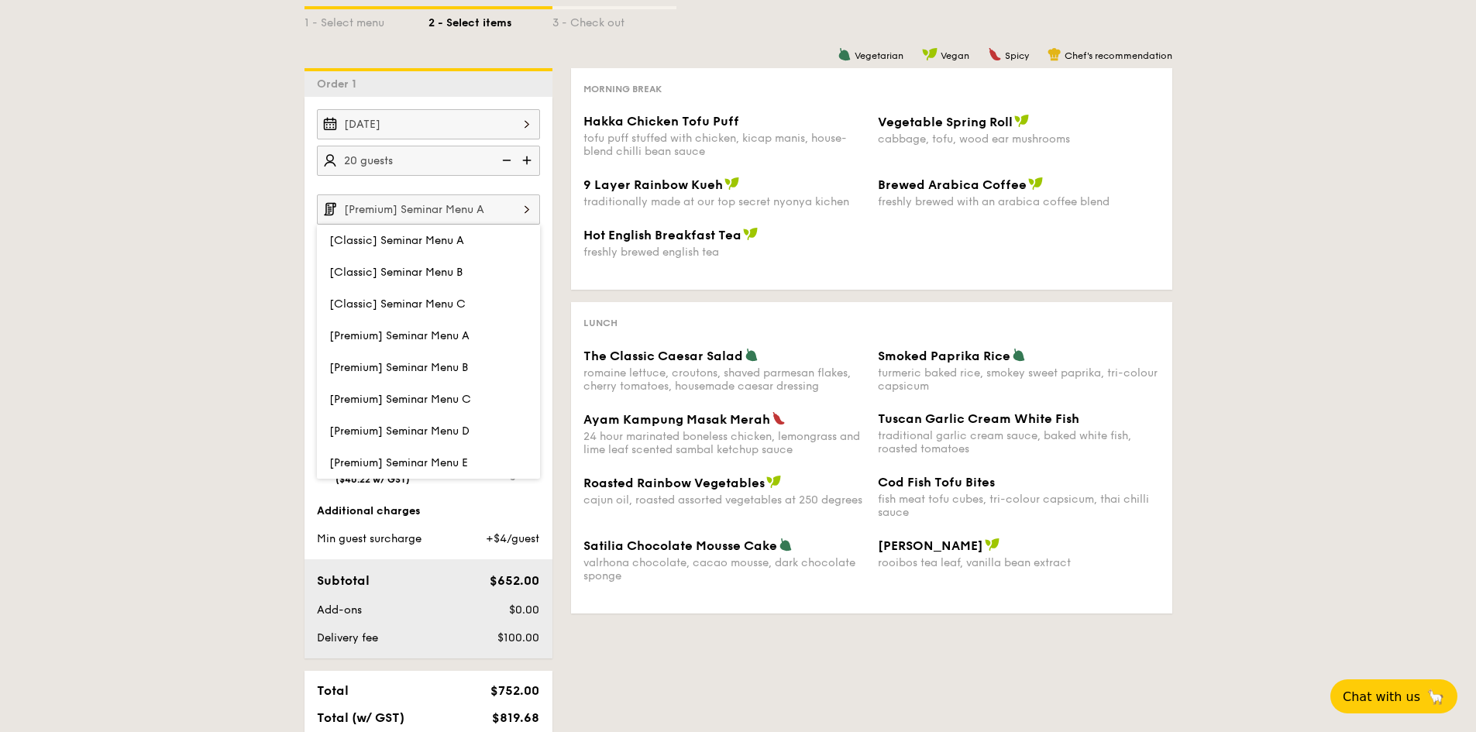
click at [1136, 136] on div "cabbage, tofu, wood ear mushrooms" at bounding box center [1019, 138] width 282 height 13
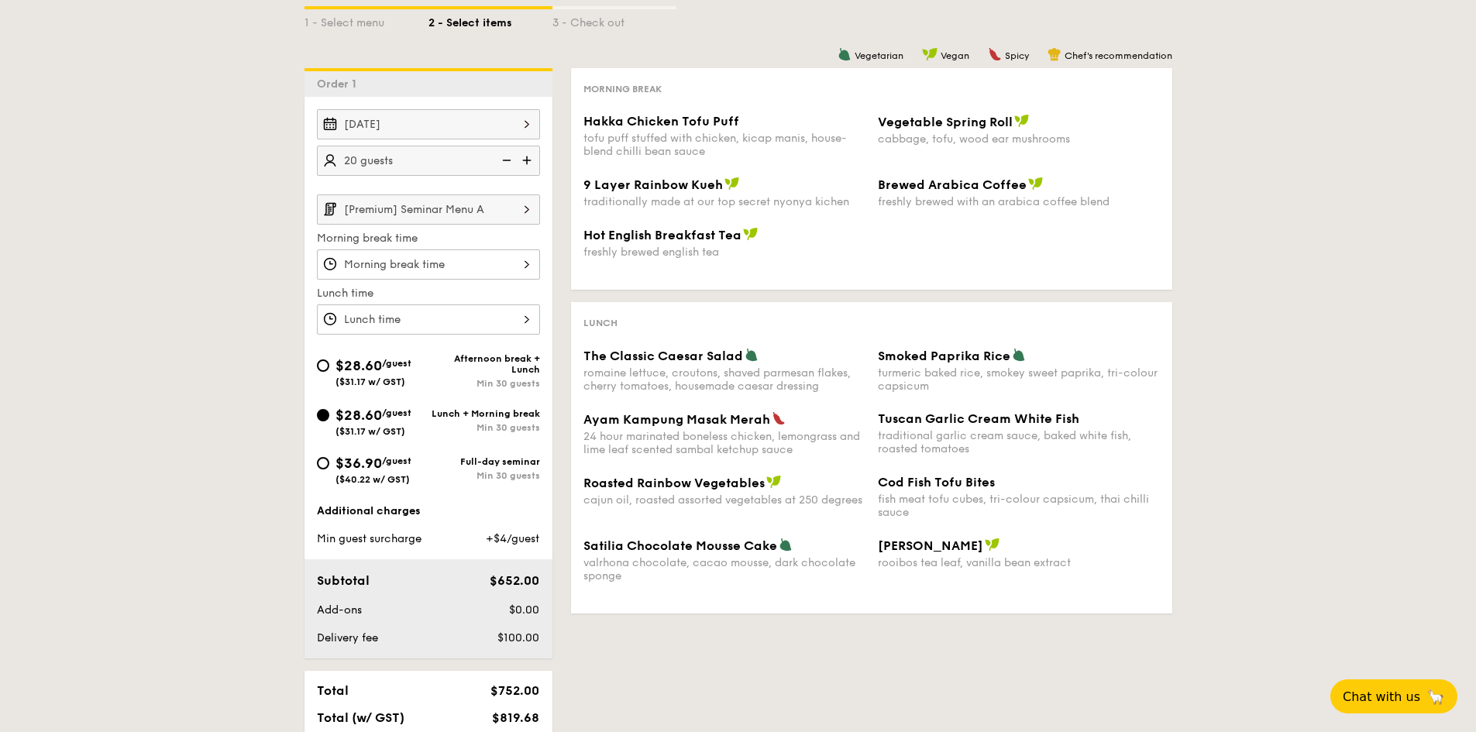
click at [1213, 95] on div "1 - Select menu 2 - Select items 3 - Check out Order 1 [DATE] 20 guests [Premiu…" at bounding box center [738, 395] width 1476 height 853
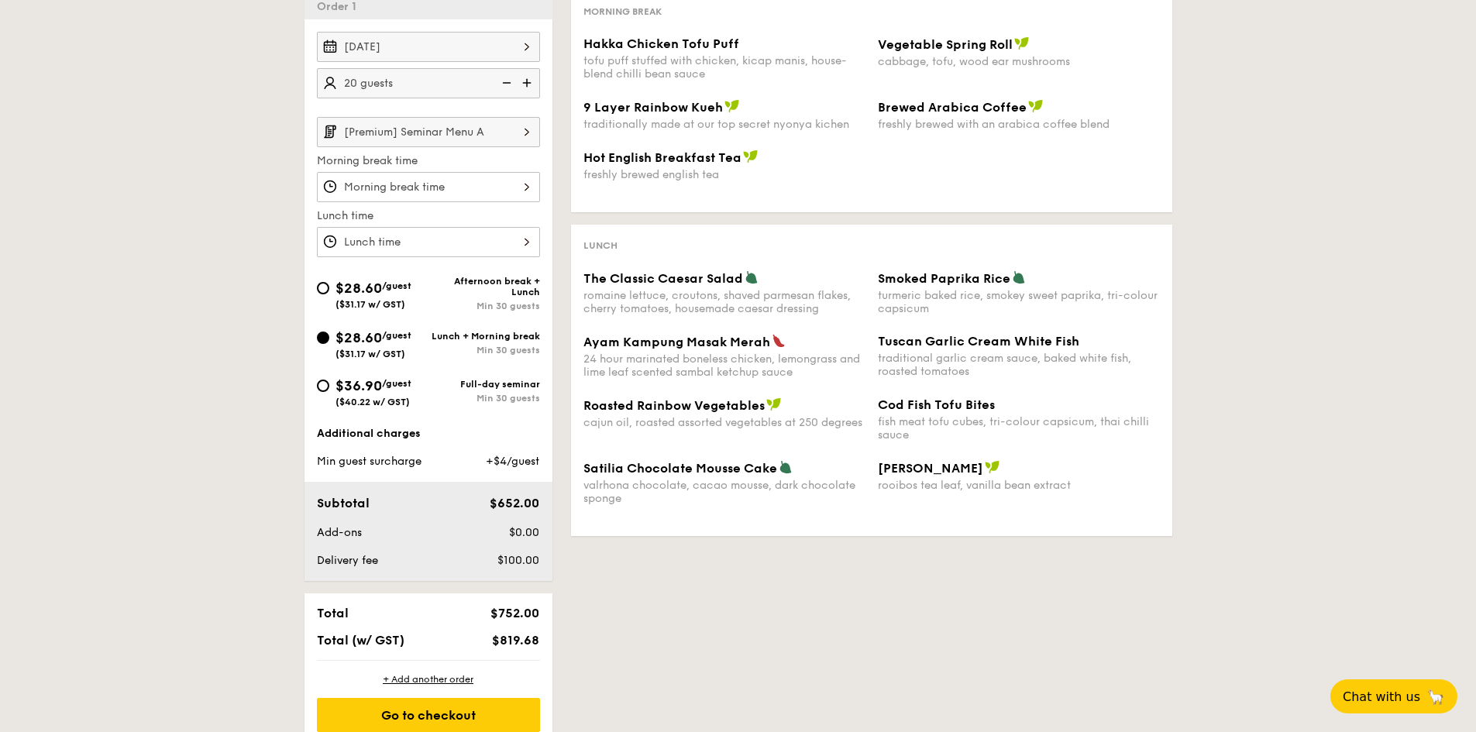
scroll to position [310, 0]
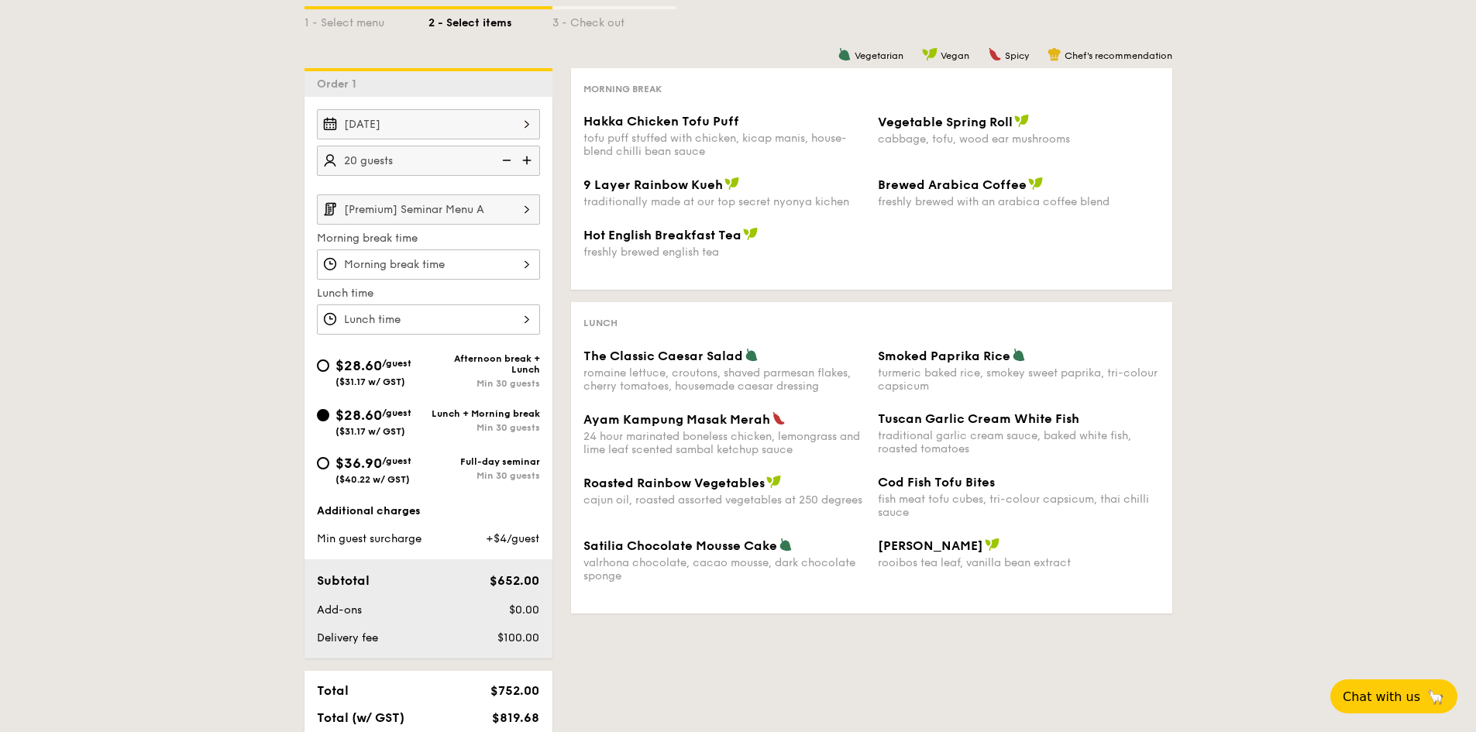
click at [525, 211] on img at bounding box center [527, 208] width 26 height 29
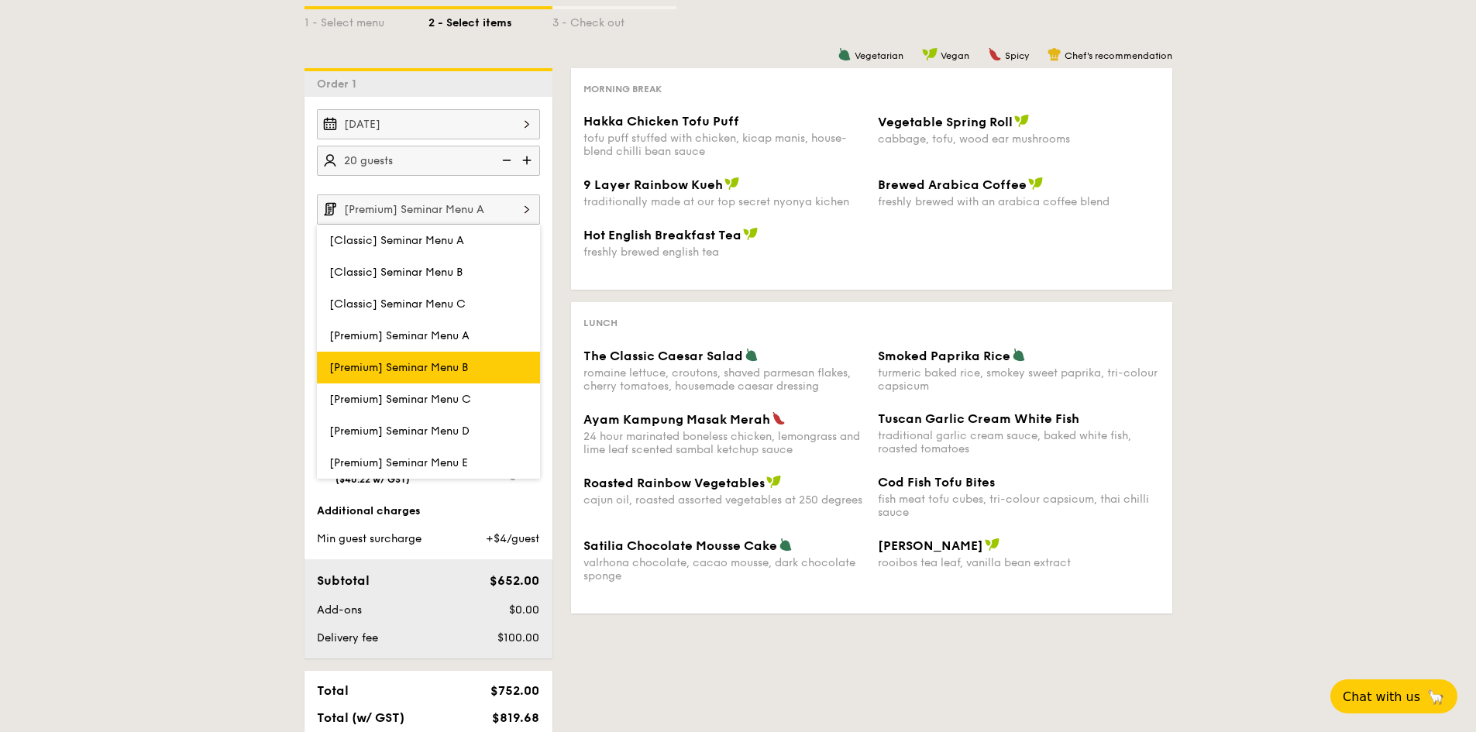
click at [500, 359] on label "[Premium] Seminar Menu B" at bounding box center [428, 368] width 223 height 32
click at [0, 0] on input "[Premium] Seminar Menu B" at bounding box center [0, 0] width 0 height 0
type input "[Premium] Seminar Menu B"
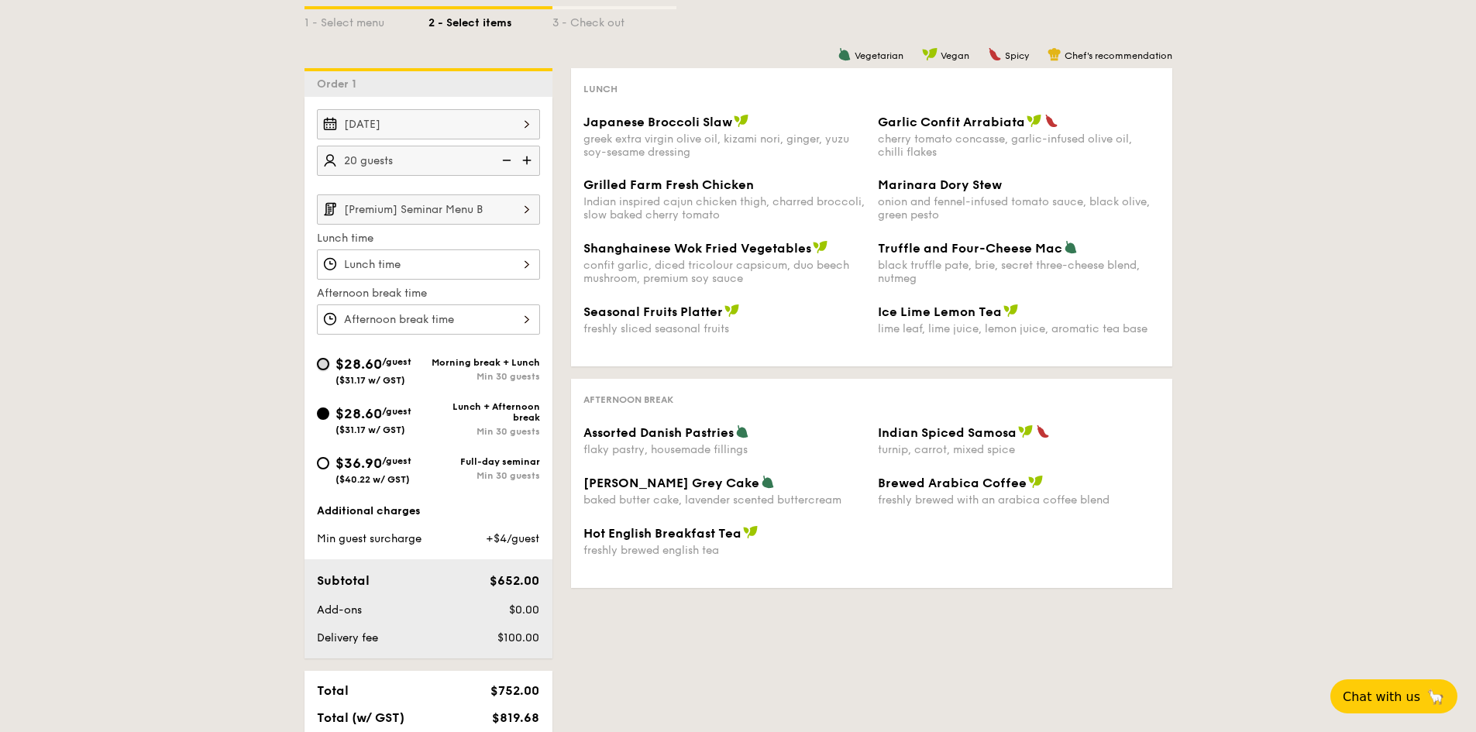
click at [323, 363] on input "$28.60 /guest ($31.17 w/ GST) Morning break + Lunch Min 30 guests" at bounding box center [323, 364] width 12 height 12
radio input "true"
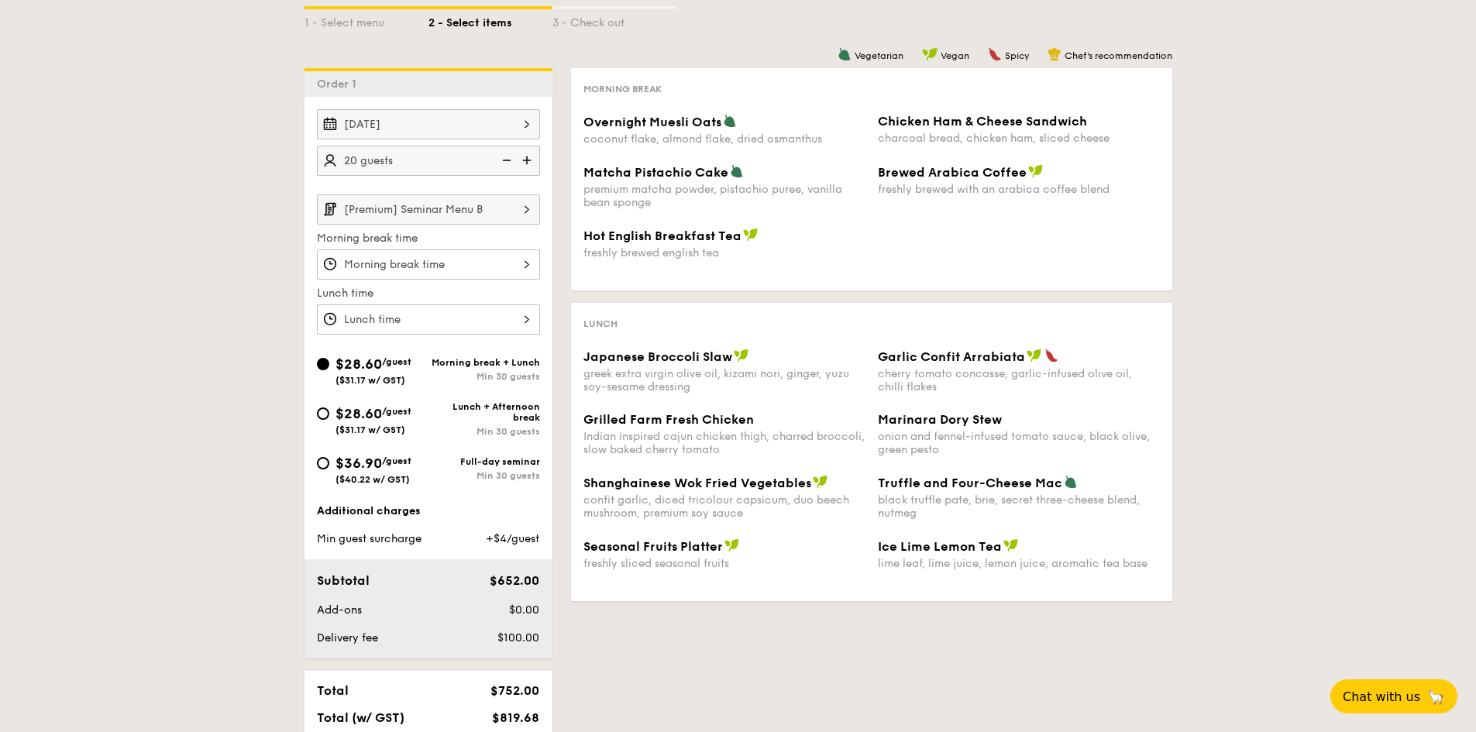
click at [524, 214] on img at bounding box center [527, 208] width 26 height 29
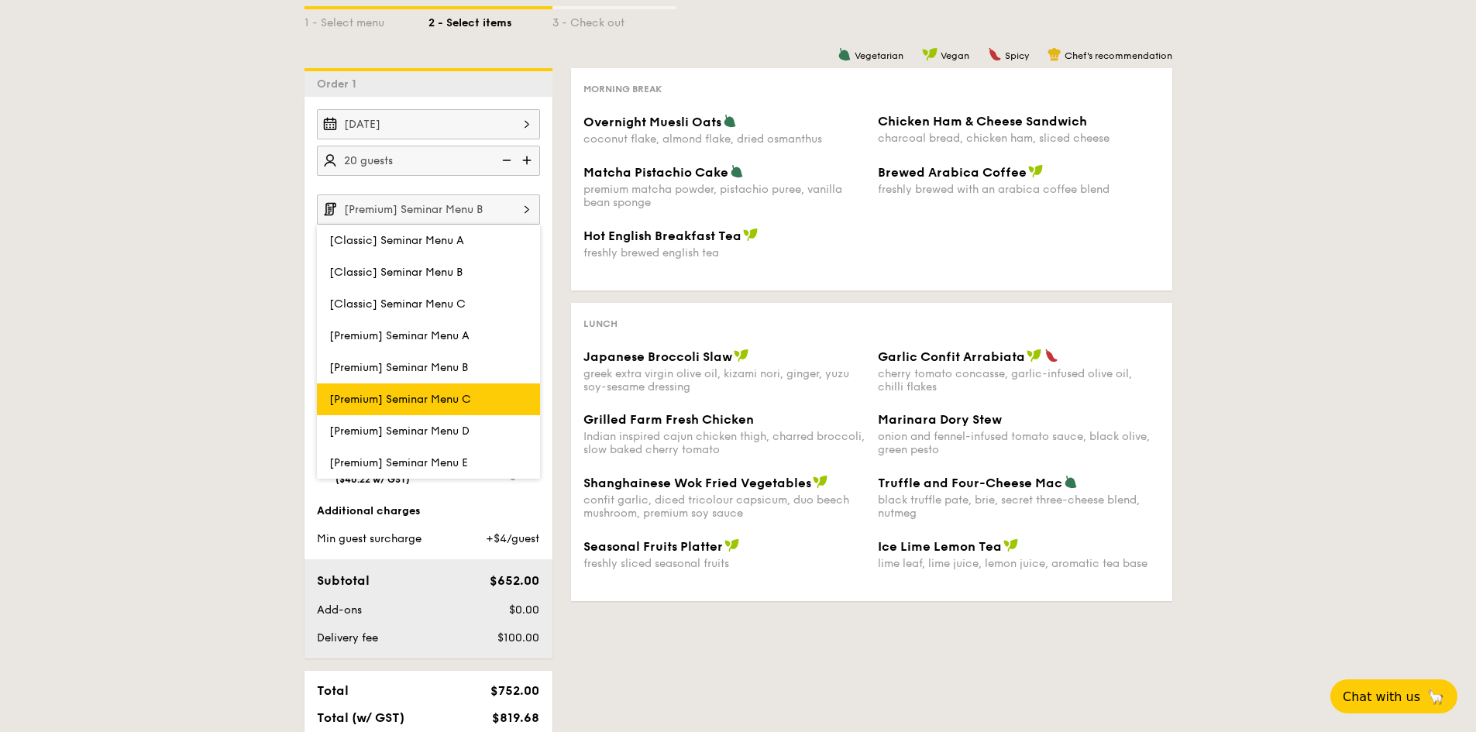
click at [471, 394] on span "[Premium] Seminar Menu C" at bounding box center [400, 399] width 142 height 13
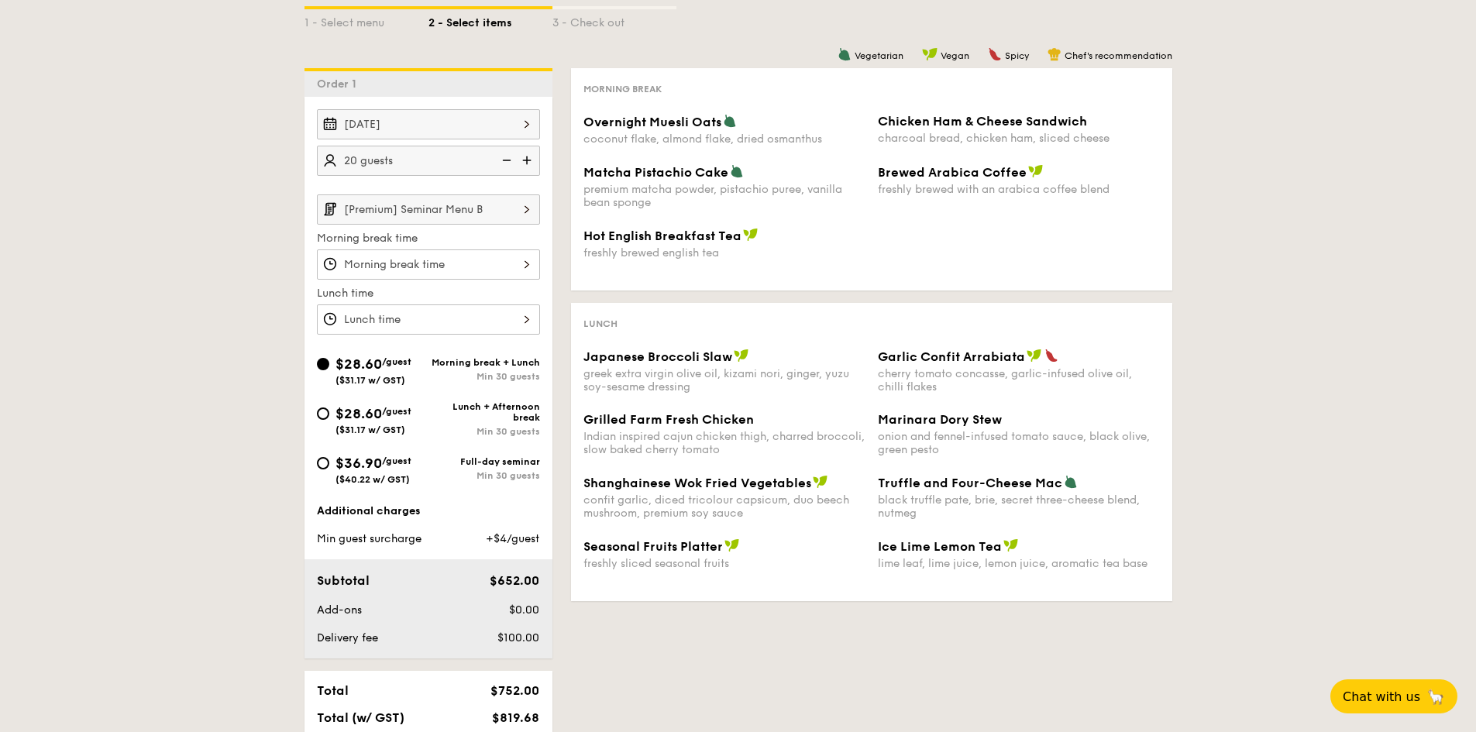
click at [535, 214] on img at bounding box center [527, 208] width 26 height 29
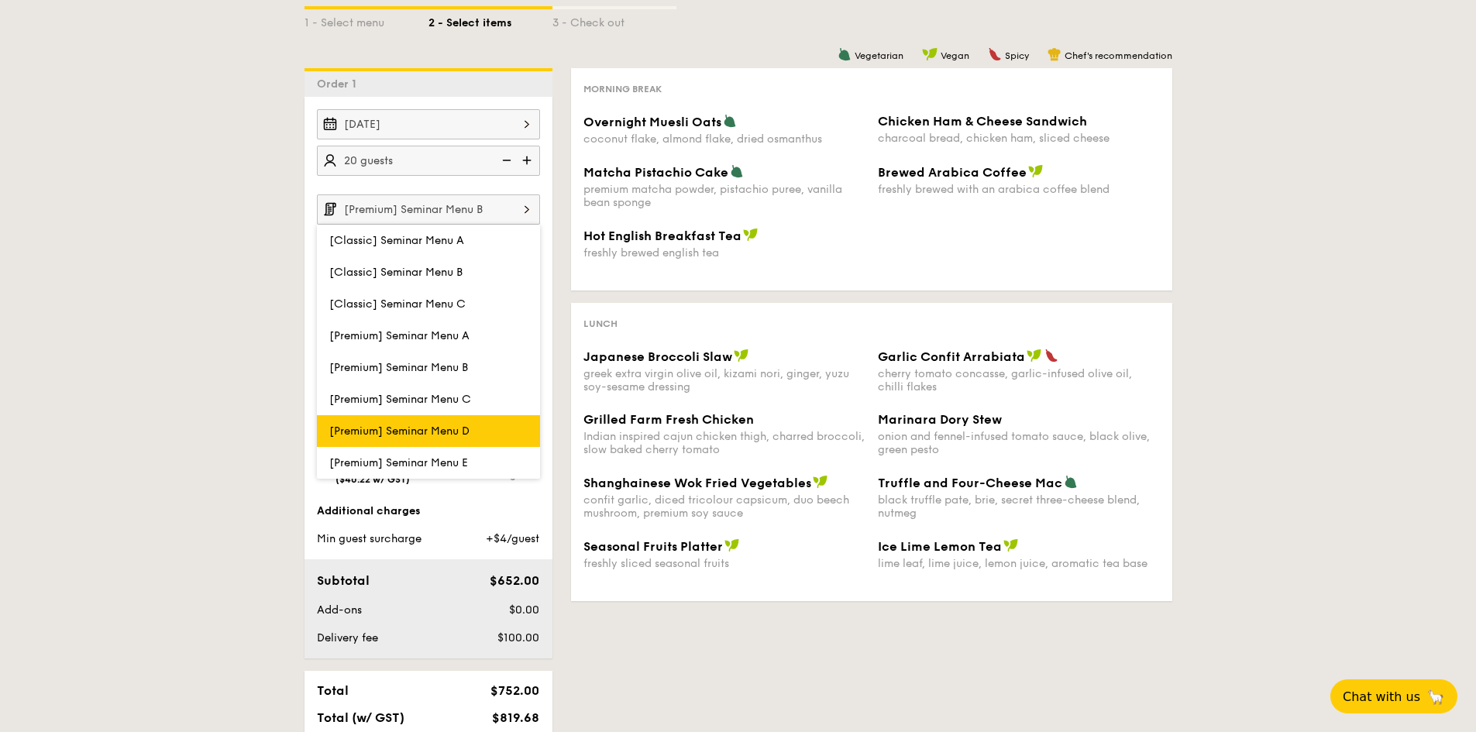
click at [496, 425] on label "[Premium] Seminar Menu D" at bounding box center [428, 431] width 223 height 32
click at [0, 0] on input "[Premium] Seminar Menu D" at bounding box center [0, 0] width 0 height 0
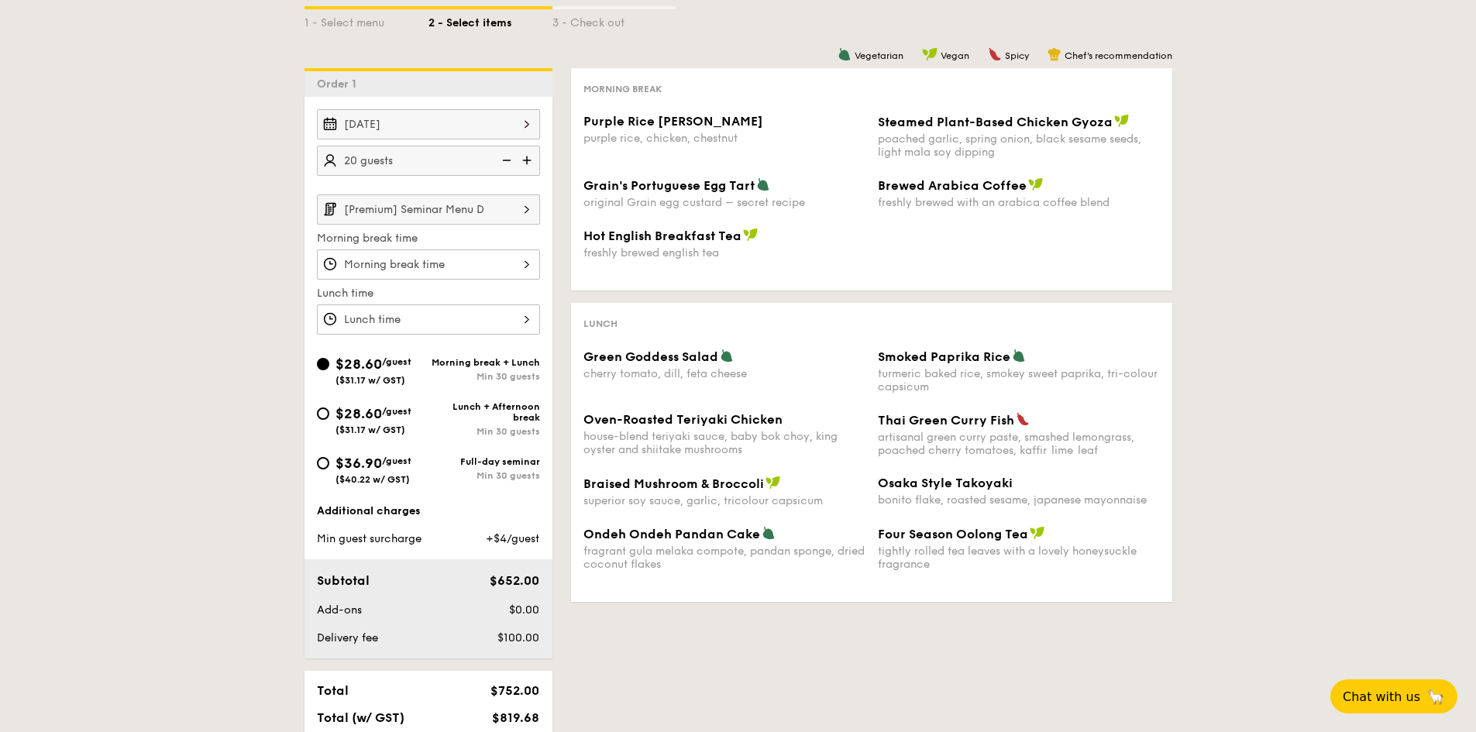
click at [531, 208] on img at bounding box center [527, 208] width 26 height 29
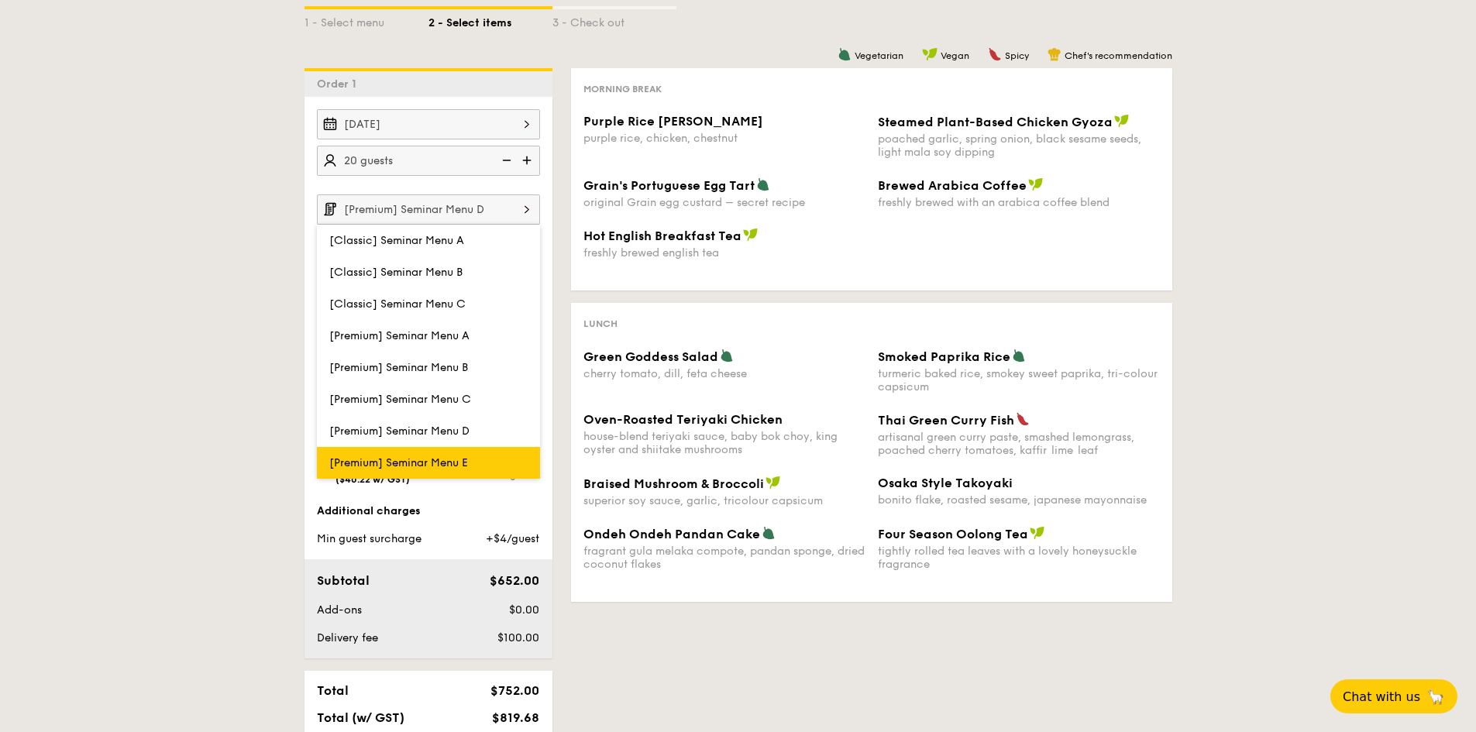
click at [494, 454] on label "[Premium] Seminar Menu E" at bounding box center [428, 463] width 223 height 32
click at [0, 0] on input "[Premium] Seminar Menu E" at bounding box center [0, 0] width 0 height 0
type input "[Premium] Seminar Menu E"
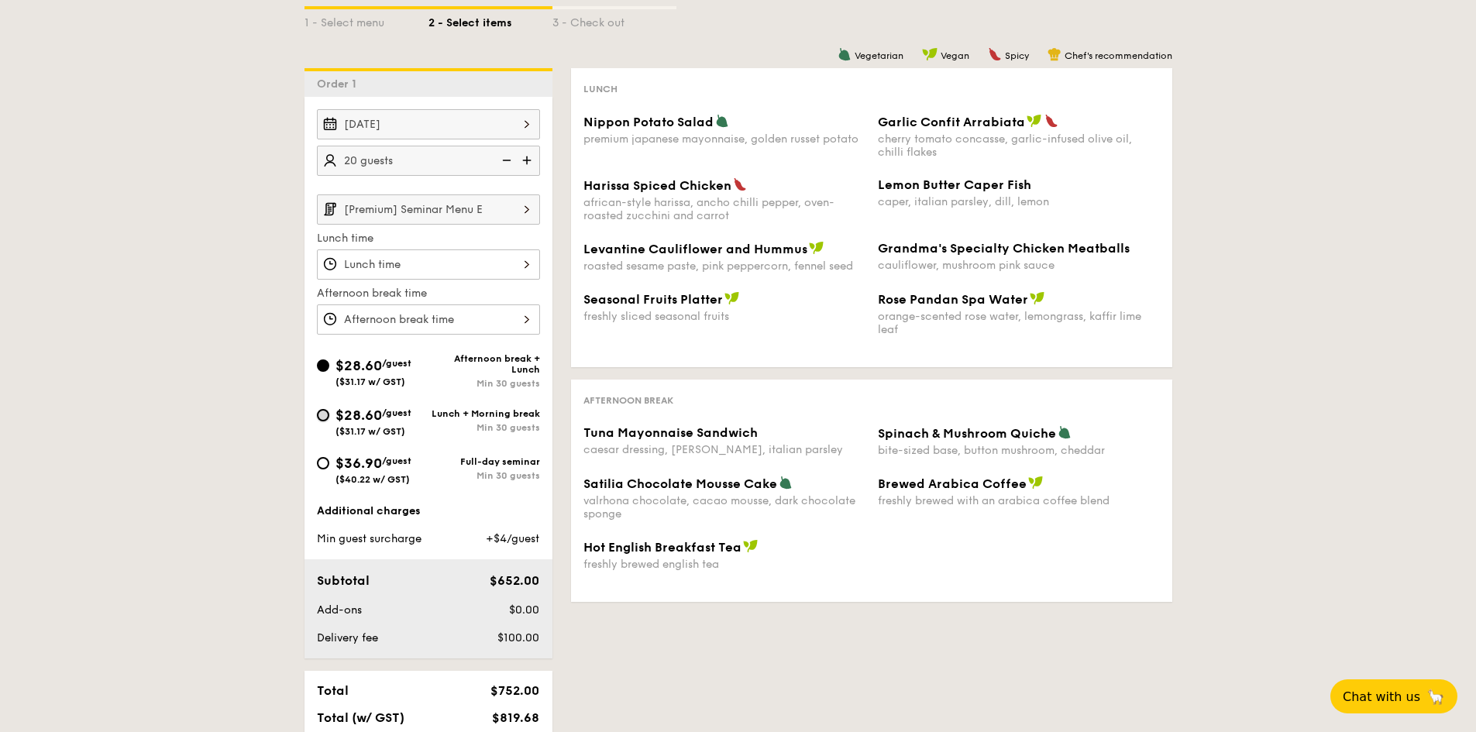
click at [323, 418] on input "$28.60 /guest ($31.17 w/ GST) Lunch + Morning break Min 30 guests" at bounding box center [323, 415] width 12 height 12
radio input "true"
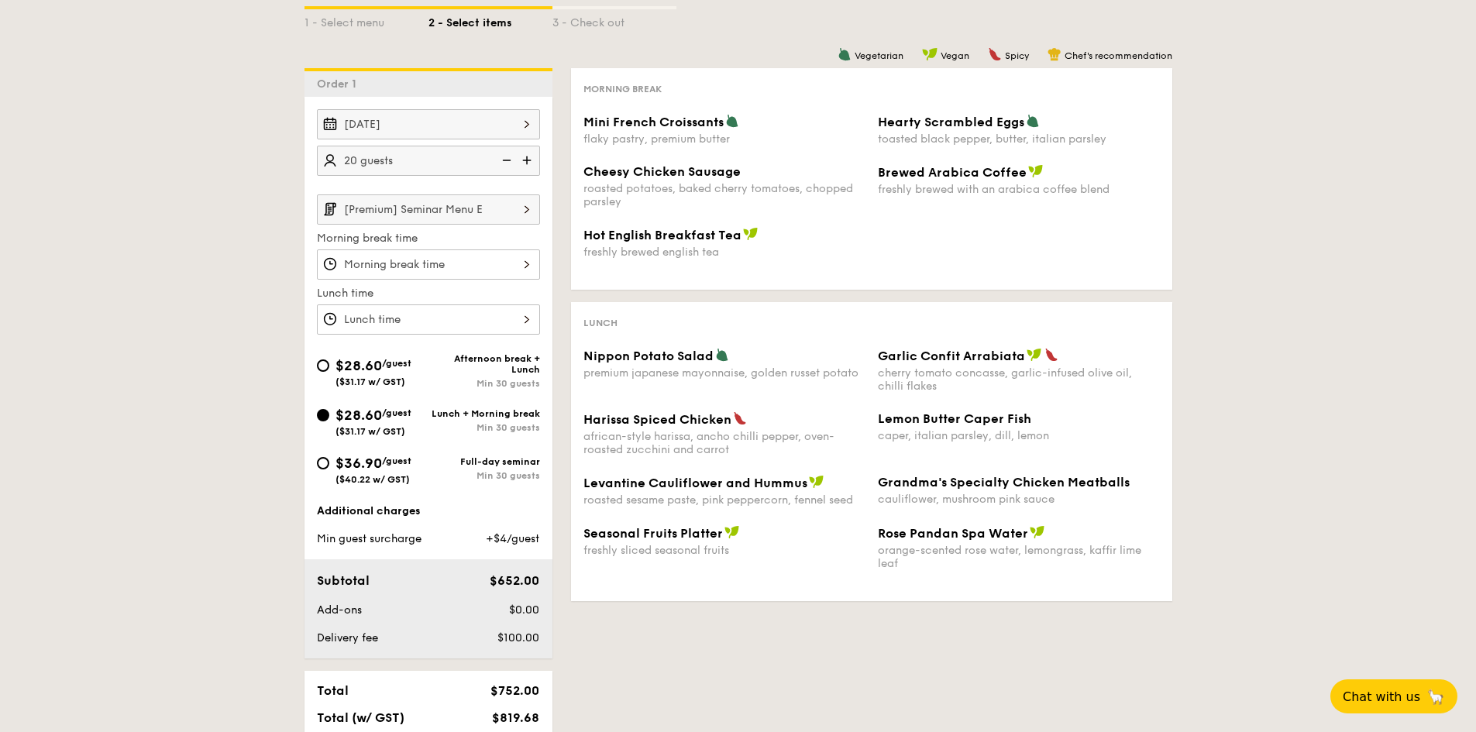
click at [529, 162] on img at bounding box center [528, 160] width 23 height 29
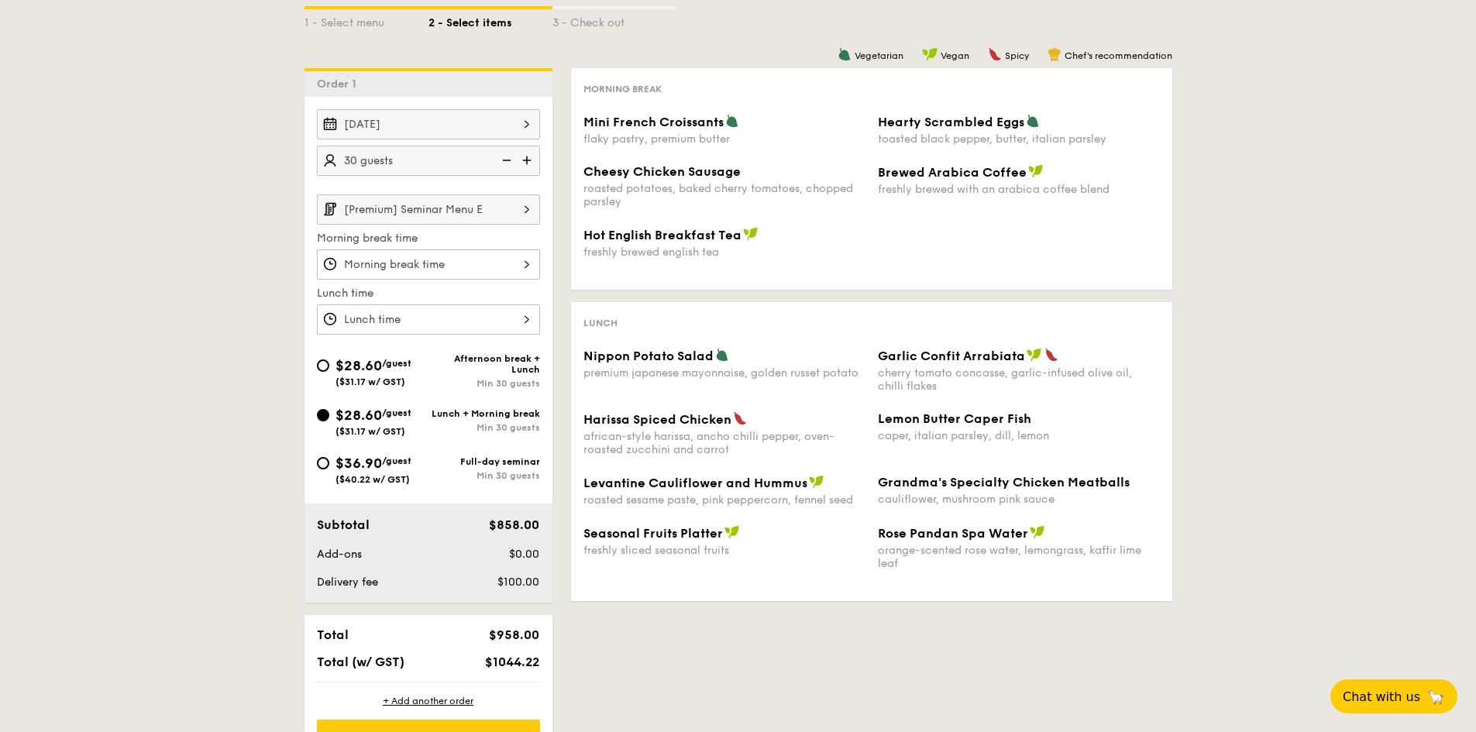
click at [509, 163] on img at bounding box center [504, 160] width 23 height 29
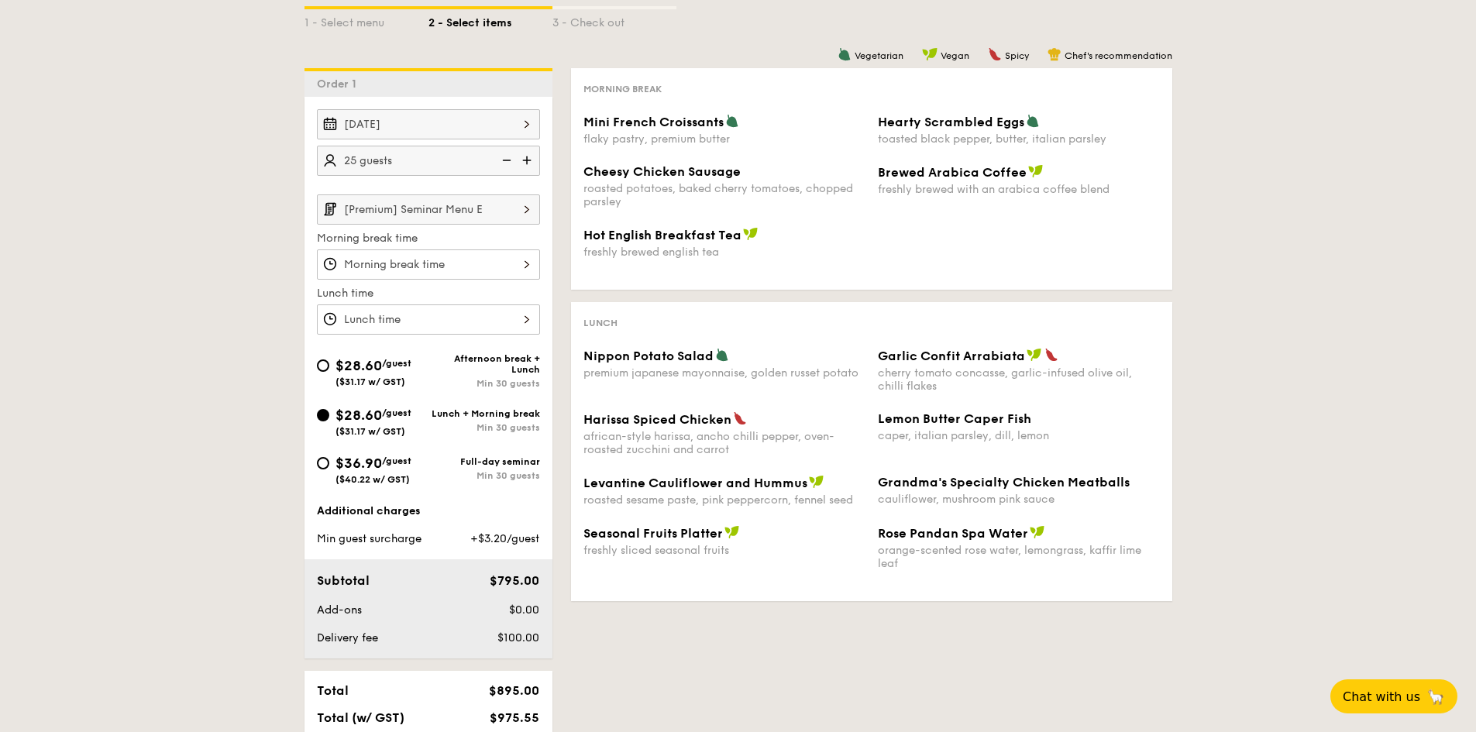
click at [509, 163] on img at bounding box center [504, 160] width 23 height 29
type input "20 guests"
click at [509, 158] on img at bounding box center [504, 160] width 23 height 29
click at [534, 210] on img at bounding box center [527, 208] width 26 height 29
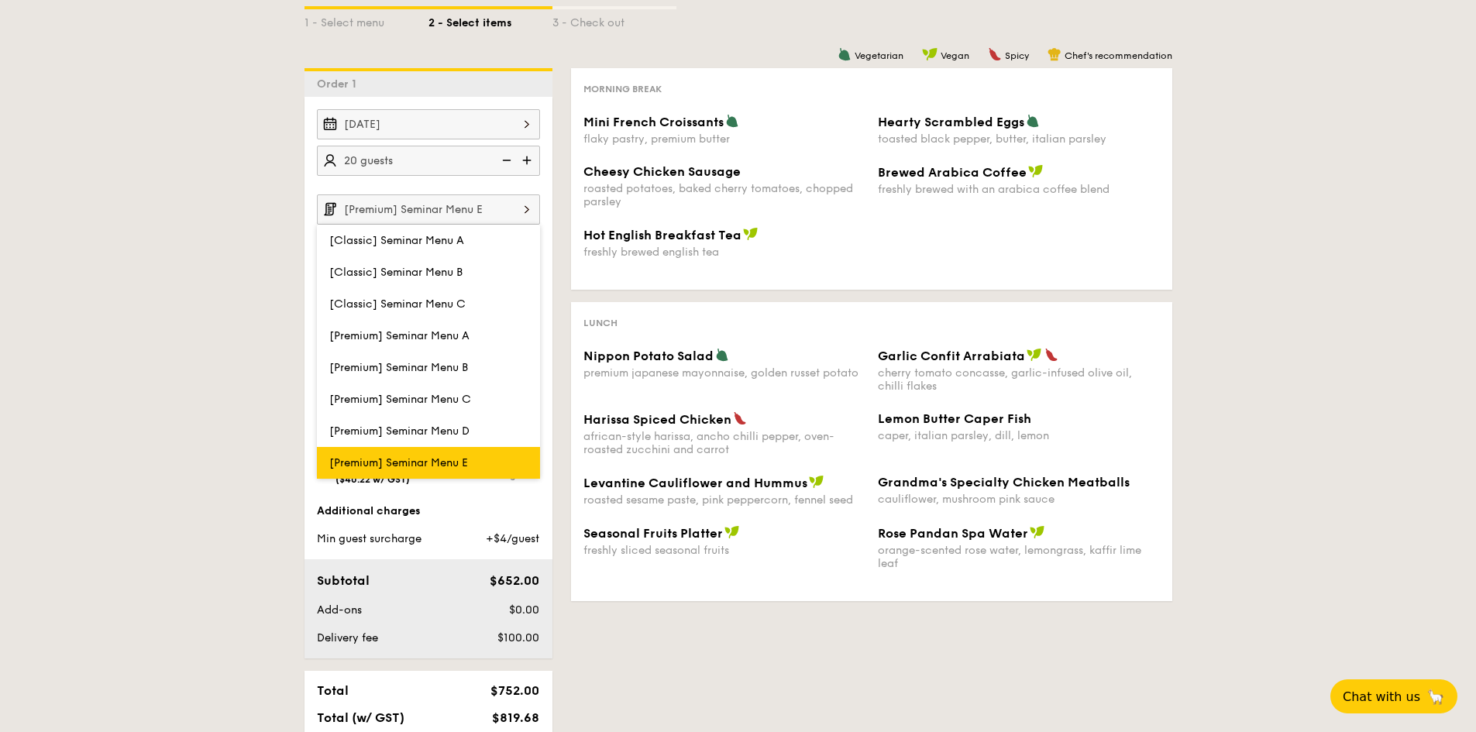
click at [493, 459] on label "[Premium] Seminar Menu E" at bounding box center [428, 463] width 223 height 32
click at [0, 0] on input "[Premium] Seminar Menu E" at bounding box center [0, 0] width 0 height 0
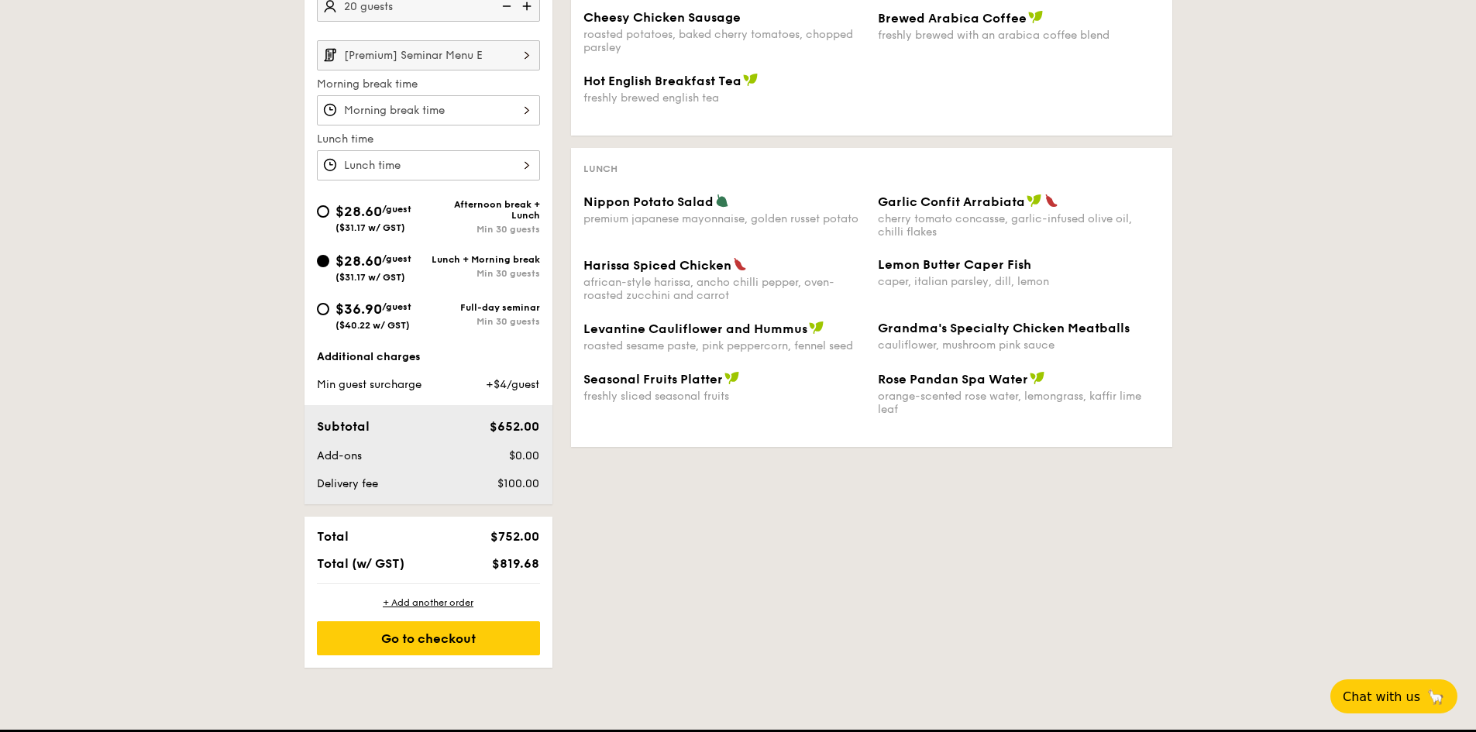
scroll to position [465, 0]
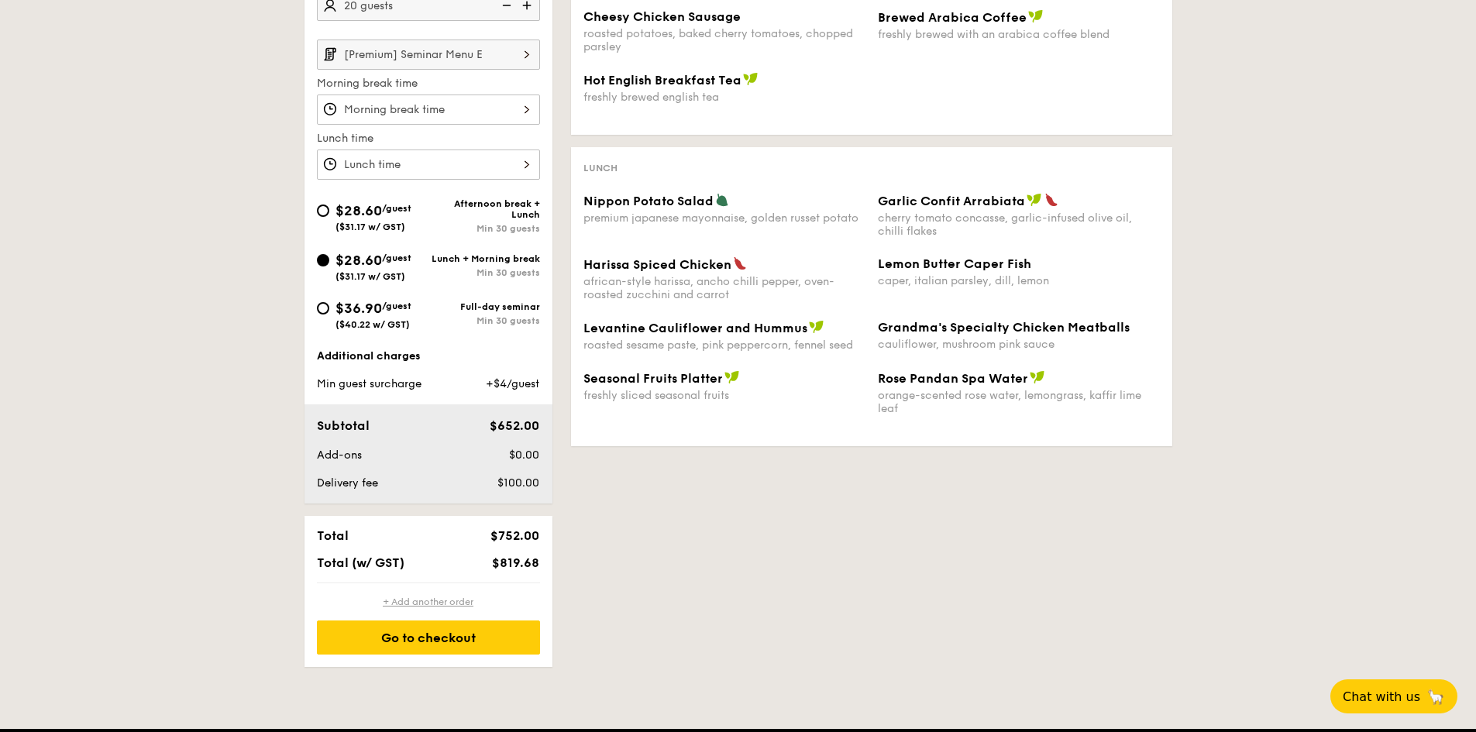
click at [463, 606] on div "+ Add another order" at bounding box center [428, 602] width 223 height 12
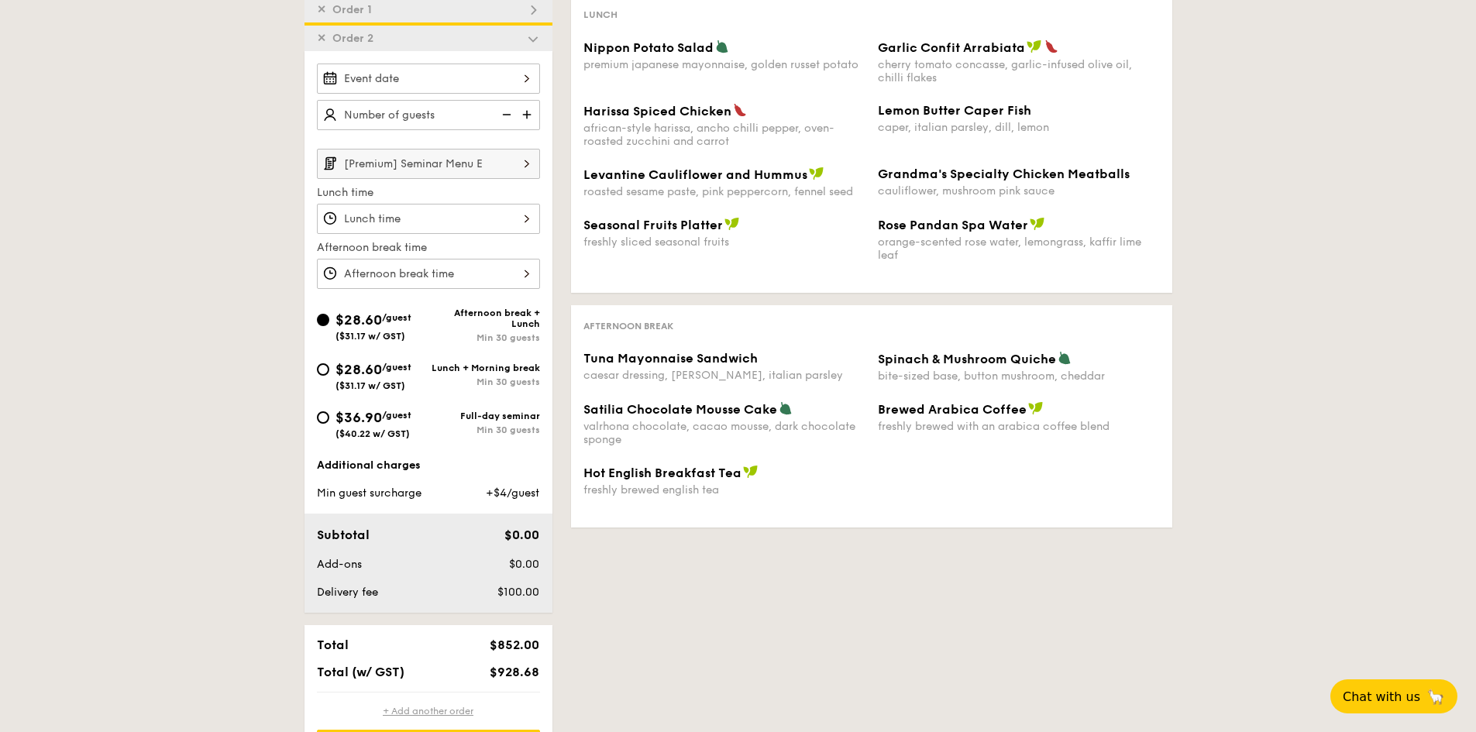
scroll to position [383, 0]
click at [524, 78] on div at bounding box center [428, 79] width 223 height 30
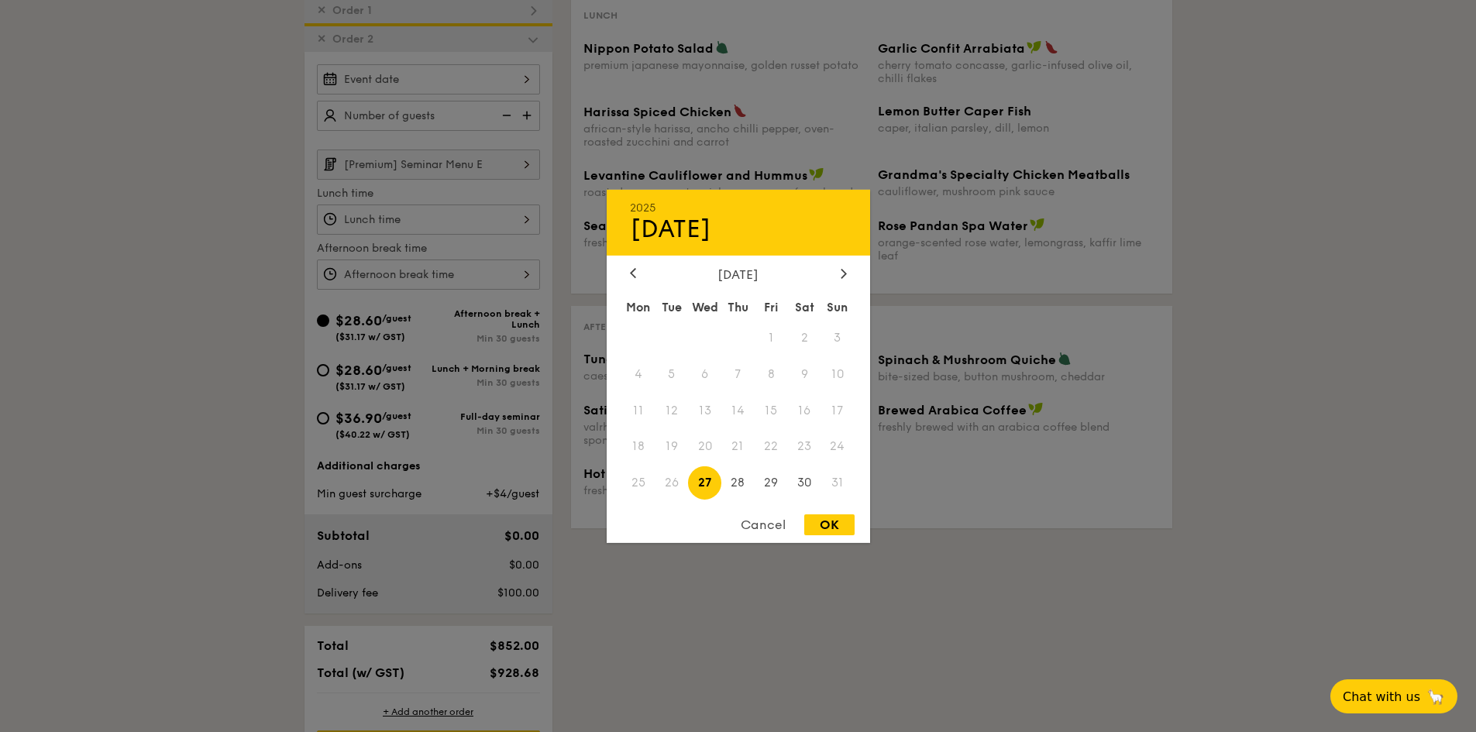
click at [836, 273] on div "[DATE]" at bounding box center [738, 273] width 217 height 15
click at [841, 270] on icon at bounding box center [844, 273] width 6 height 10
click at [839, 445] on span "28" at bounding box center [837, 446] width 33 height 33
click at [840, 445] on span "28" at bounding box center [837, 446] width 33 height 33
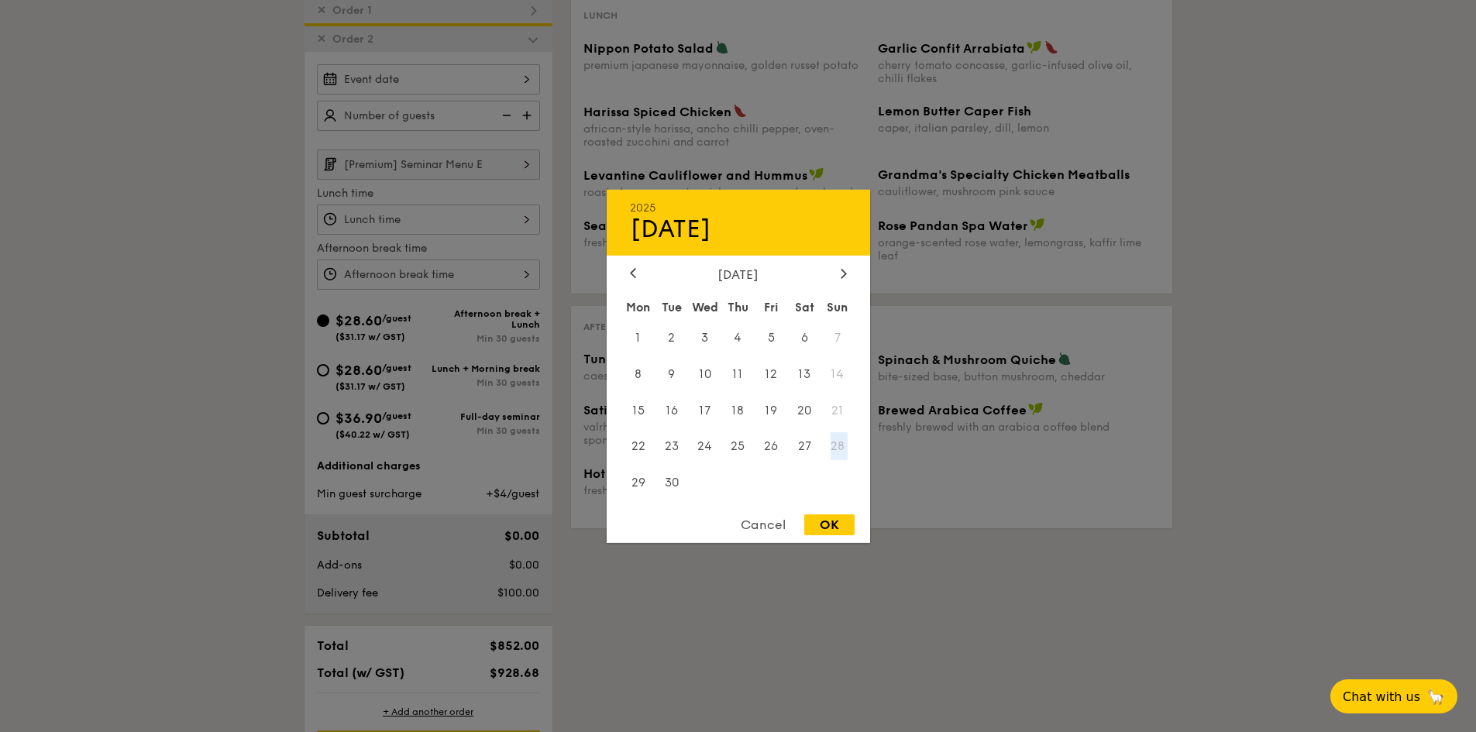
click at [841, 445] on span "28" at bounding box center [837, 446] width 33 height 33
click at [842, 438] on span "28" at bounding box center [837, 446] width 33 height 33
click at [766, 528] on div "Cancel" at bounding box center [763, 524] width 76 height 21
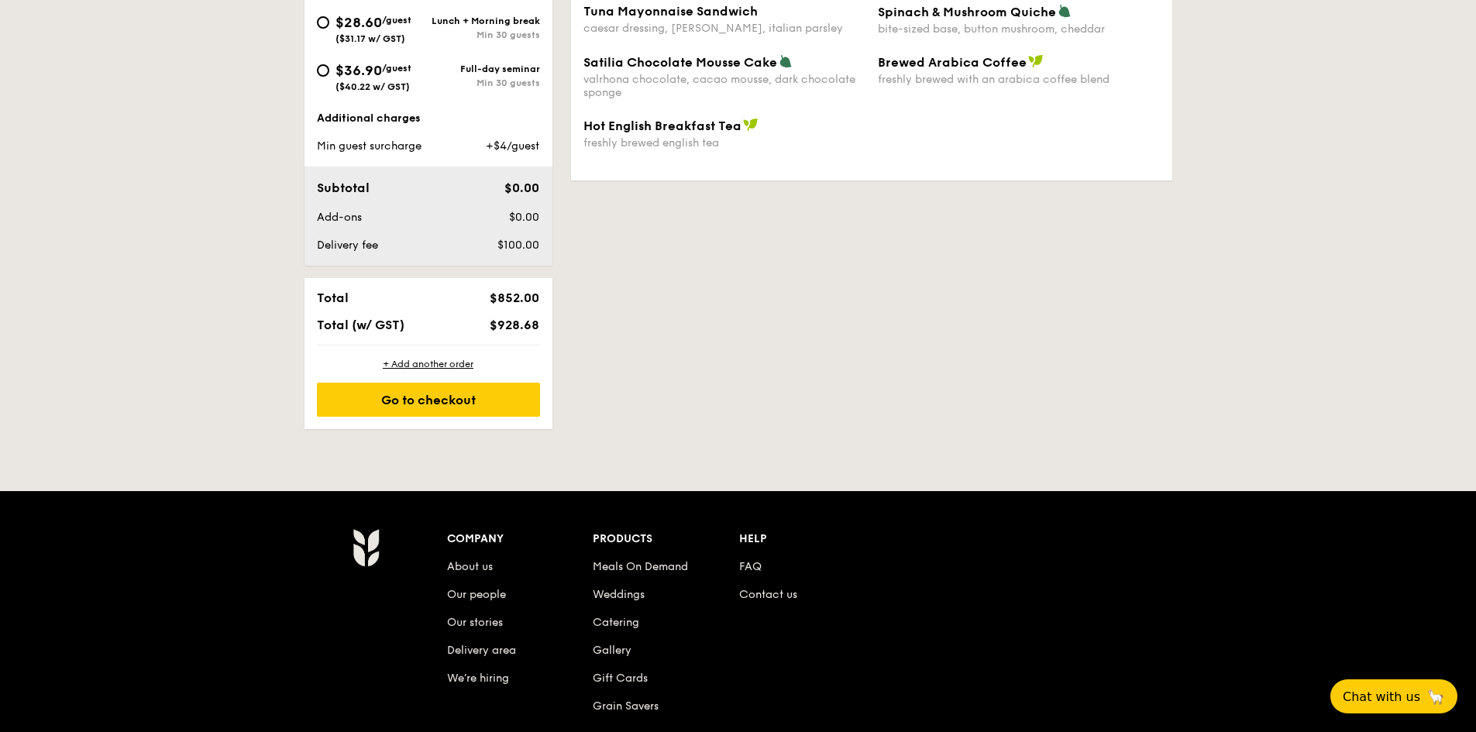
scroll to position [693, 0]
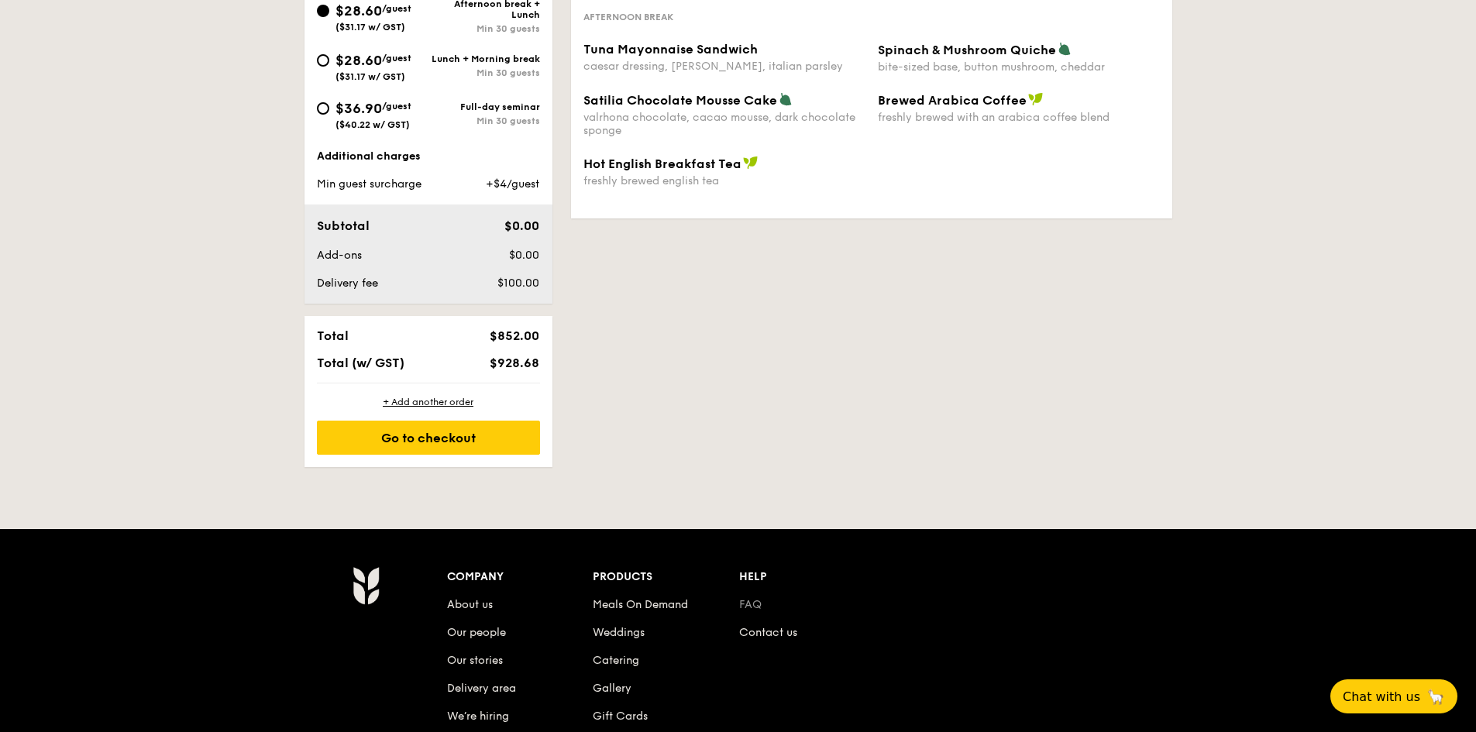
click at [758, 603] on link "FAQ" at bounding box center [750, 604] width 22 height 13
